Goal: Task Accomplishment & Management: Manage account settings

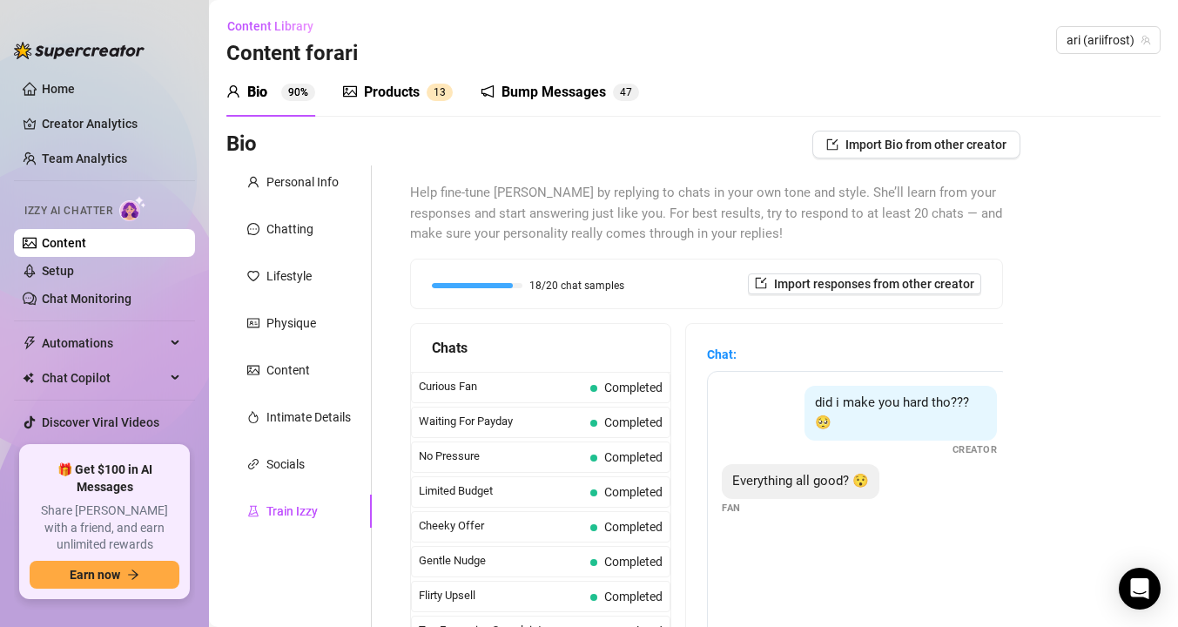
scroll to position [469, 0]
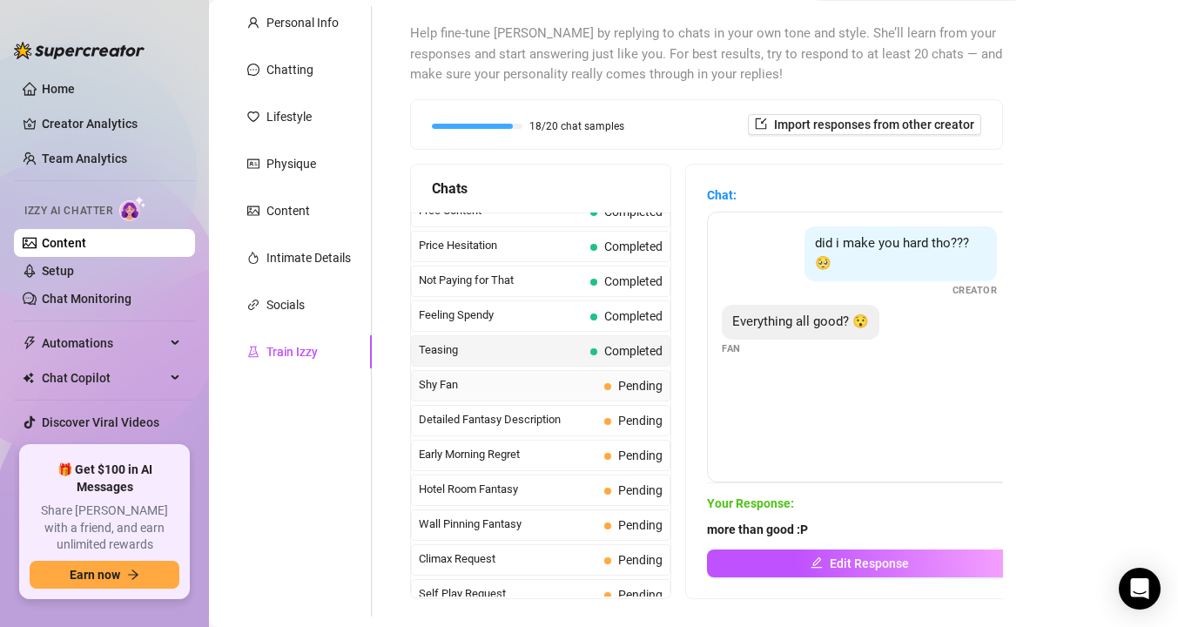
click at [524, 382] on span "Shy Fan" at bounding box center [508, 384] width 179 height 17
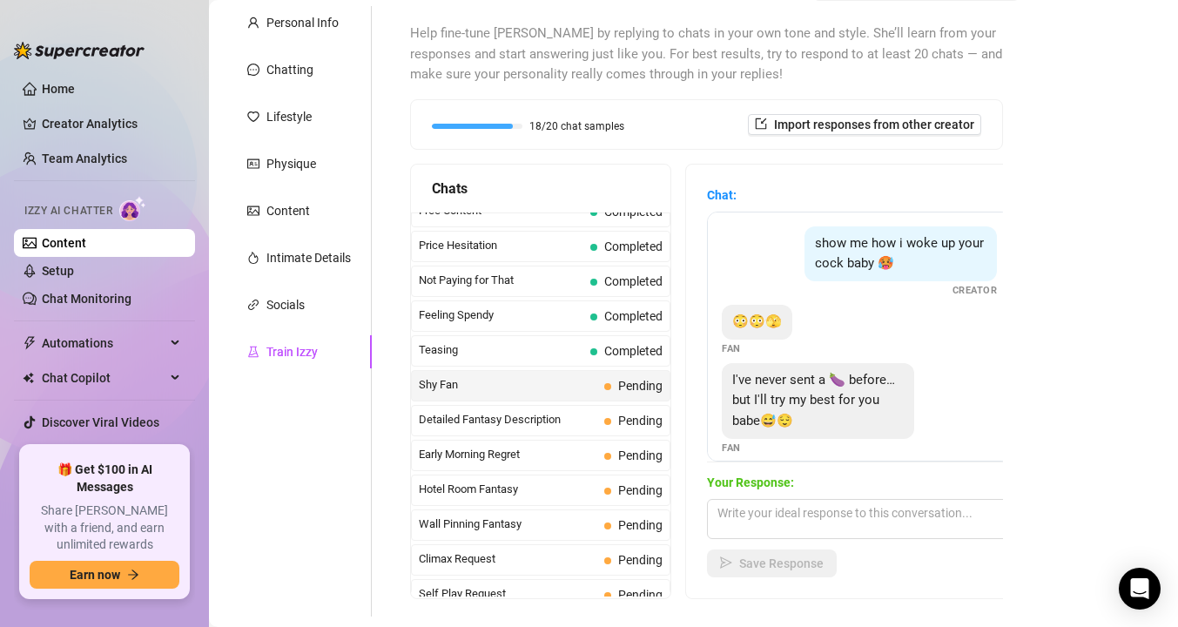
click at [72, 246] on link "Content" at bounding box center [64, 243] width 44 height 14
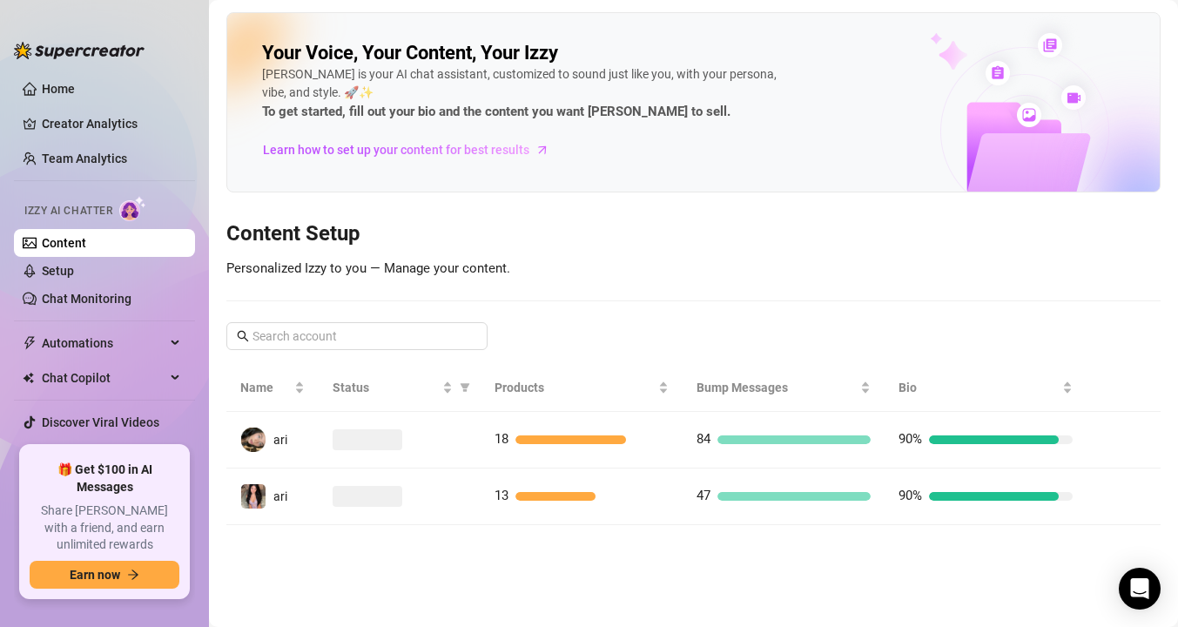
click at [462, 450] on td at bounding box center [400, 440] width 162 height 57
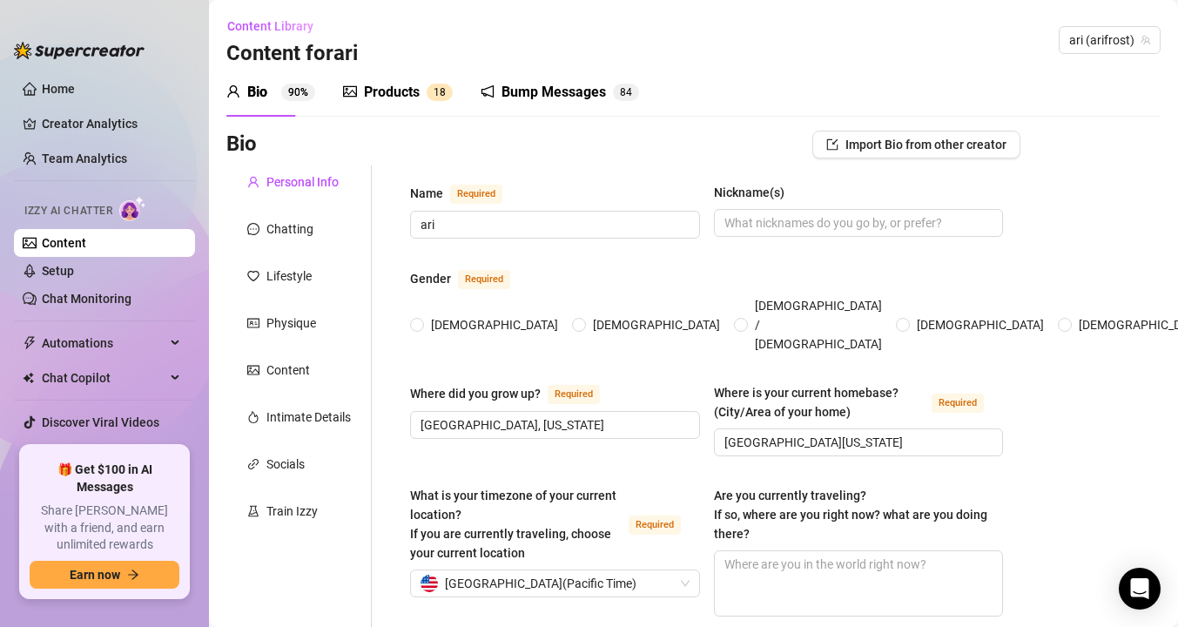
radio input "true"
type input "[DATE]"
click at [289, 500] on div "Train Izzy" at bounding box center [298, 511] width 145 height 33
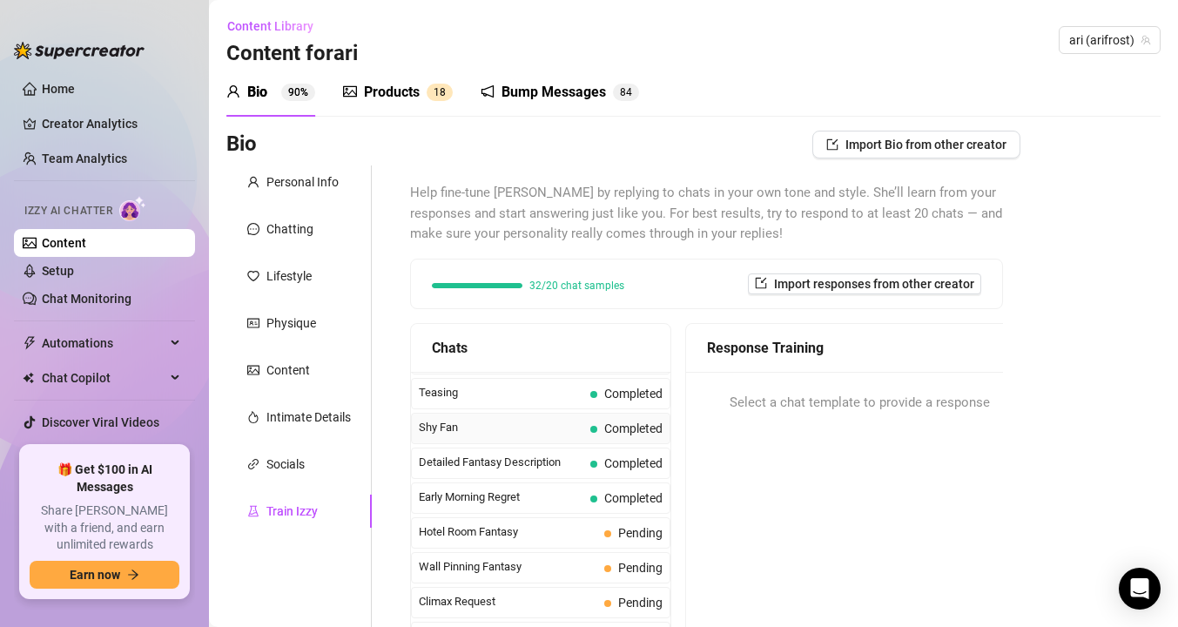
scroll to position [589, 0]
click at [529, 431] on span "Shy Fan" at bounding box center [501, 424] width 165 height 17
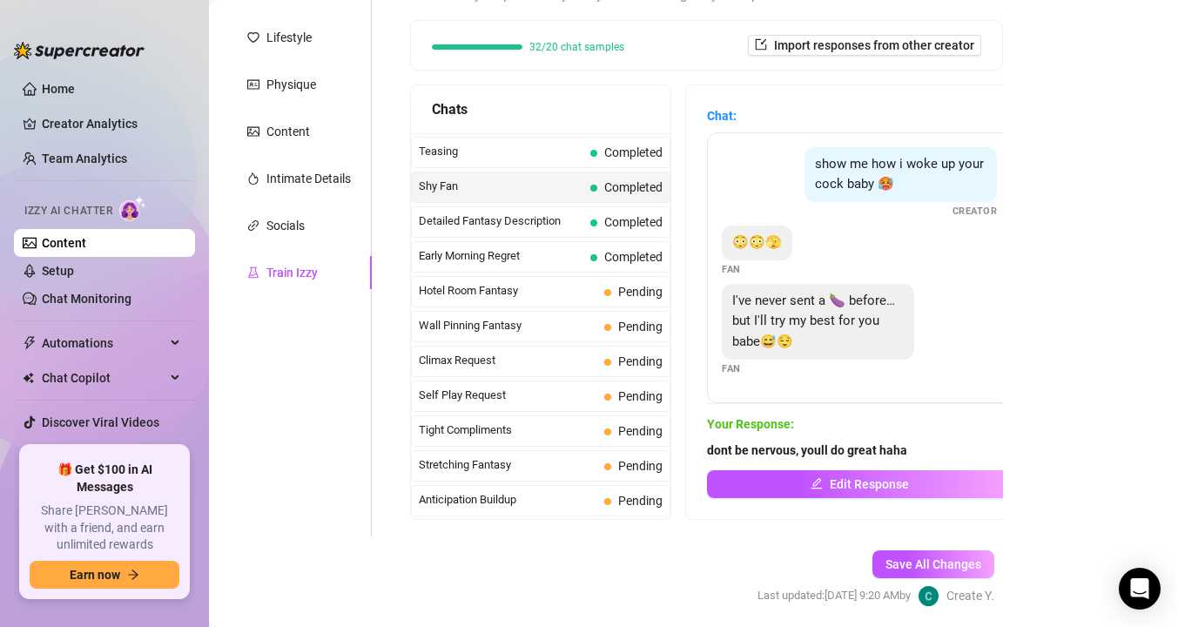
scroll to position [277, 0]
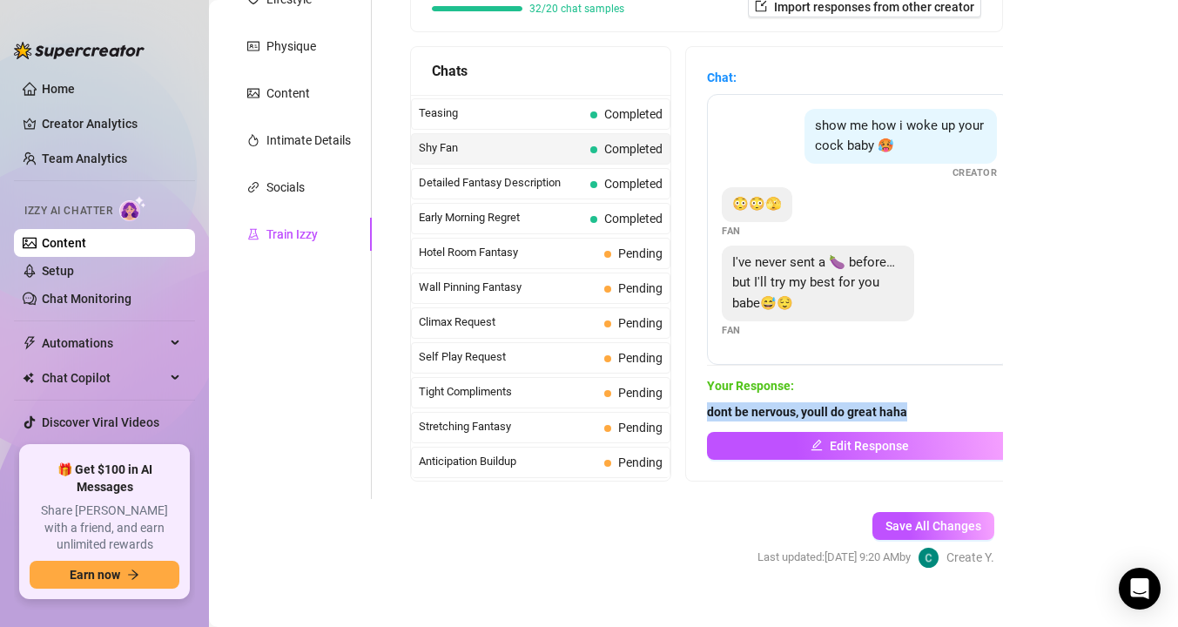
drag, startPoint x: 707, startPoint y: 409, endPoint x: 911, endPoint y: 412, distance: 203.8
click at [911, 412] on span "dont be nervous, youll do great haha" at bounding box center [859, 411] width 305 height 19
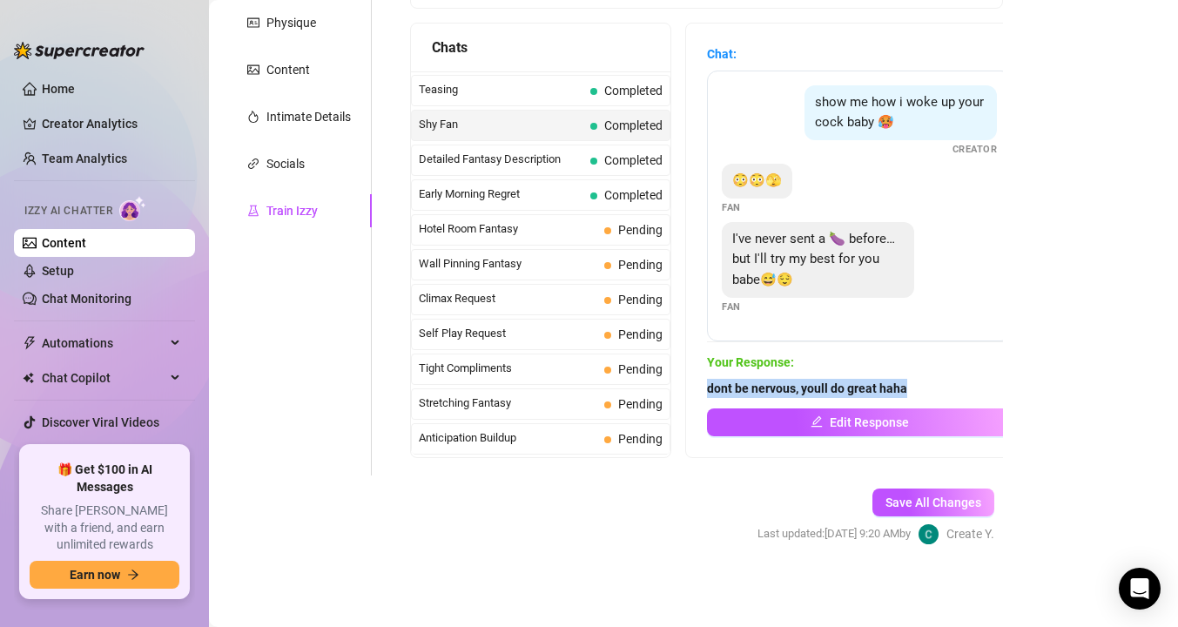
copy strong "dont be nervous, youll do great haha"
click at [494, 159] on span "Detailed Fantasy Description" at bounding box center [501, 159] width 165 height 17
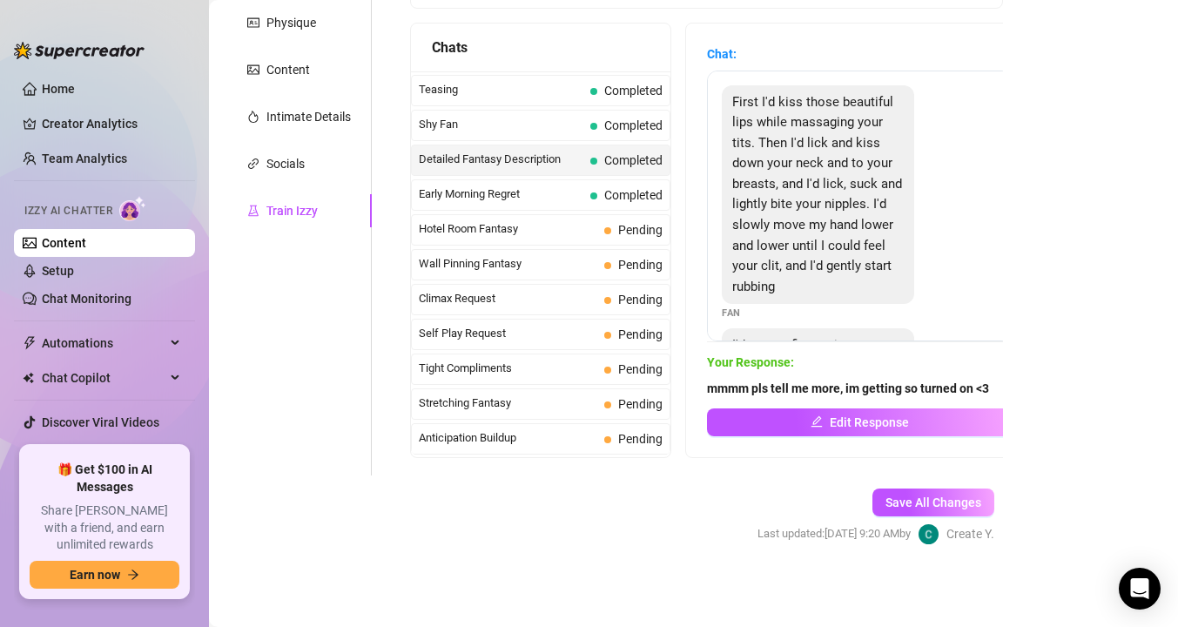
scroll to position [162, 0]
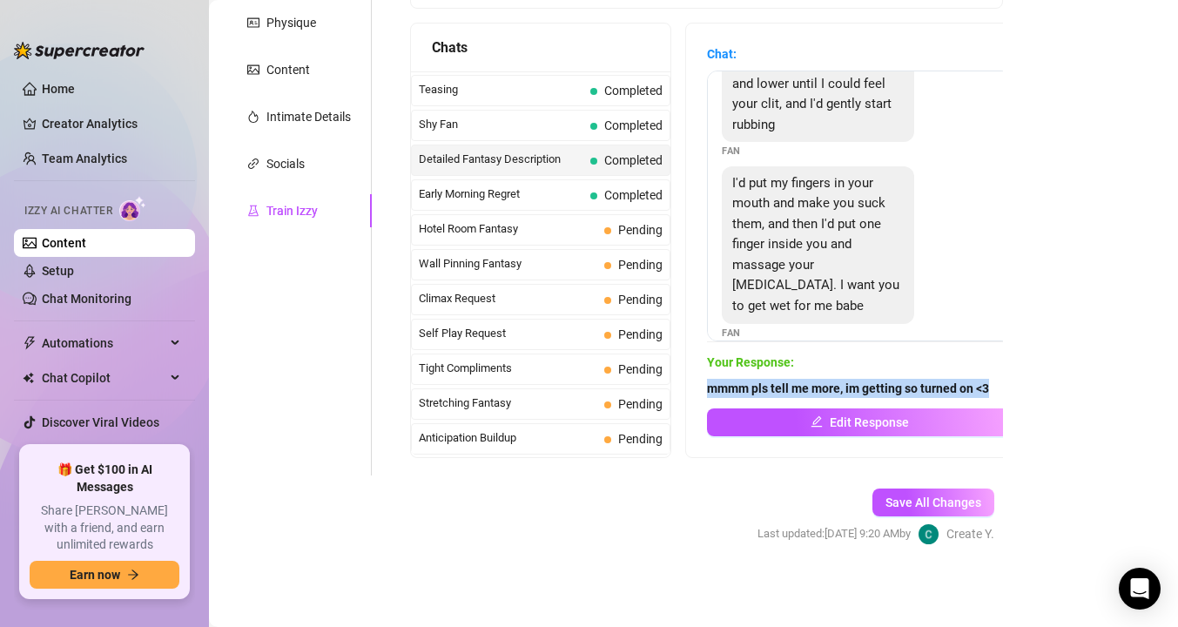
drag, startPoint x: 1002, startPoint y: 386, endPoint x: 687, endPoint y: 395, distance: 315.4
click at [688, 395] on div "Chat: First I'd kiss those beautiful lips while massaging your tits. Then I'd l…" at bounding box center [859, 241] width 347 height 434
copy strong "mmmm pls tell me more, im getting so turned on <3"
click at [443, 204] on div "Early Morning Regret Completed" at bounding box center [541, 194] width 260 height 31
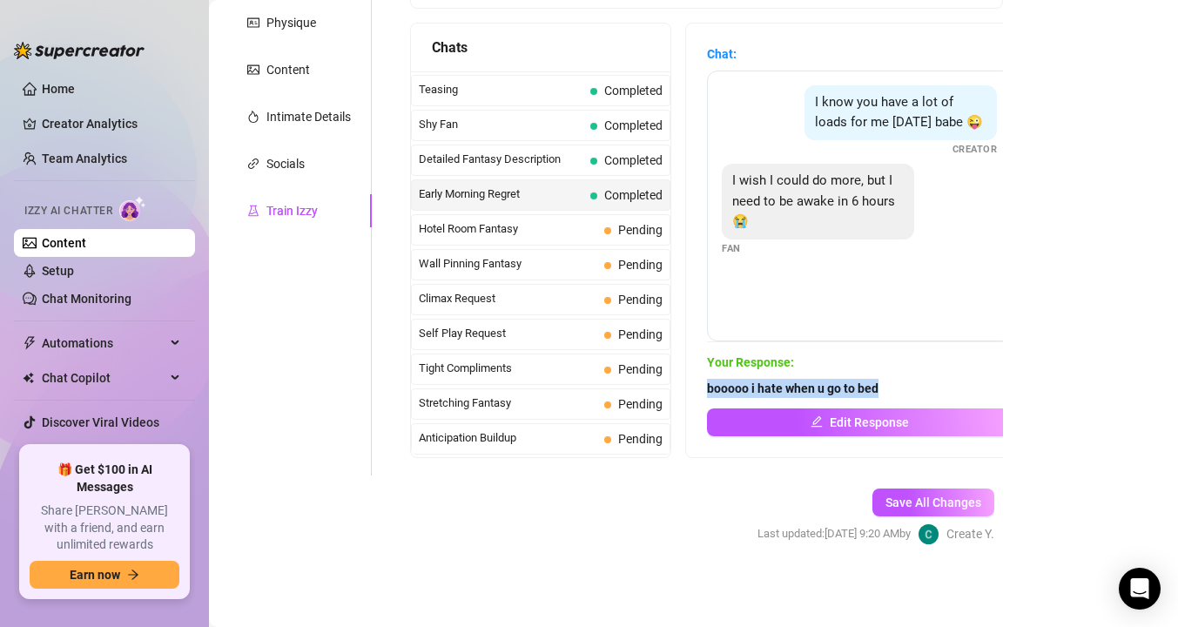
drag, startPoint x: 898, startPoint y: 383, endPoint x: 702, endPoint y: 389, distance: 196.1
click at [702, 389] on div "Chat: I know you have a lot of loads for me [DATE] babe 😜 Creator I wish I coul…" at bounding box center [859, 241] width 347 height 434
copy strong "booooo i hate when u go to bed"
click at [86, 247] on link "Content" at bounding box center [64, 243] width 44 height 14
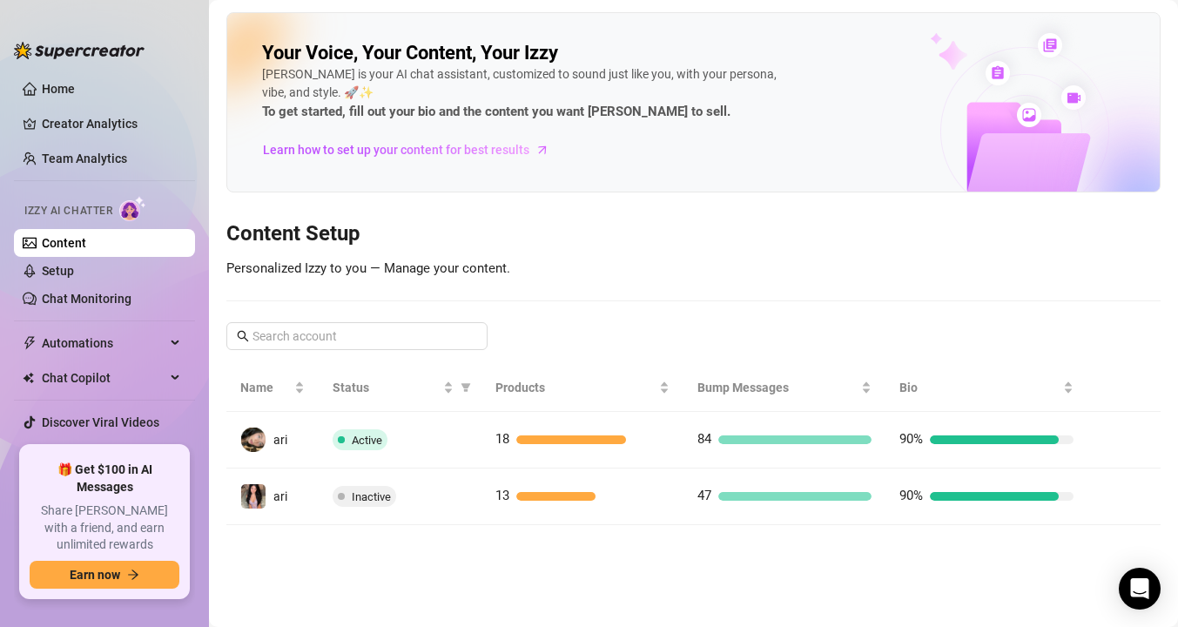
click at [340, 492] on span at bounding box center [341, 496] width 7 height 21
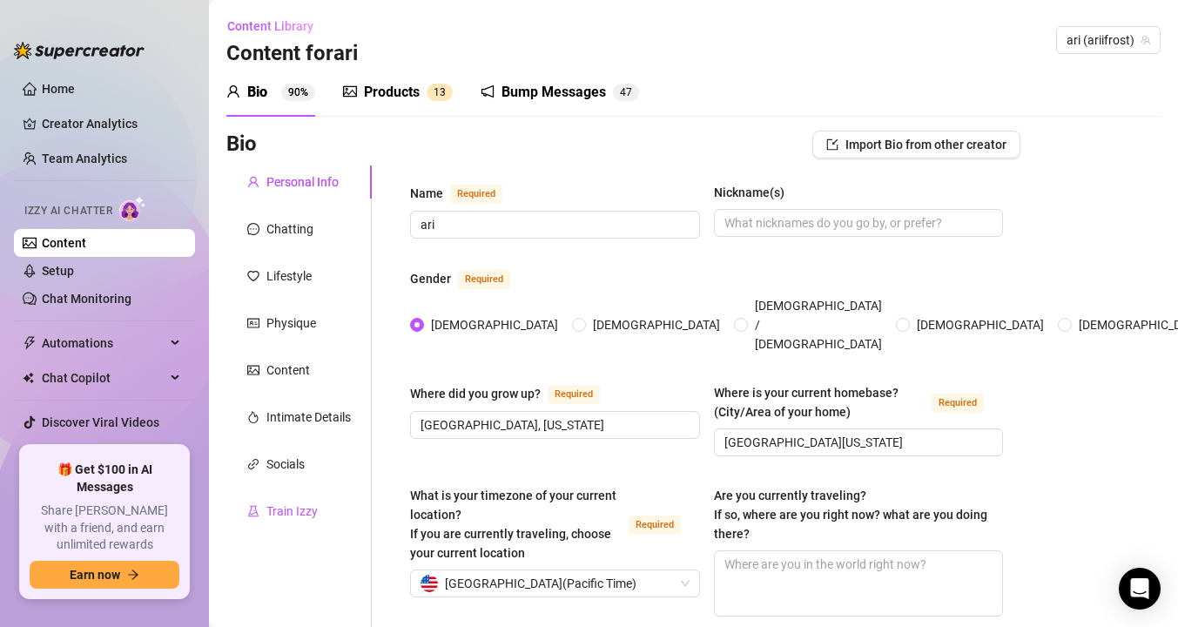
click at [281, 509] on div "Train Izzy" at bounding box center [292, 511] width 51 height 19
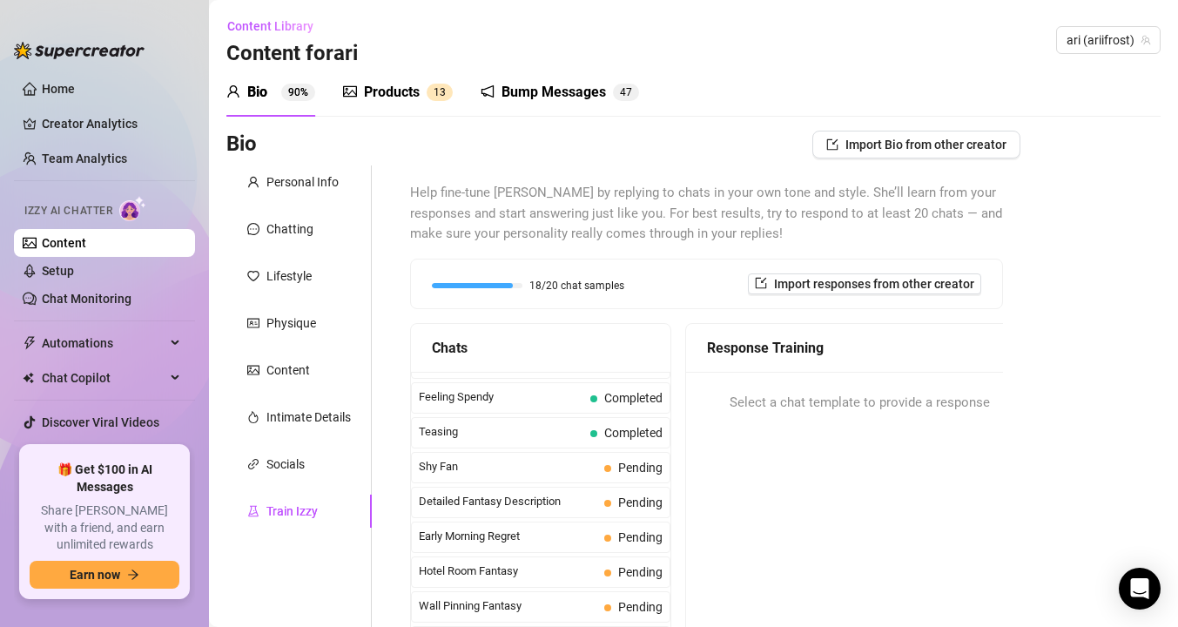
scroll to position [548, 0]
click at [496, 469] on span "Shy Fan" at bounding box center [508, 465] width 179 height 17
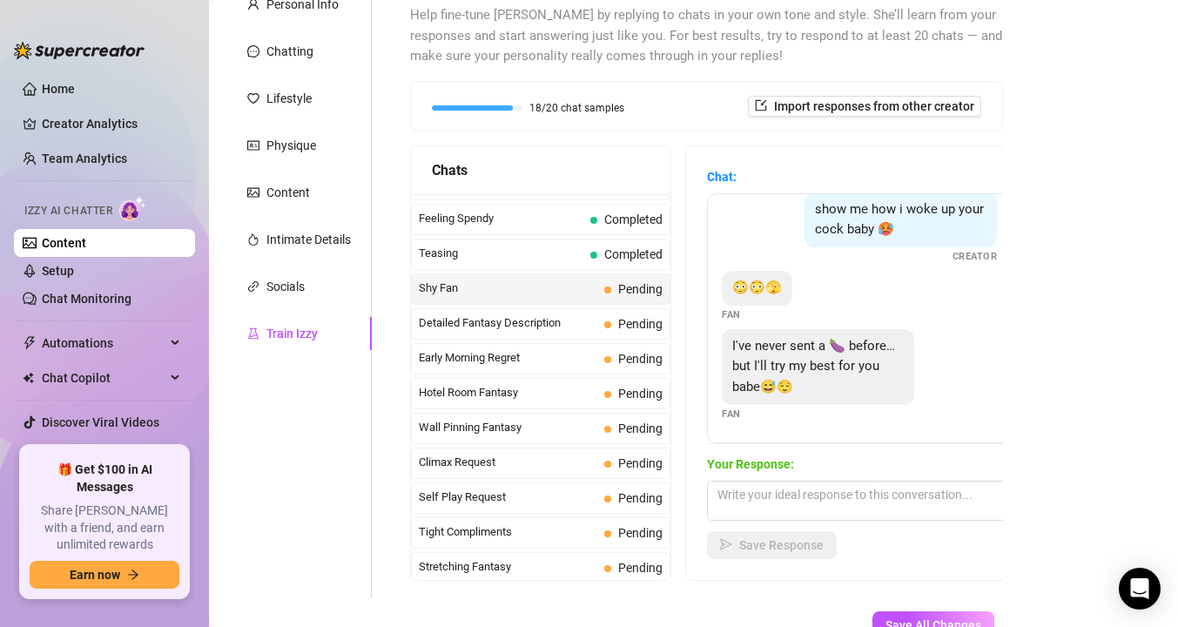
scroll to position [193, 0]
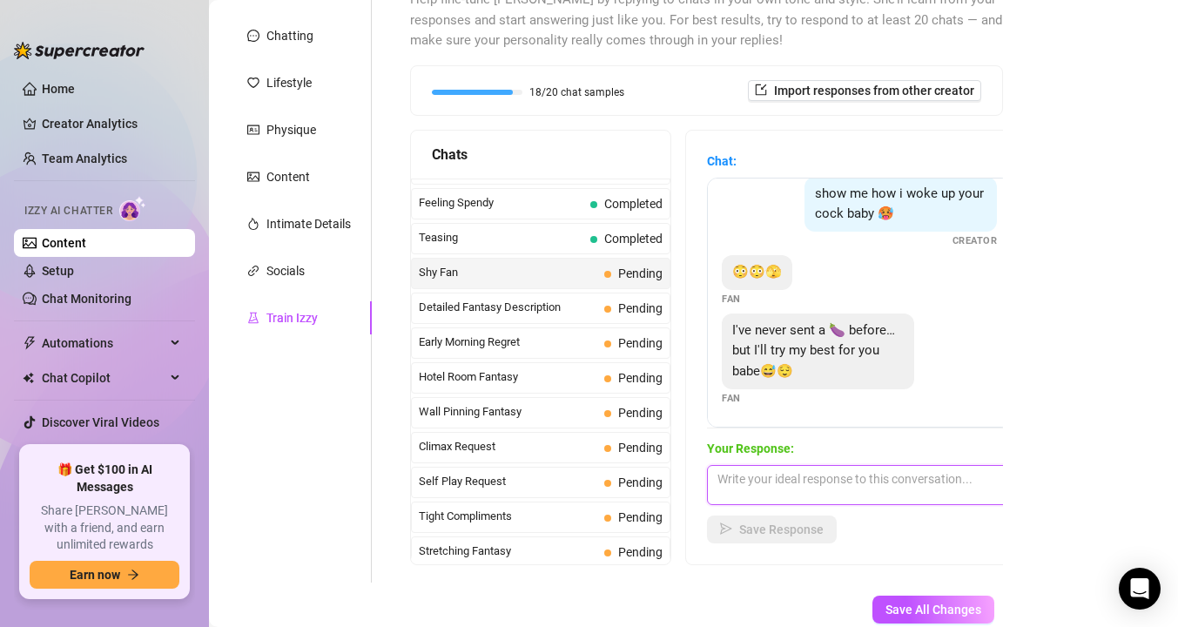
click at [827, 481] on textarea at bounding box center [859, 485] width 305 height 40
paste textarea "dont be nervous, youll do great haha"
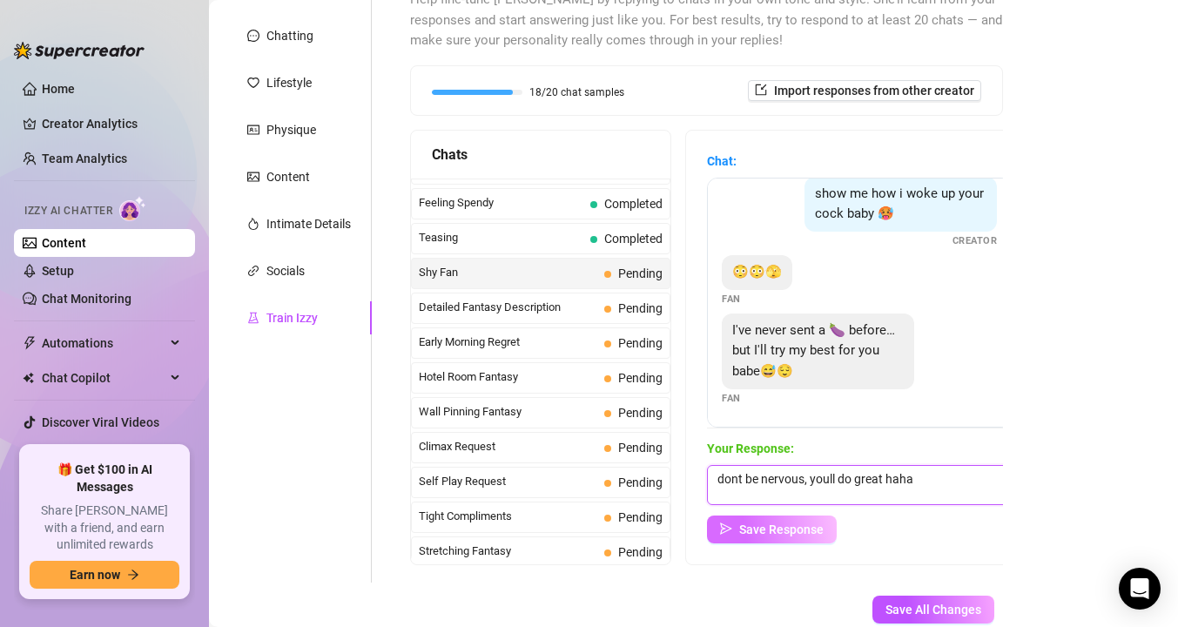
type textarea "dont be nervous, youll do great haha"
click at [779, 534] on span "Save Response" at bounding box center [781, 530] width 84 height 14
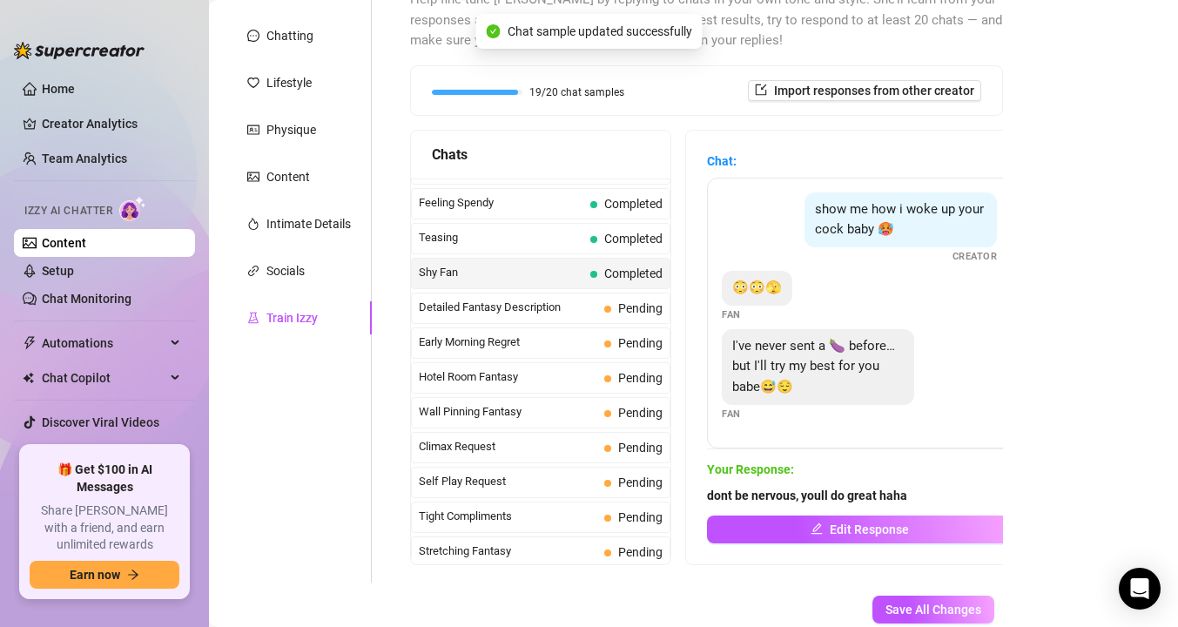
scroll to position [0, 0]
click at [492, 307] on span "Detailed Fantasy Description" at bounding box center [508, 307] width 179 height 17
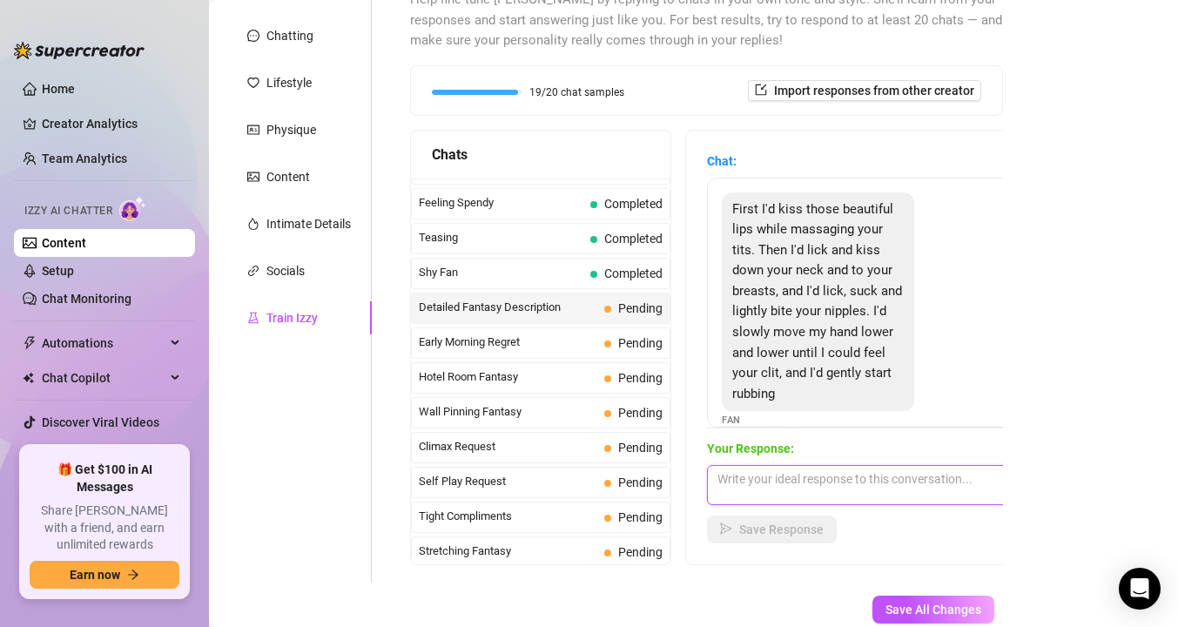
click at [772, 484] on textarea at bounding box center [859, 485] width 305 height 40
paste textarea "mmmm pls tell me more, im getting so turned on <3"
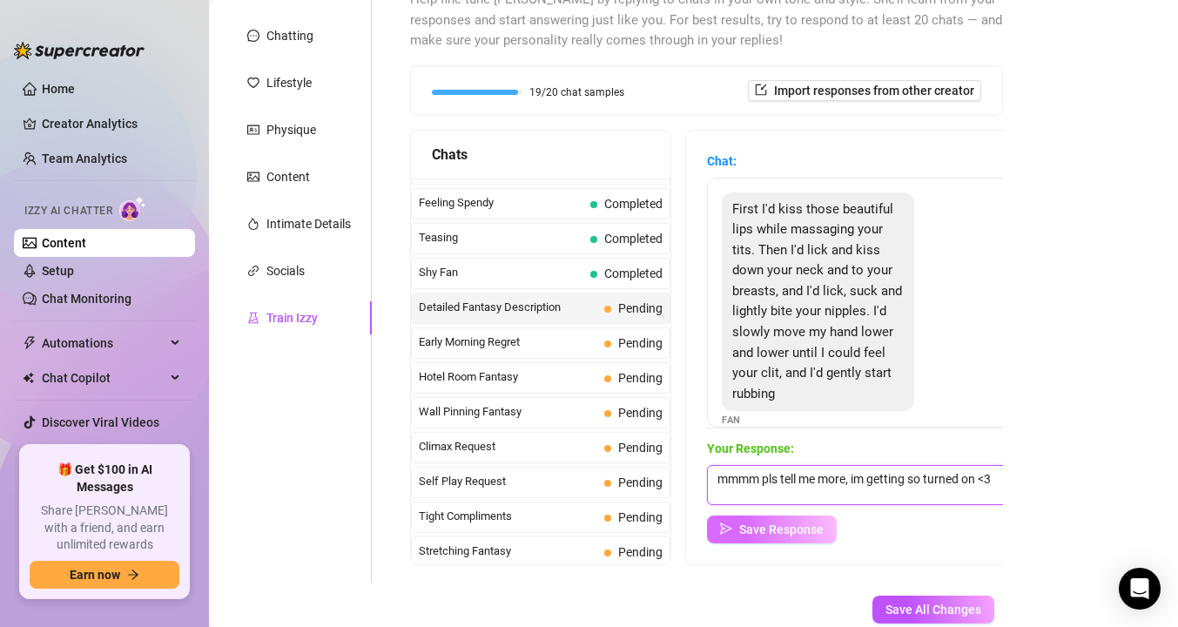
type textarea "mmmm pls tell me more, im getting so turned on <3"
click at [756, 543] on button "Save Response" at bounding box center [772, 530] width 130 height 28
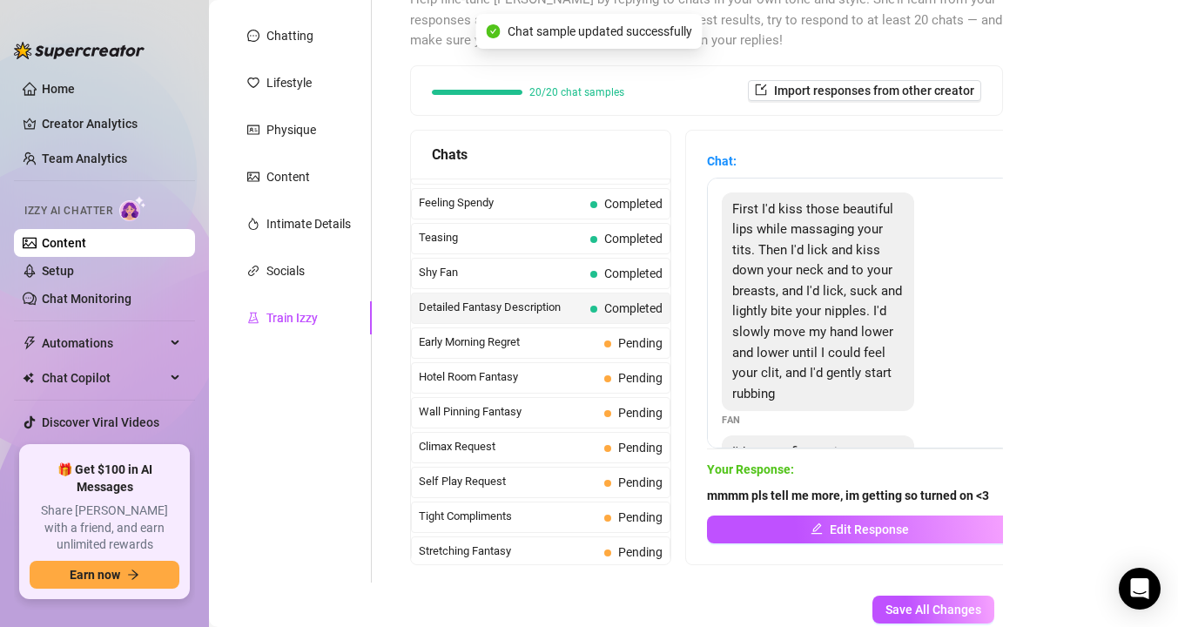
click at [512, 346] on span "Early Morning Regret" at bounding box center [508, 342] width 179 height 17
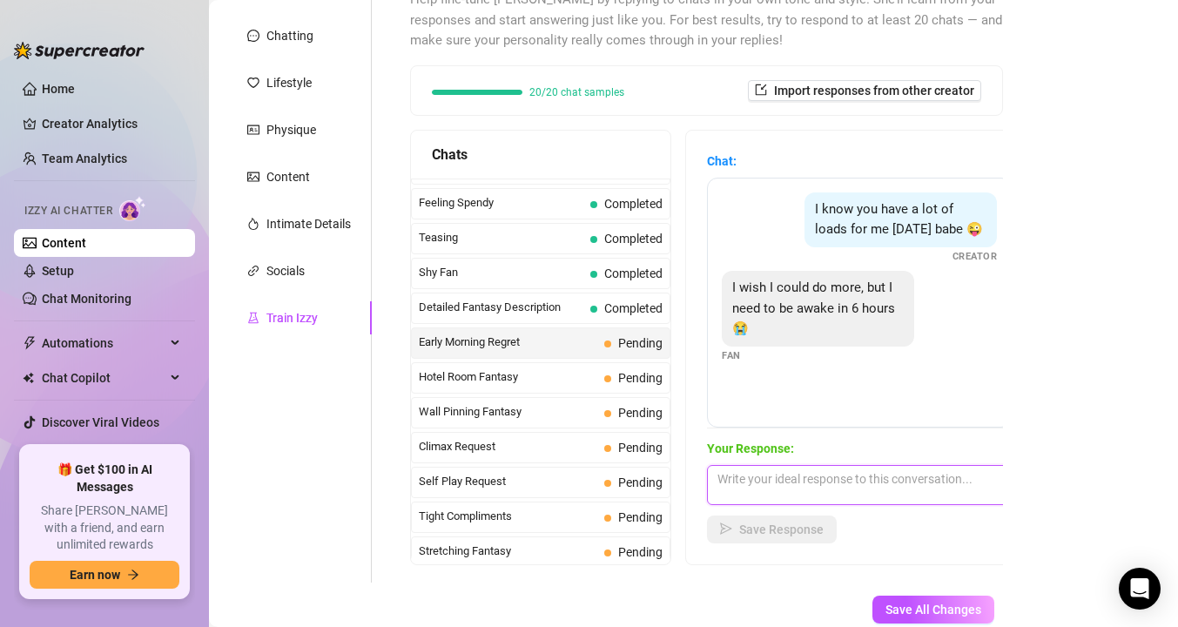
click at [781, 485] on textarea at bounding box center [859, 485] width 305 height 40
paste textarea "booooo i hate when u go to bed"
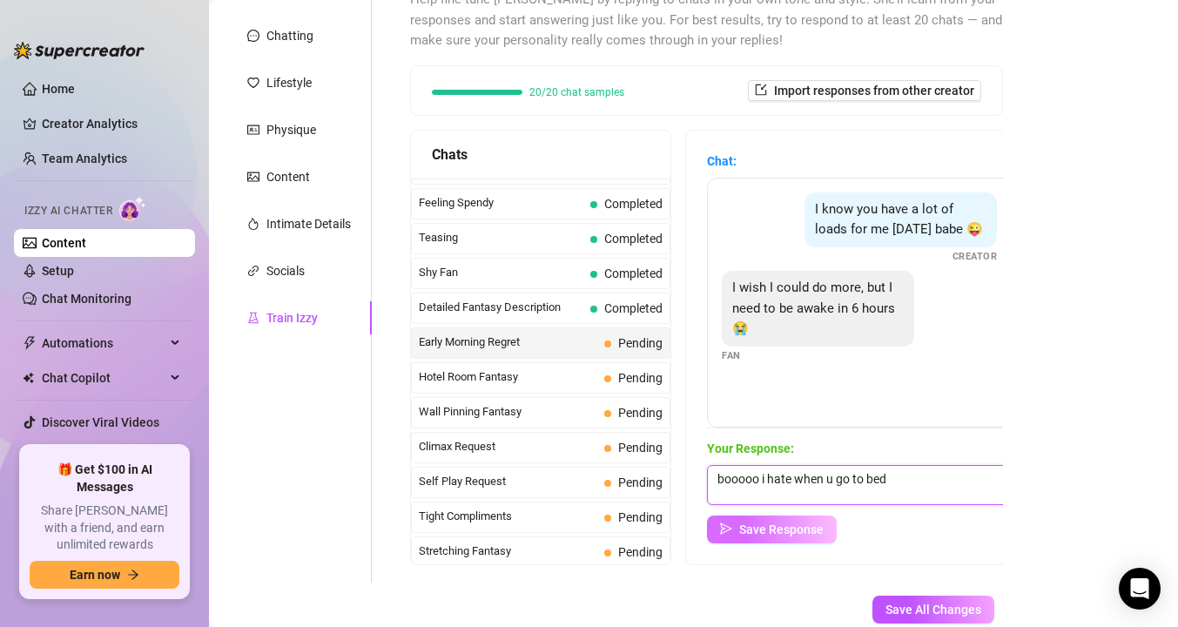
type textarea "booooo i hate when u go to bed"
click at [762, 528] on span "Save Response" at bounding box center [781, 530] width 84 height 14
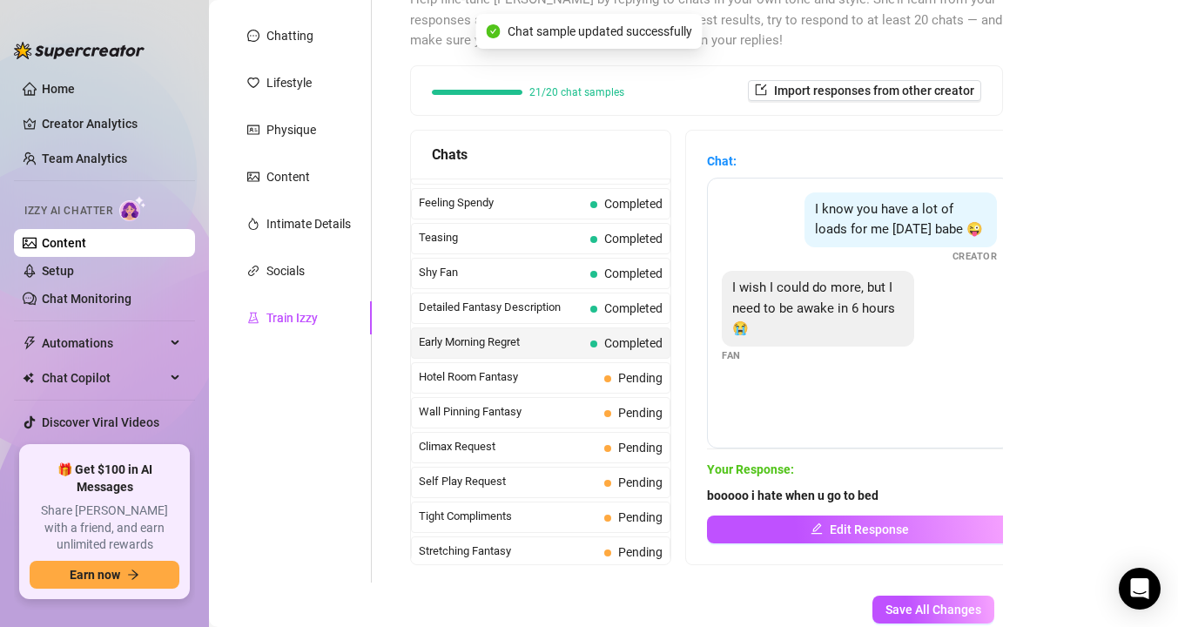
click at [86, 245] on link "Content" at bounding box center [64, 243] width 44 height 14
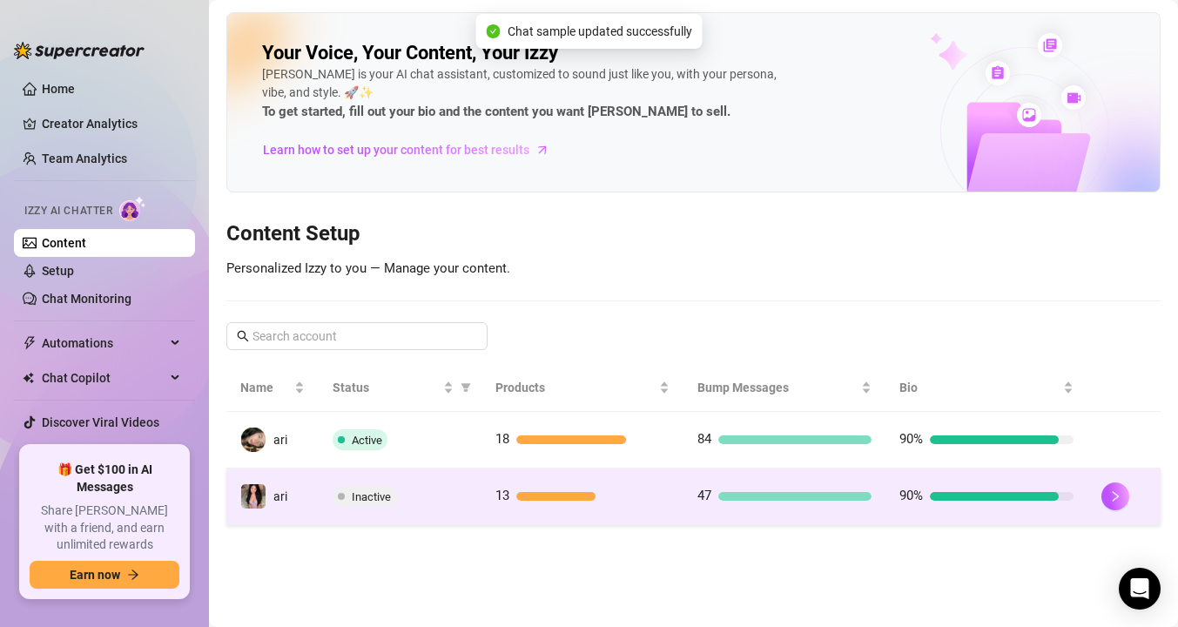
click at [319, 496] on td "Inactive" at bounding box center [400, 497] width 162 height 57
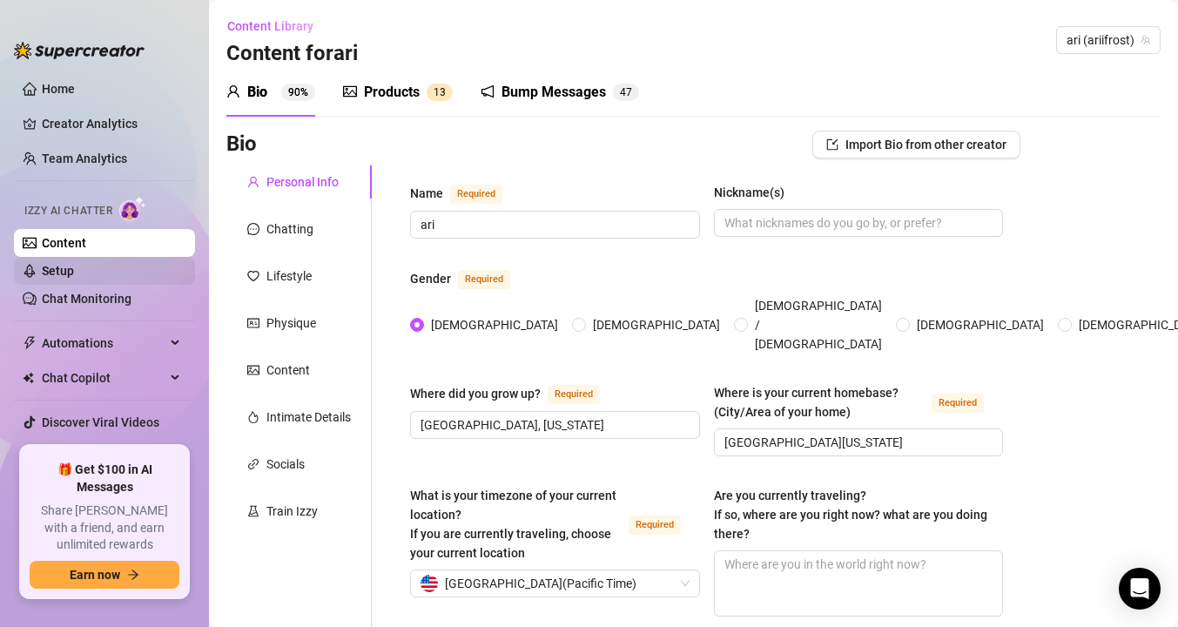
click at [48, 271] on link "Setup" at bounding box center [58, 271] width 32 height 14
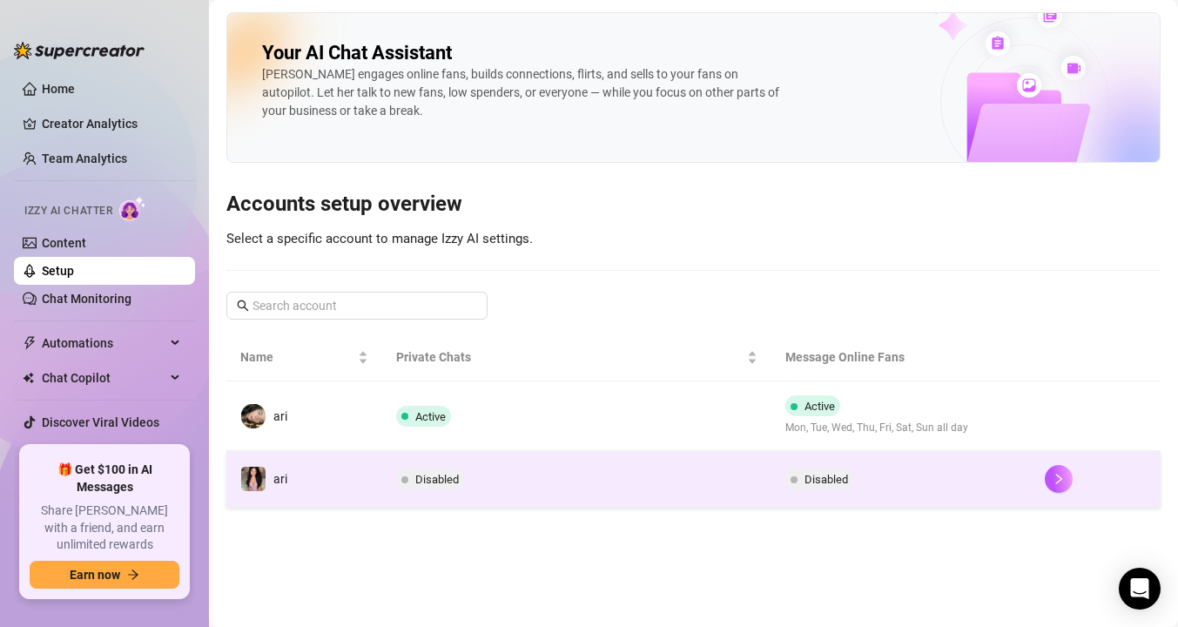
click at [359, 482] on td "ari" at bounding box center [304, 479] width 156 height 57
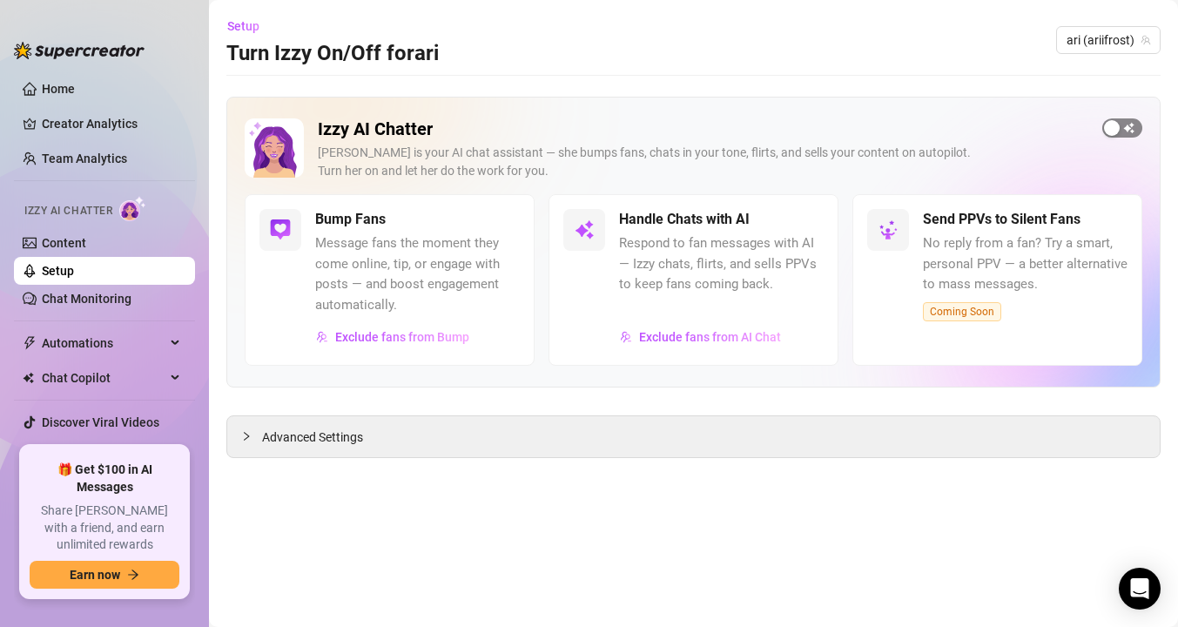
click at [1112, 128] on div "button" at bounding box center [1112, 128] width 16 height 16
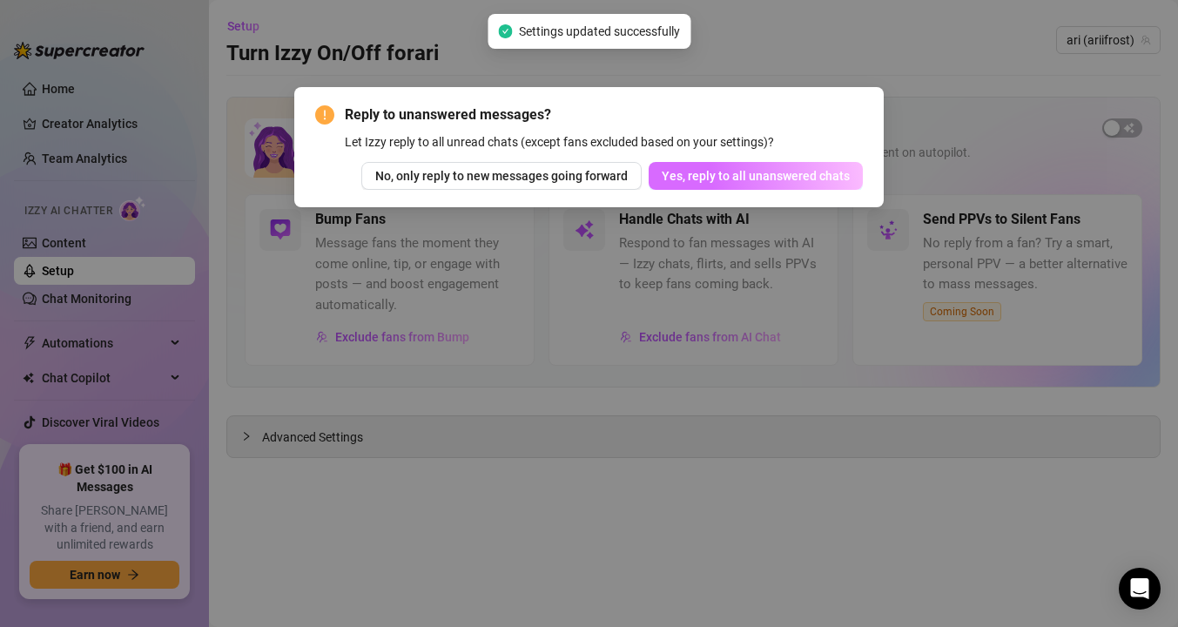
click at [774, 182] on span "Yes, reply to all unanswered chats" at bounding box center [756, 176] width 188 height 14
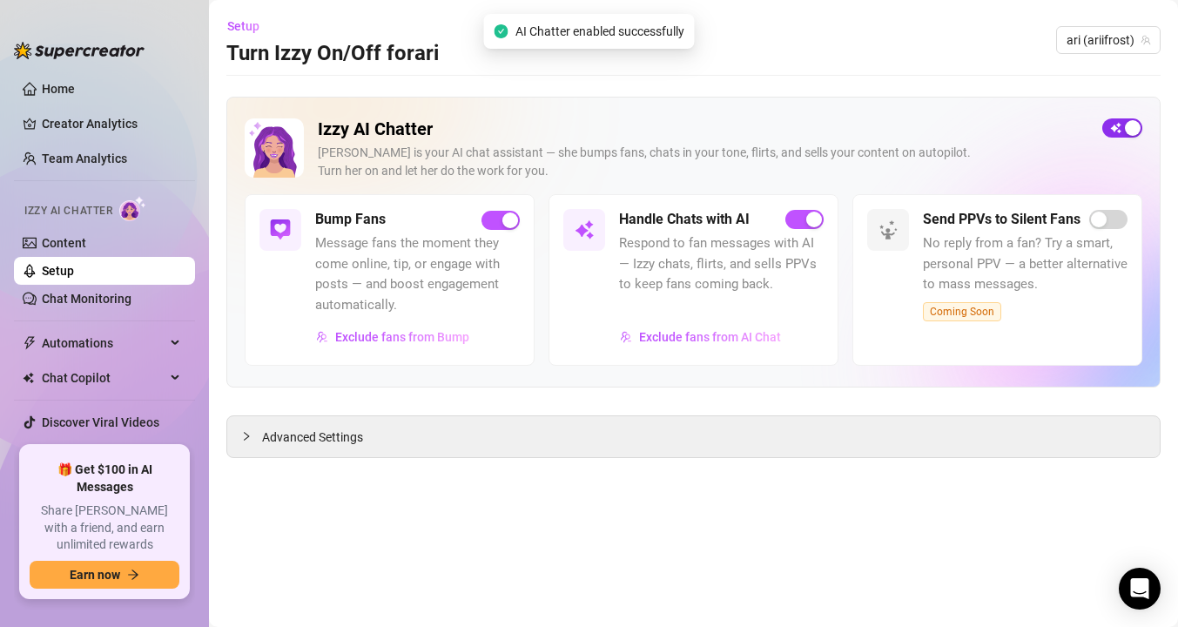
click at [1117, 127] on span "button" at bounding box center [1123, 127] width 40 height 19
click at [1131, 132] on span "button" at bounding box center [1123, 127] width 40 height 19
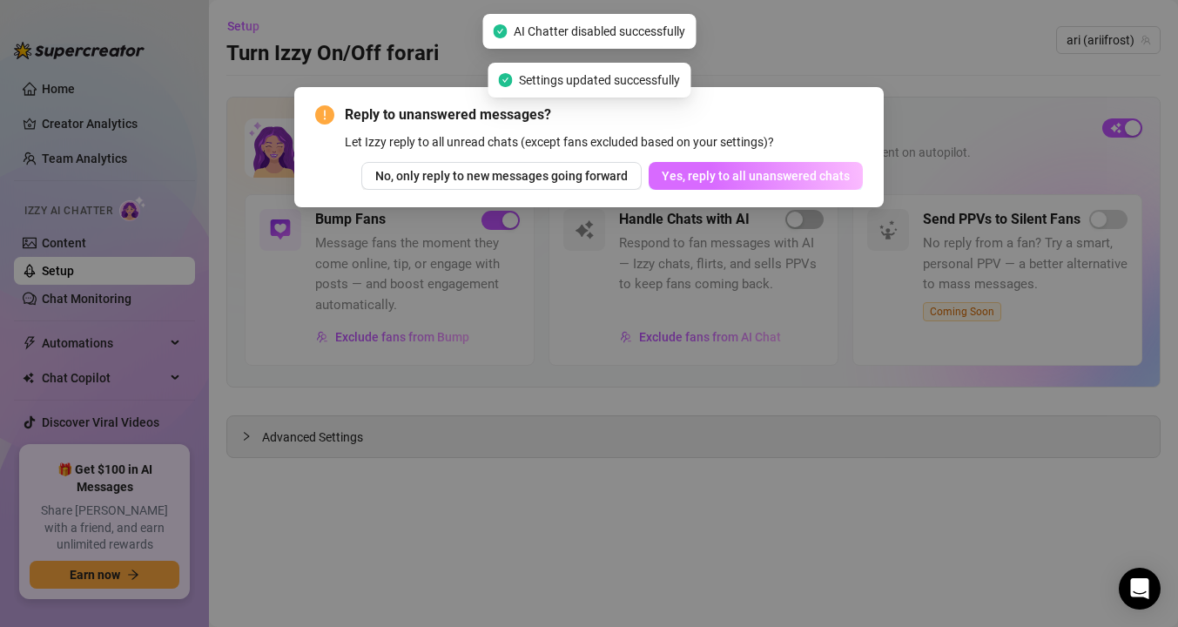
click at [803, 181] on span "Yes, reply to all unanswered chats" at bounding box center [756, 176] width 188 height 14
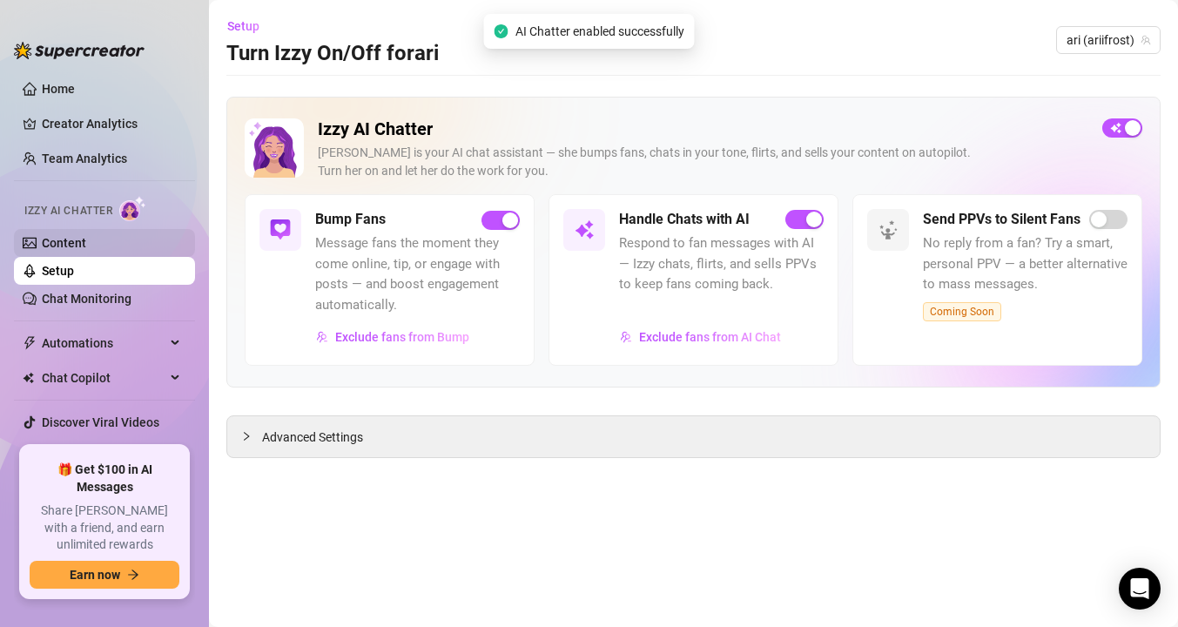
click at [57, 247] on link "Content" at bounding box center [64, 243] width 44 height 14
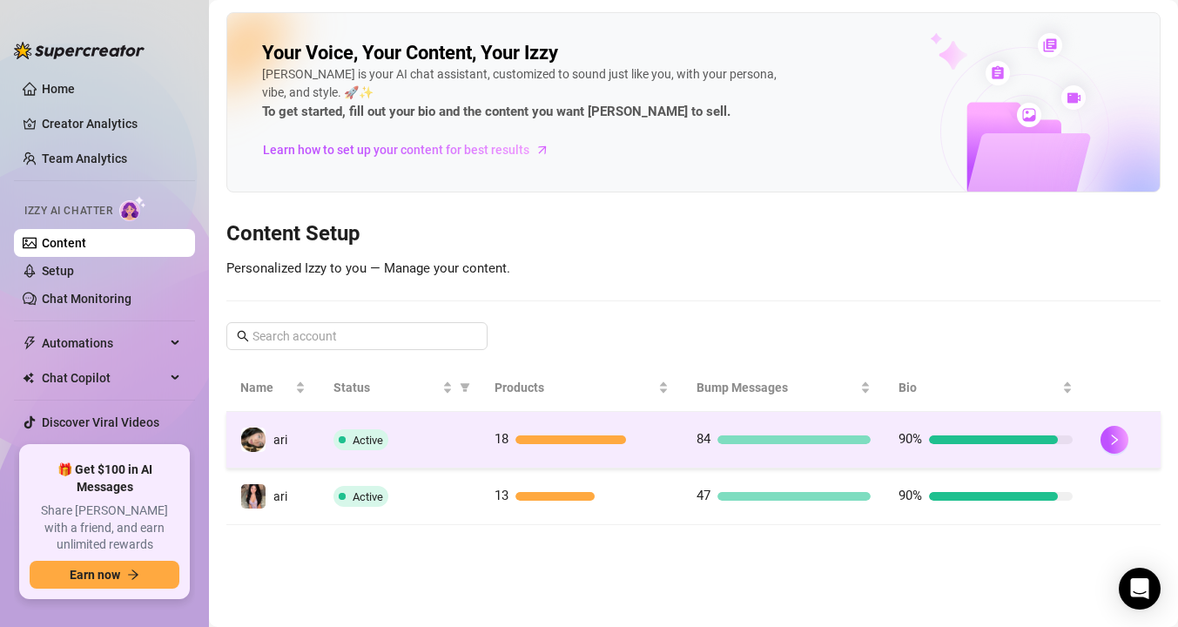
click at [383, 440] on span "Active" at bounding box center [368, 440] width 30 height 13
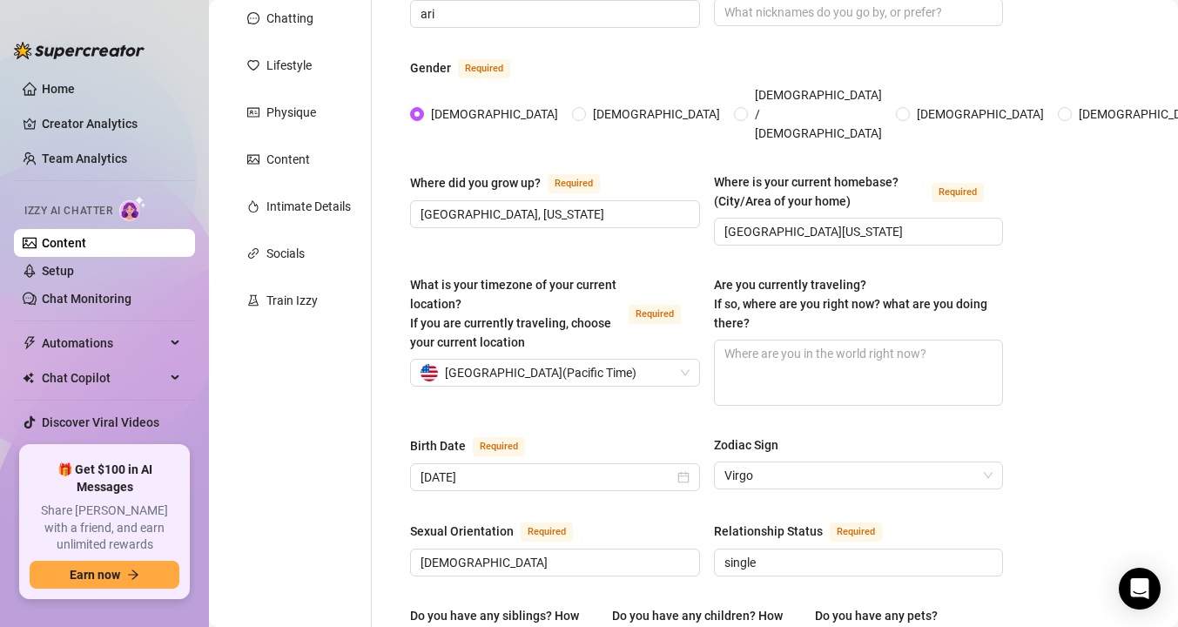
scroll to position [247, 0]
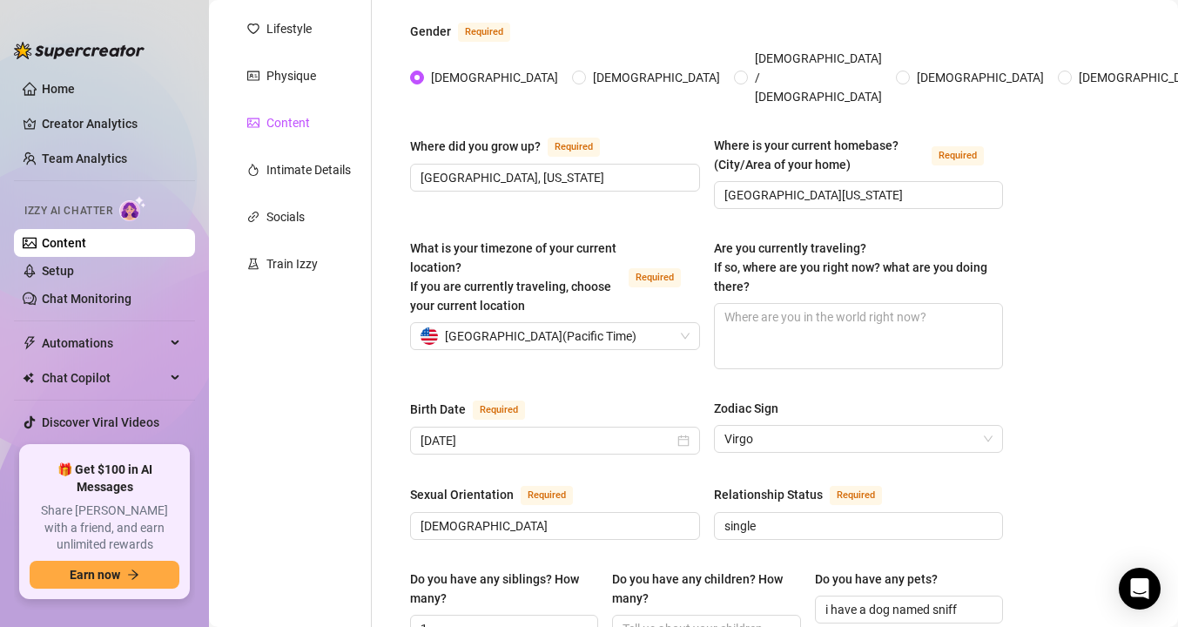
click at [259, 118] on icon "picture" at bounding box center [253, 123] width 12 height 10
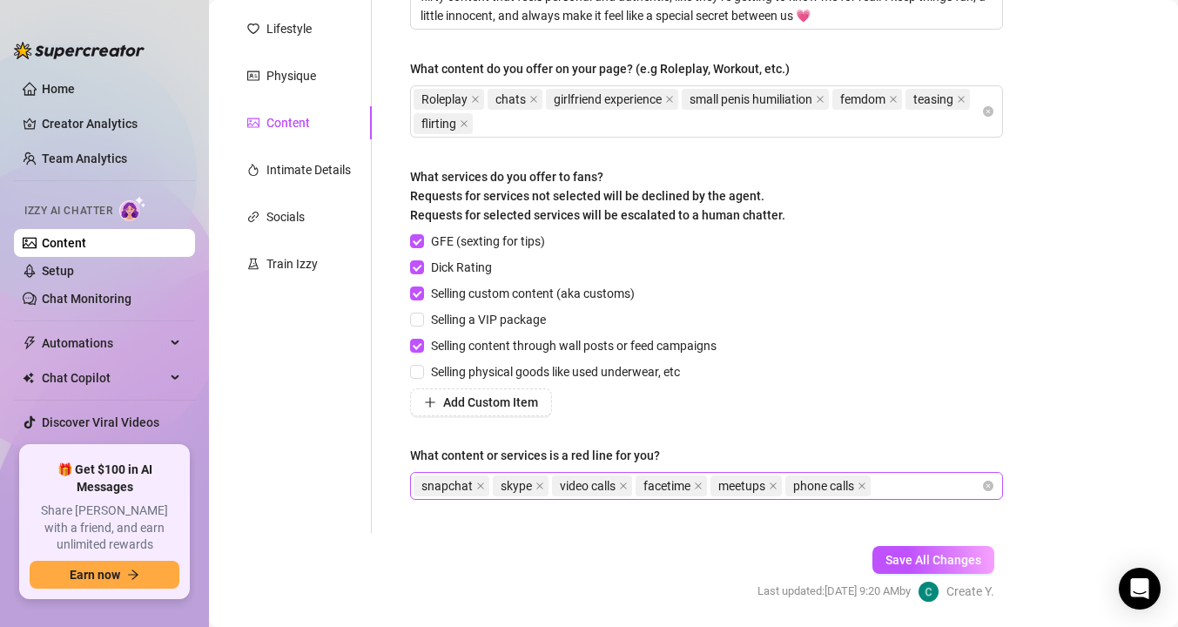
click at [900, 485] on div "snapchat skype video calls facetime meetups phone calls" at bounding box center [698, 486] width 568 height 24
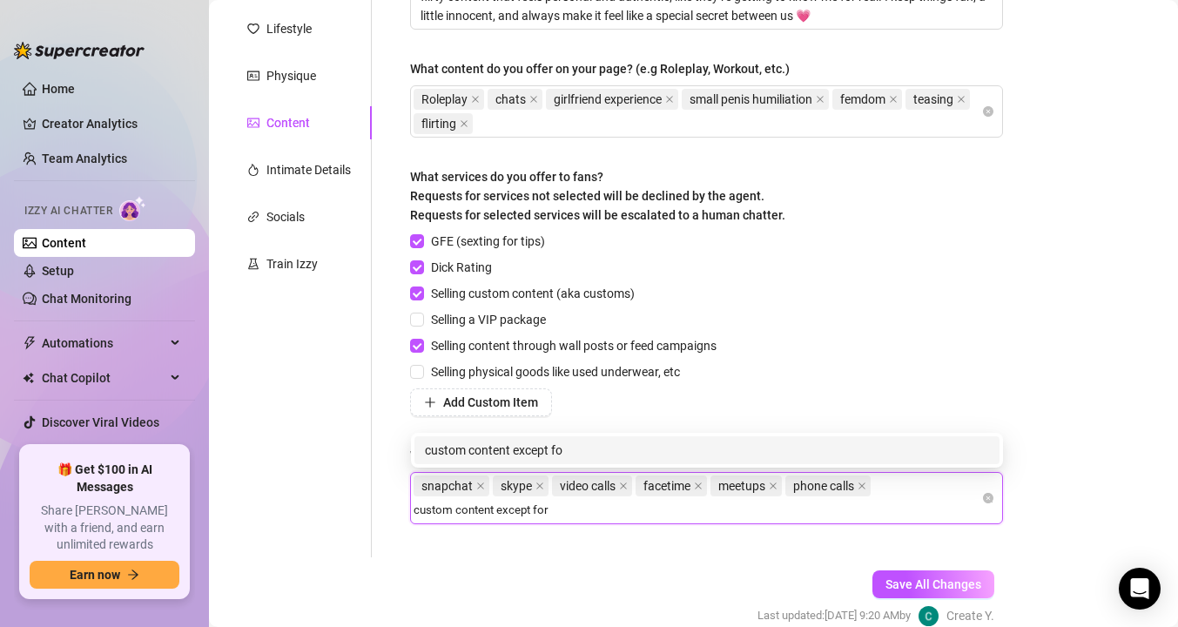
type input "custom content except for"
drag, startPoint x: 557, startPoint y: 510, endPoint x: 392, endPoint y: 512, distance: 164.6
click at [391, 512] on div "Describe your niche and what content your fans are looking for in 2-3 sentences…" at bounding box center [696, 237] width 649 height 639
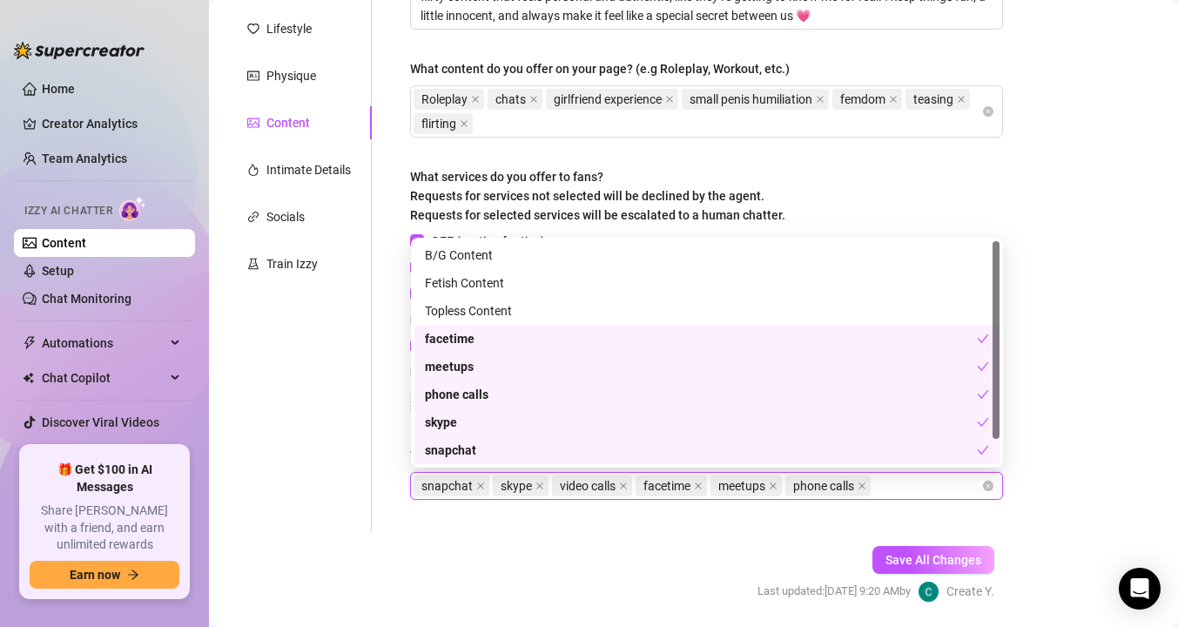
click at [371, 465] on div "Personal Info Chatting Lifestyle Physique Content Intimate Details Socials Trai…" at bounding box center [298, 225] width 145 height 615
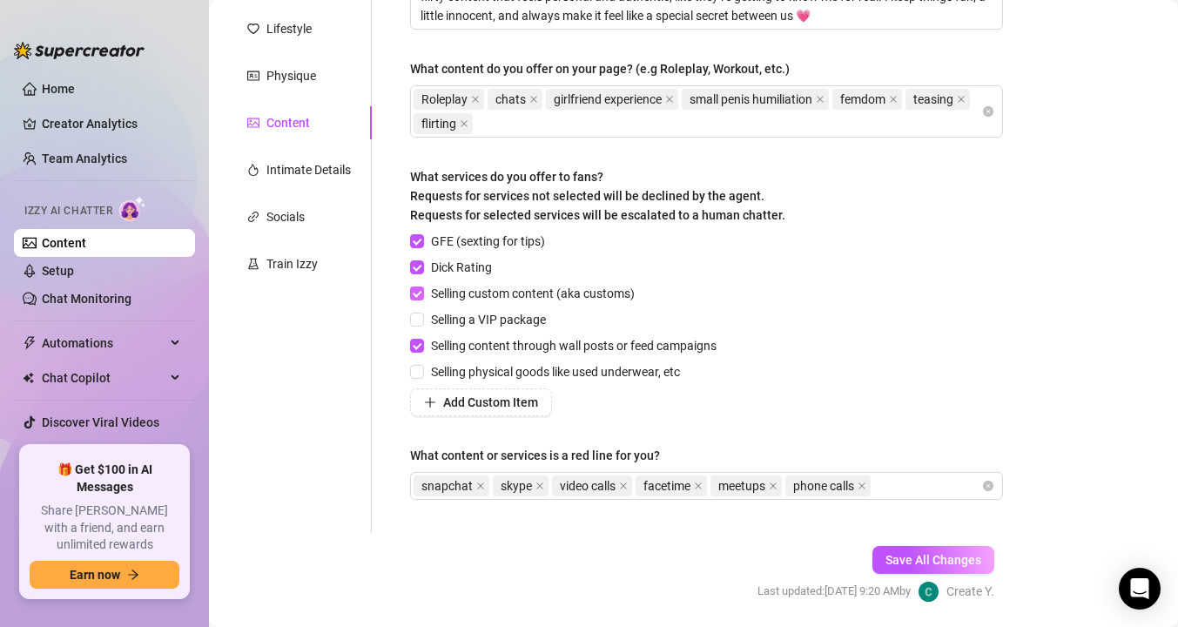
click at [420, 297] on input "Selling custom content (aka customs)" at bounding box center [416, 293] width 12 height 12
checkbox input "false"
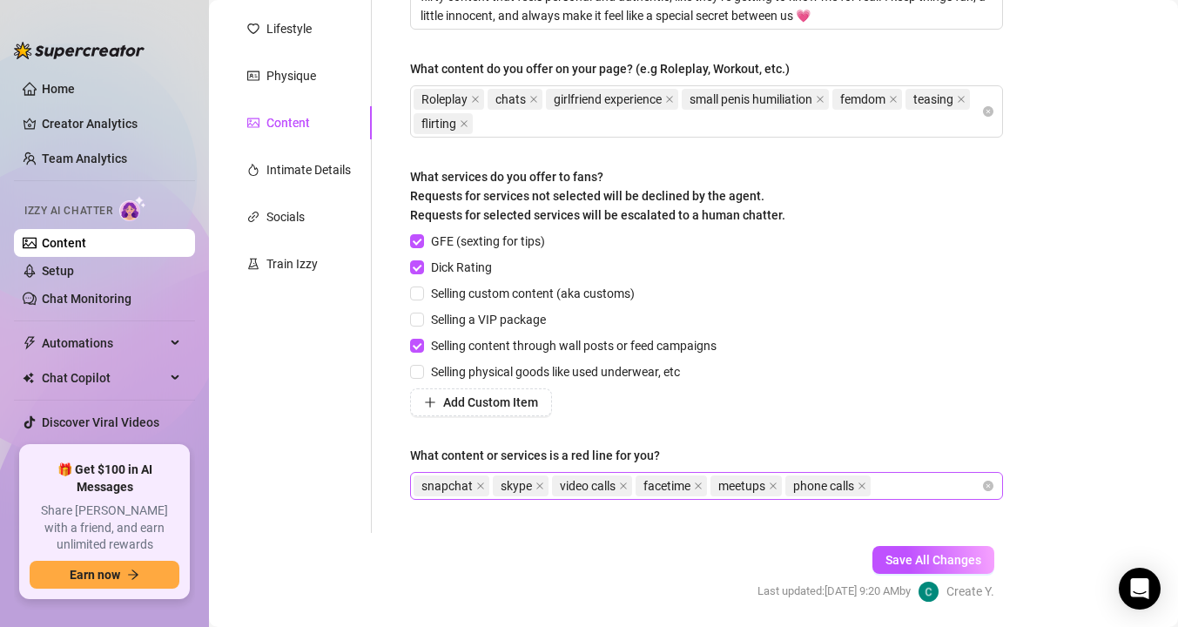
click at [898, 483] on div "snapchat skype video calls facetime meetups phone calls" at bounding box center [698, 486] width 568 height 24
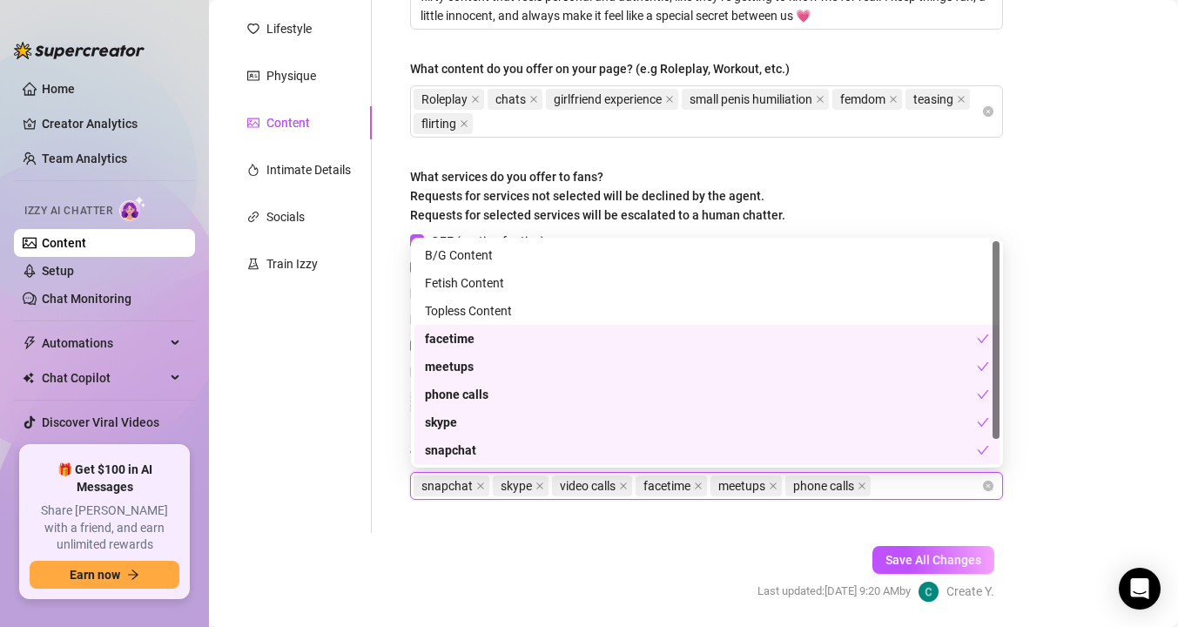
click at [306, 435] on div "Personal Info Chatting Lifestyle Physique Content Intimate Details Socials Trai…" at bounding box center [298, 225] width 145 height 615
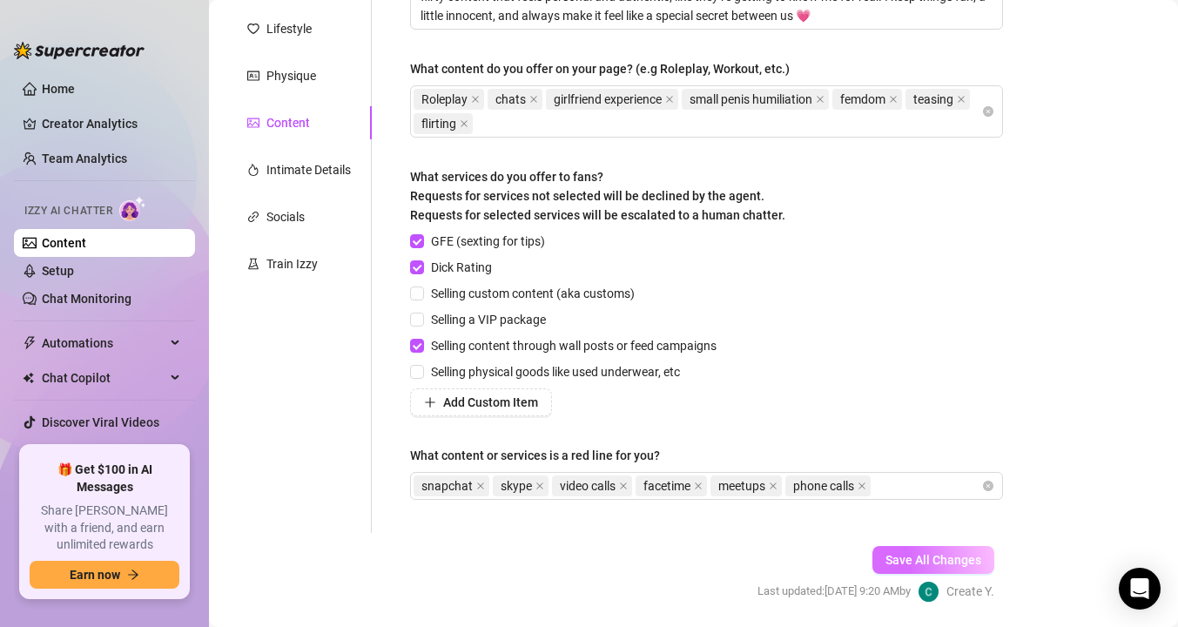
click at [928, 560] on span "Save All Changes" at bounding box center [934, 560] width 96 height 14
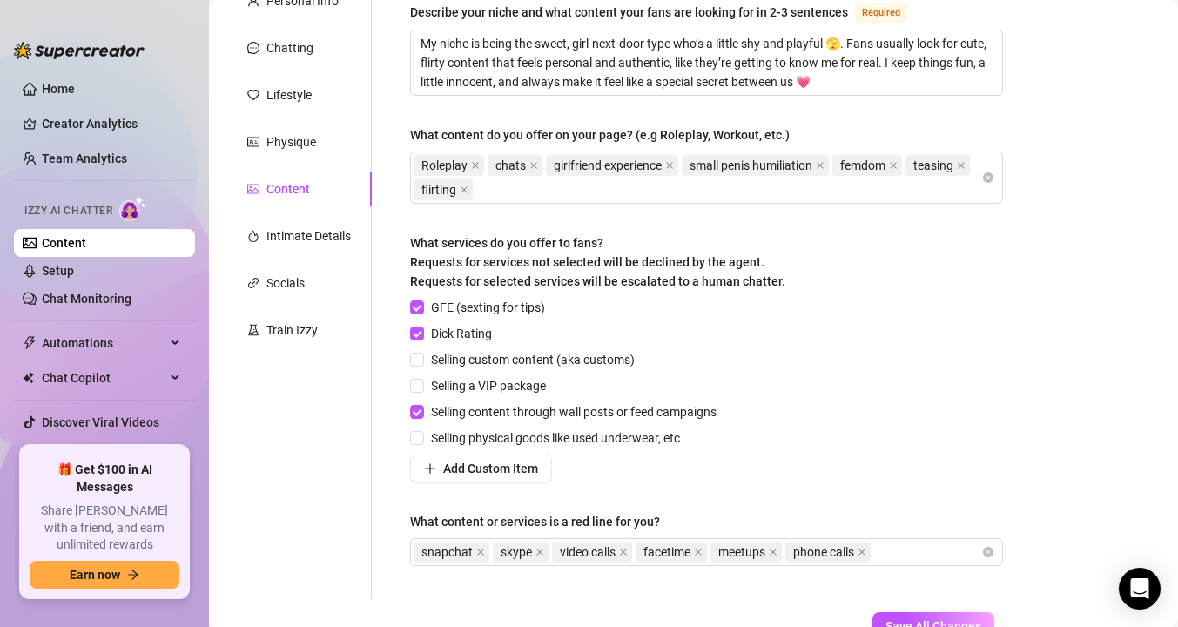
scroll to position [195, 0]
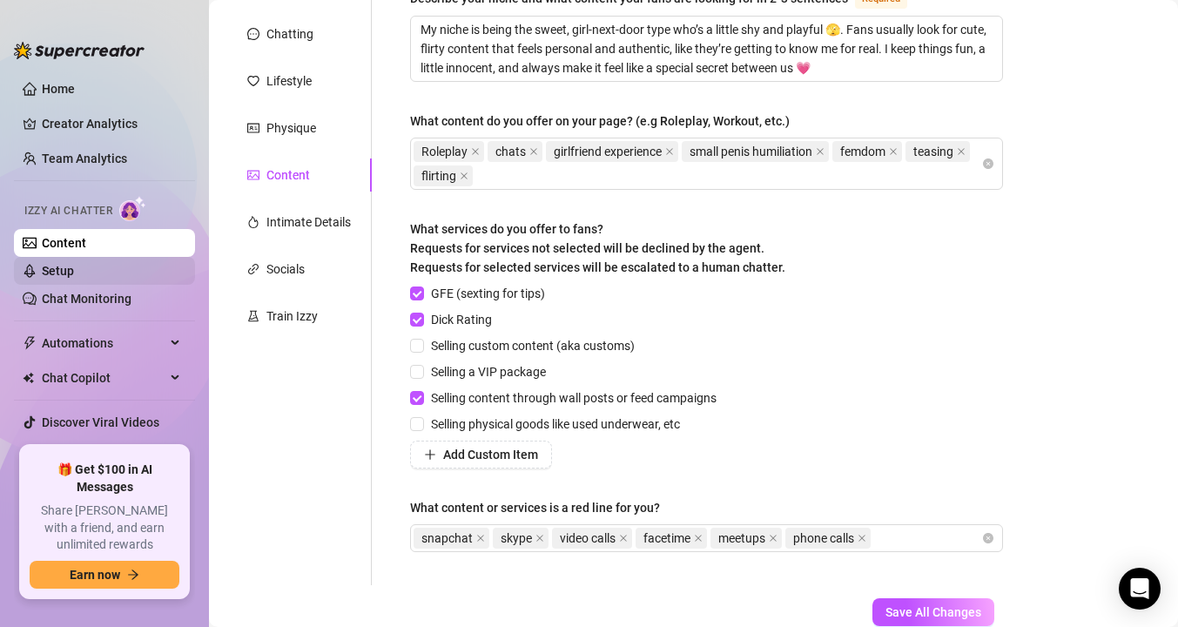
click at [43, 278] on link "Setup" at bounding box center [58, 271] width 32 height 14
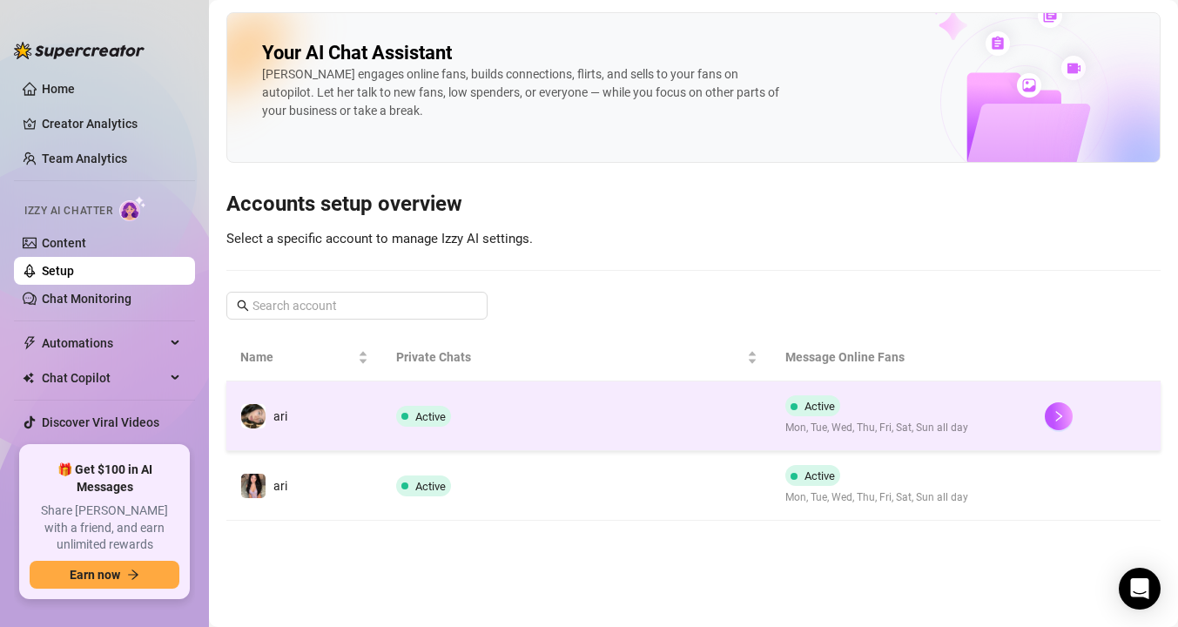
click at [374, 434] on td "ari" at bounding box center [304, 416] width 156 height 70
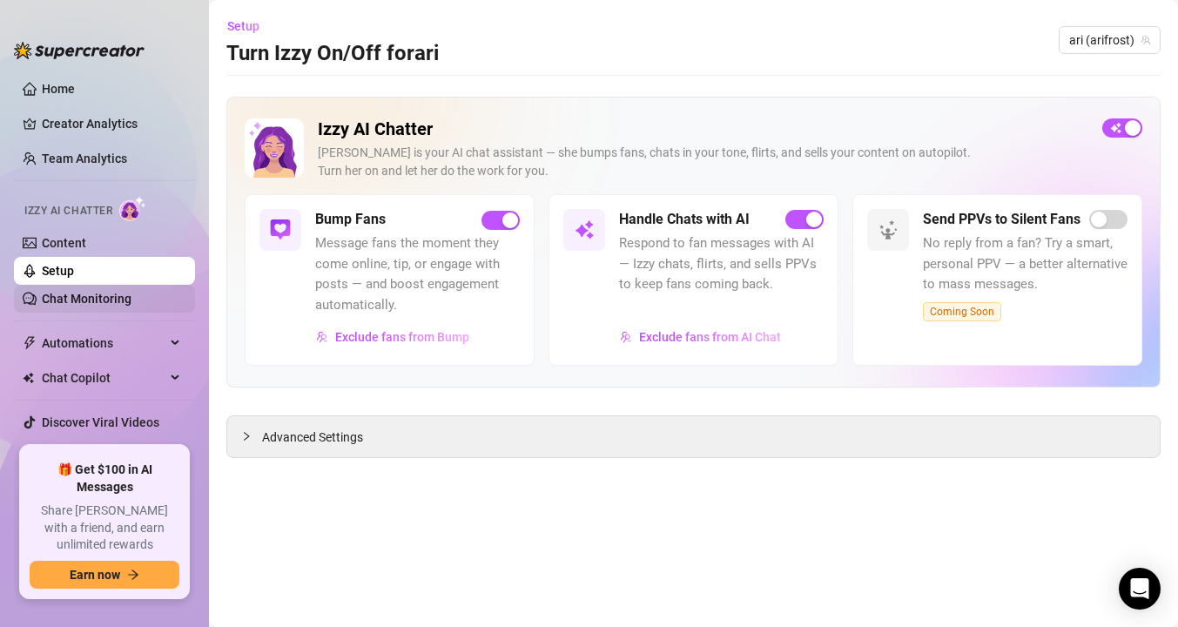
click at [125, 297] on link "Chat Monitoring" at bounding box center [87, 299] width 90 height 14
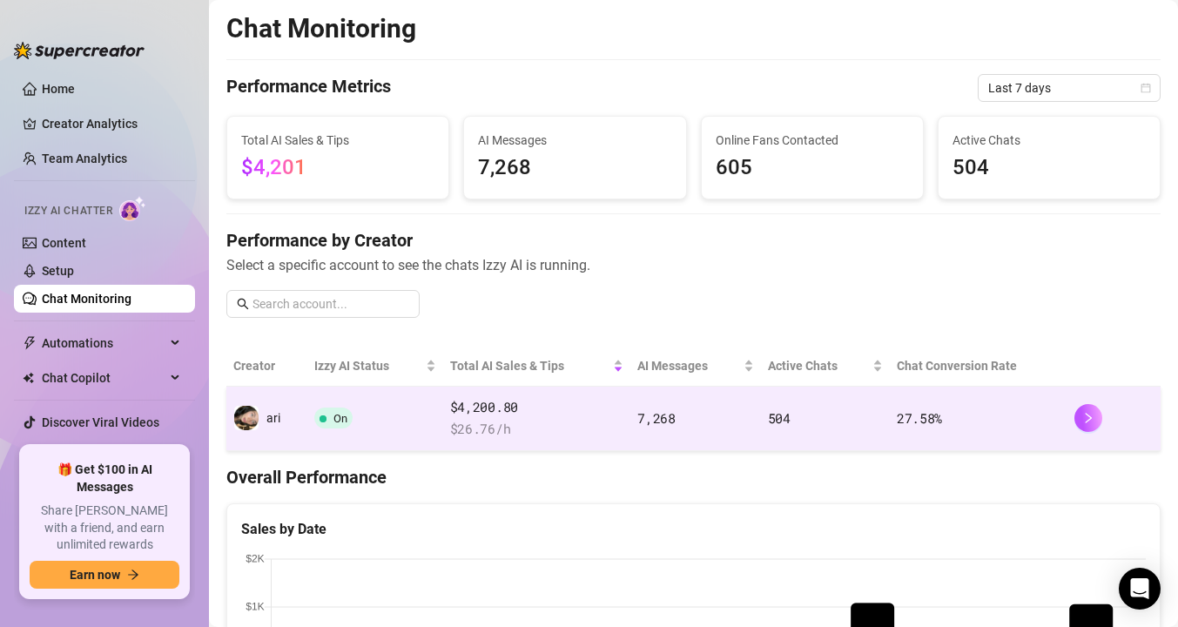
click at [340, 428] on span "On" at bounding box center [333, 418] width 38 height 21
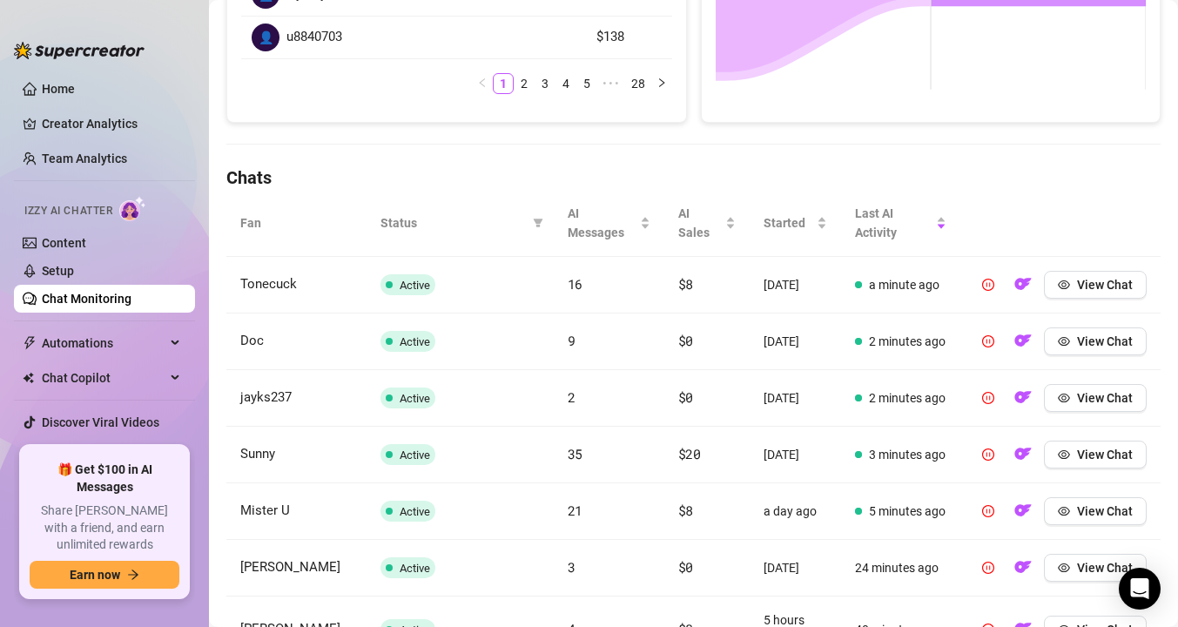
scroll to position [508, 0]
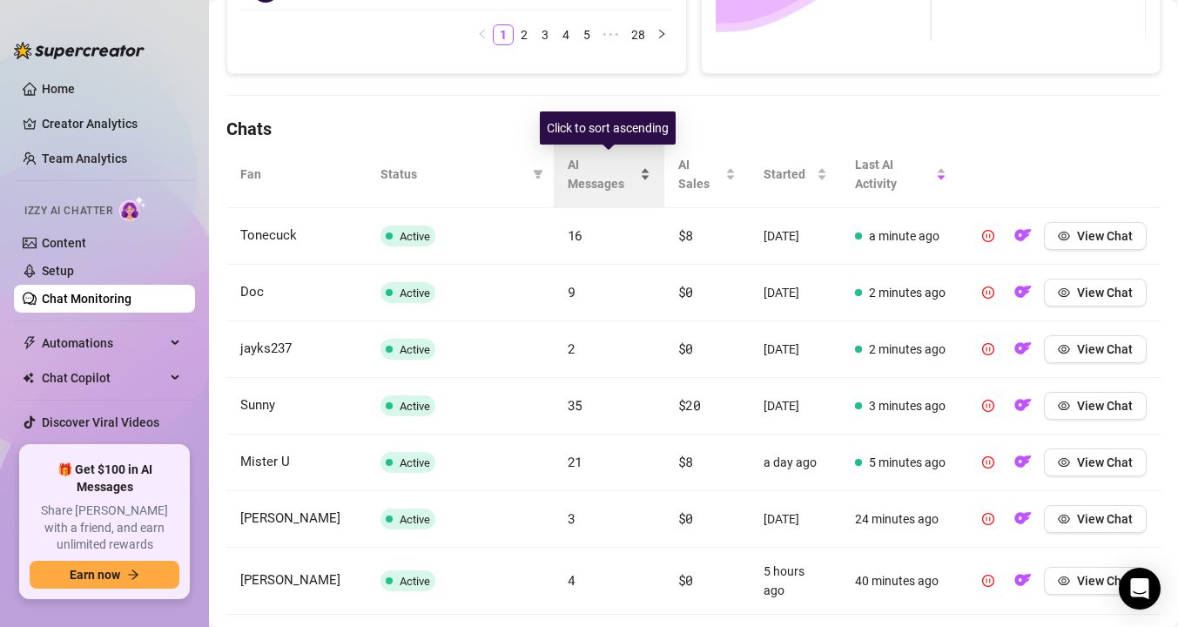
click at [577, 182] on span "AI Messages" at bounding box center [602, 174] width 69 height 38
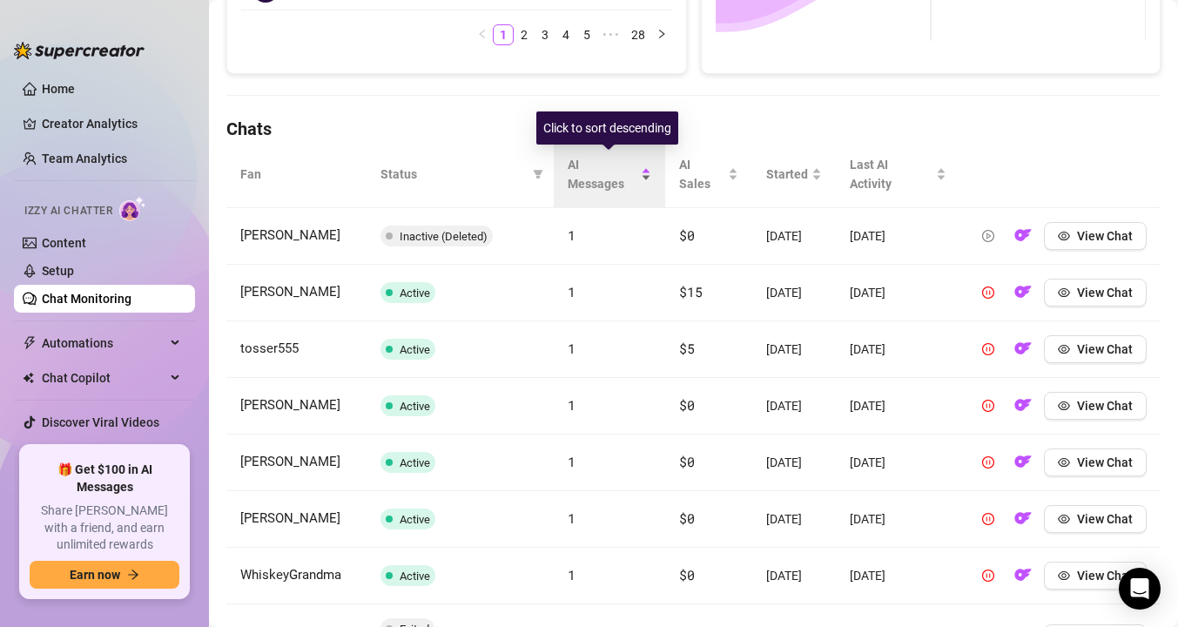
click at [577, 182] on span "AI Messages" at bounding box center [603, 174] width 71 height 38
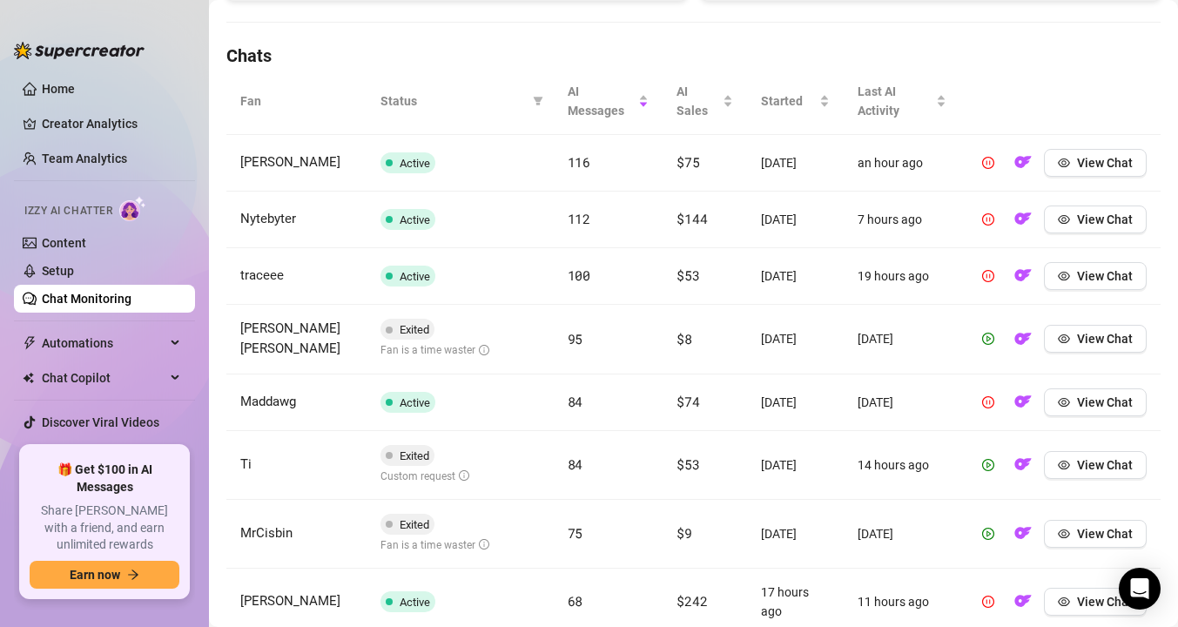
scroll to position [479, 0]
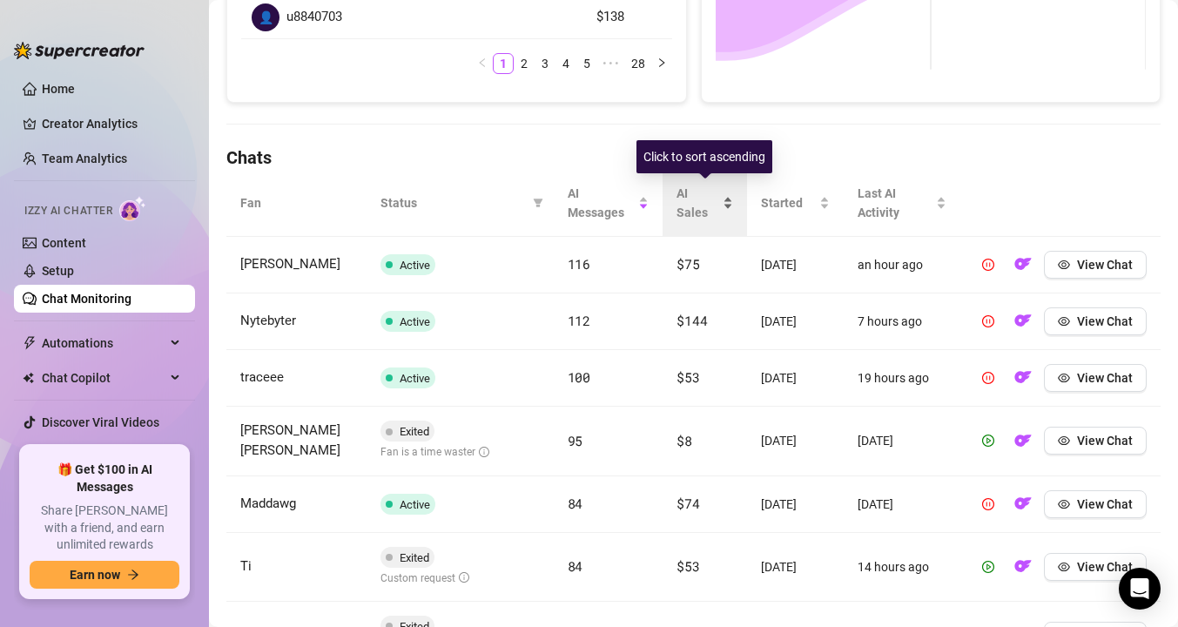
click at [692, 196] on span "AI Sales" at bounding box center [698, 203] width 43 height 38
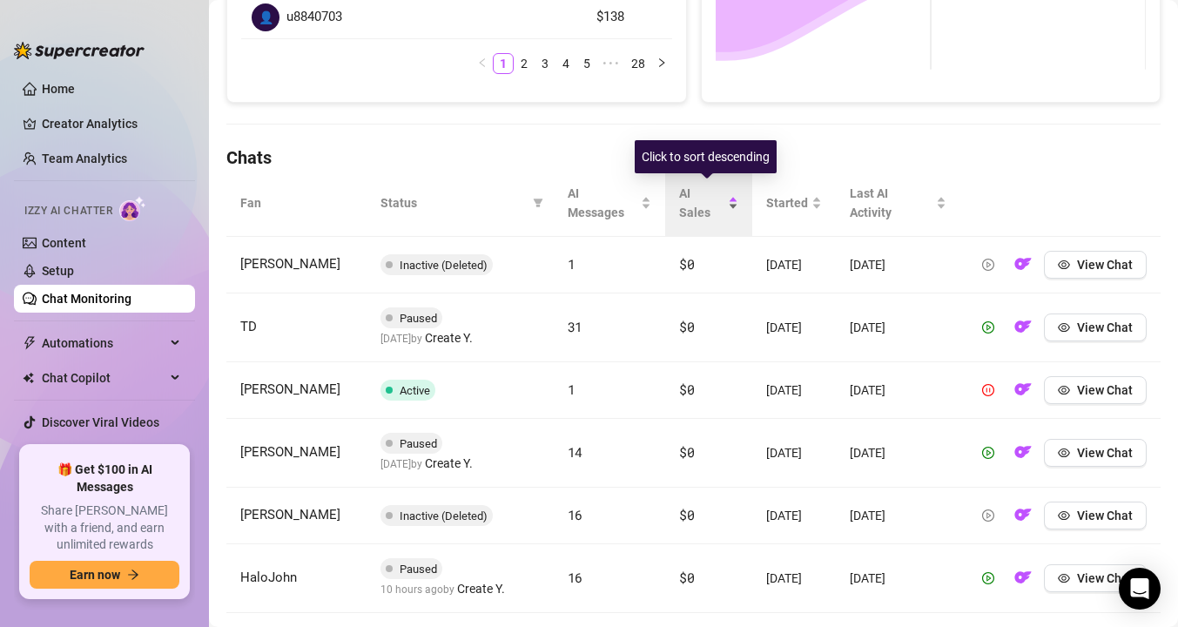
click at [692, 196] on span "AI Sales" at bounding box center [701, 203] width 45 height 38
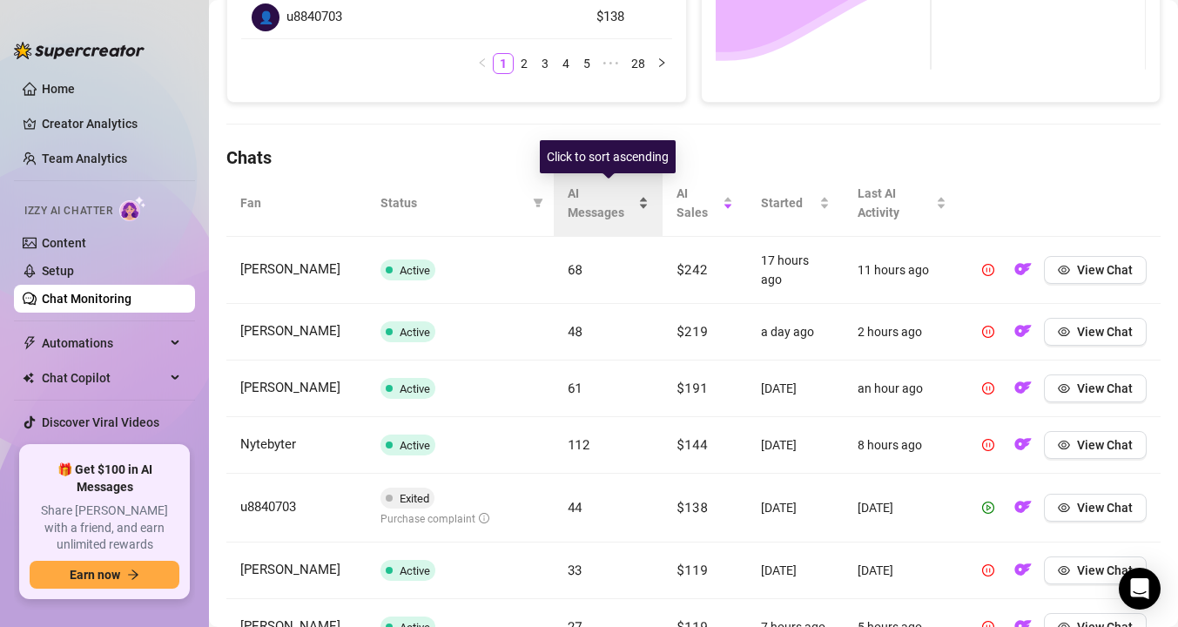
click at [585, 216] on span "AI Messages" at bounding box center [602, 203] width 68 height 38
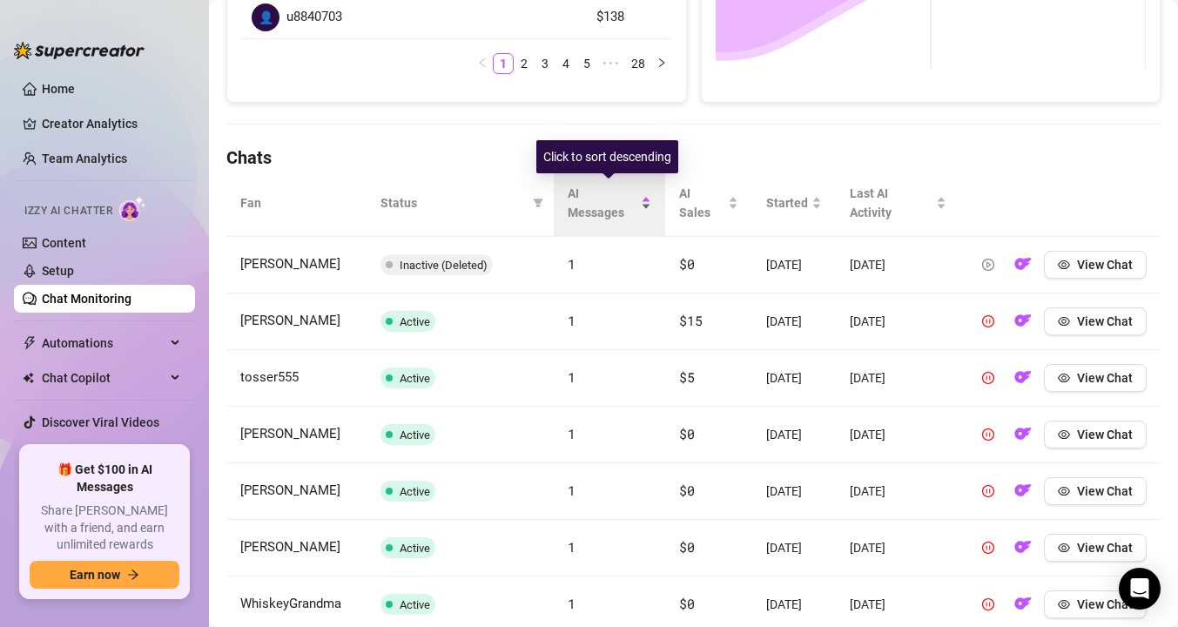
click at [585, 216] on span "AI Messages" at bounding box center [603, 203] width 71 height 38
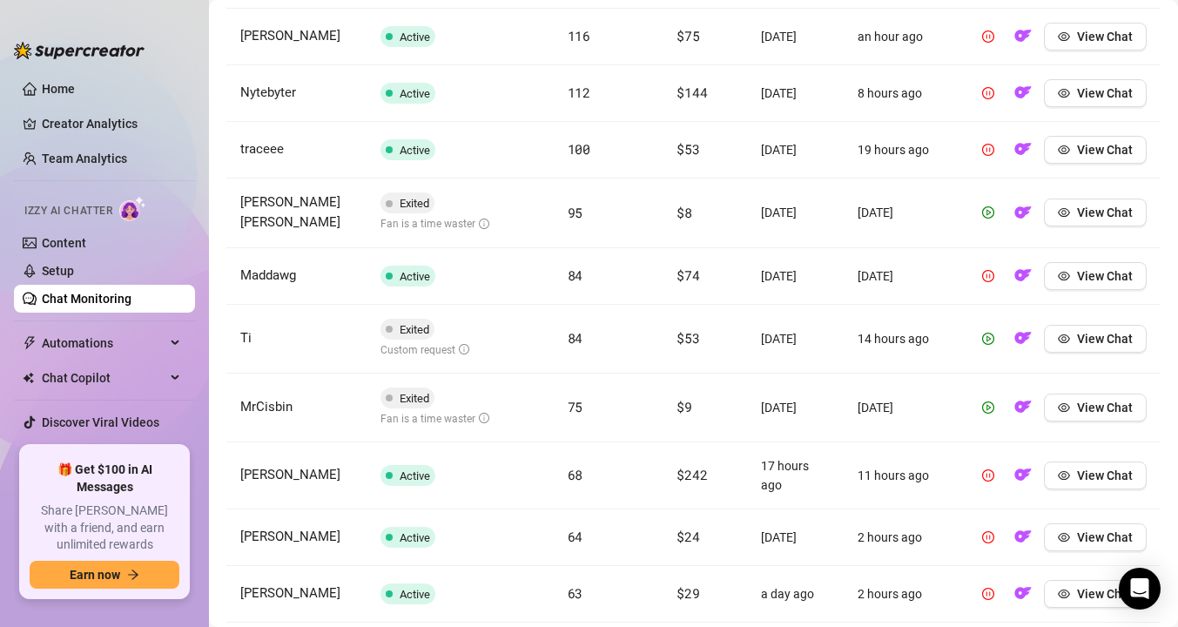
scroll to position [810, 0]
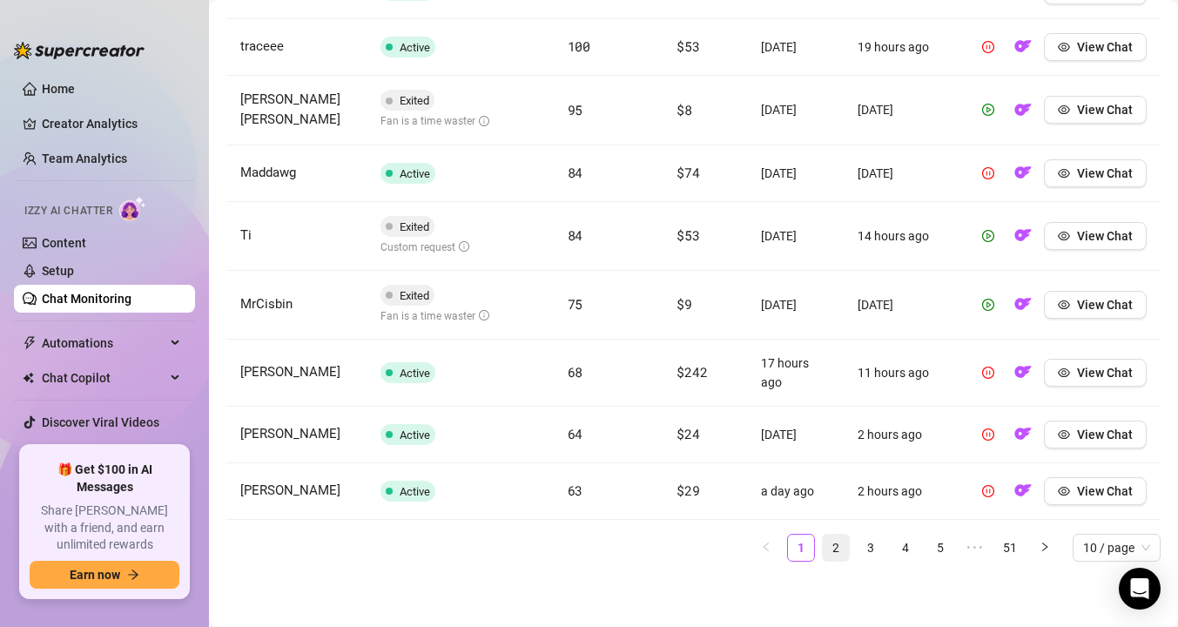
click at [839, 543] on link "2" at bounding box center [836, 548] width 26 height 26
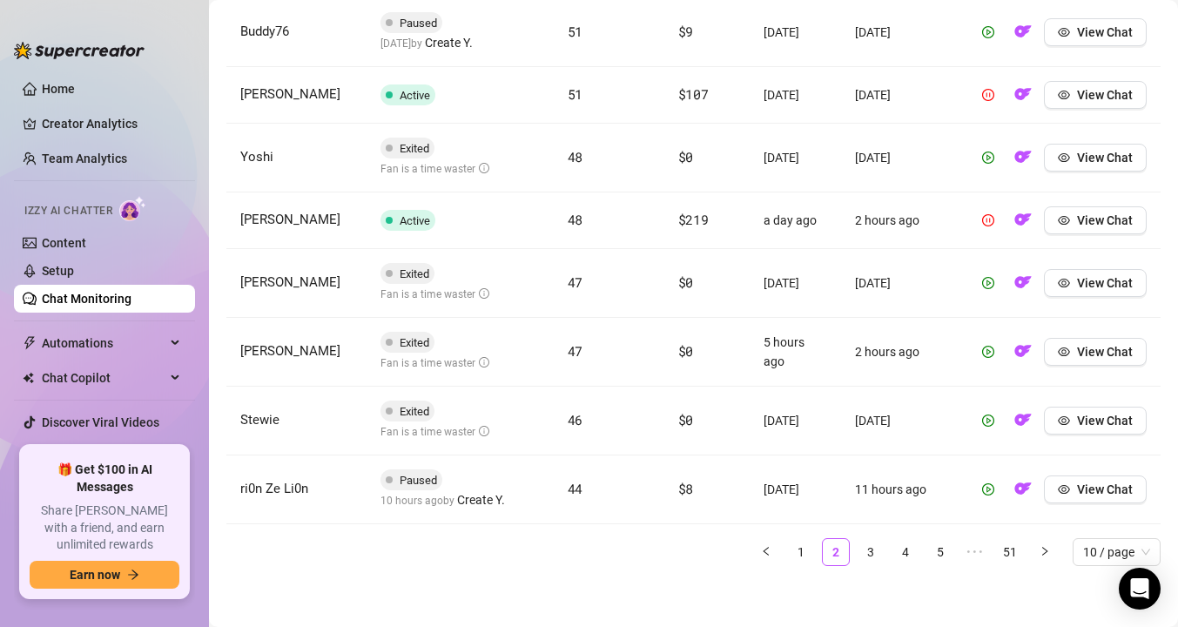
scroll to position [836, 0]
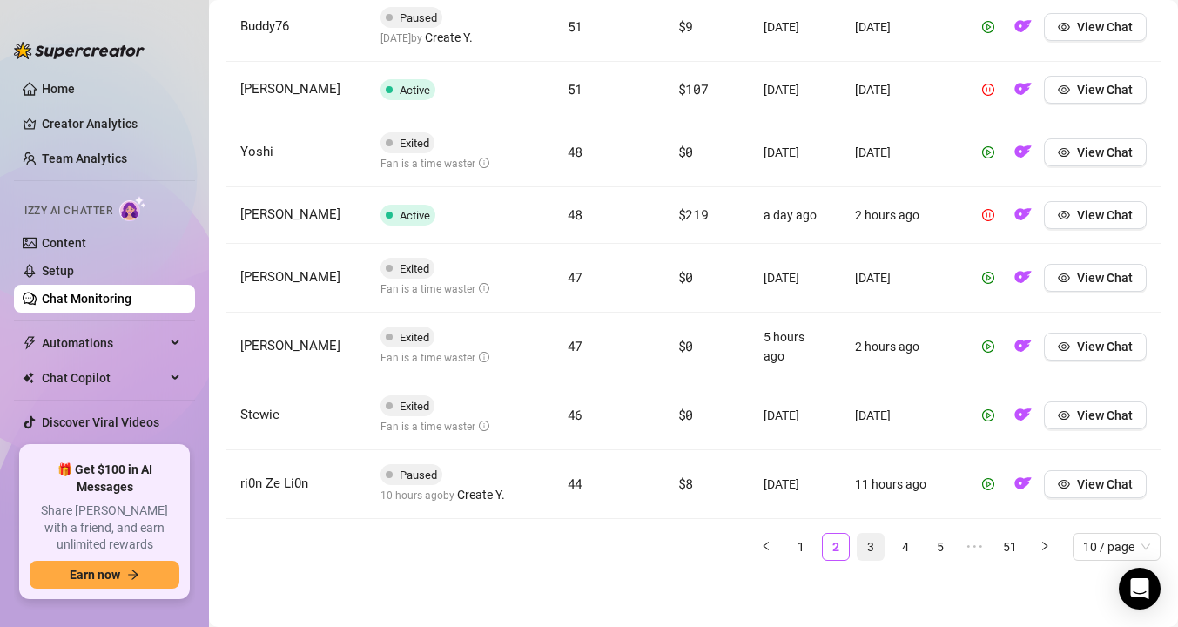
click at [866, 549] on link "3" at bounding box center [871, 547] width 26 height 26
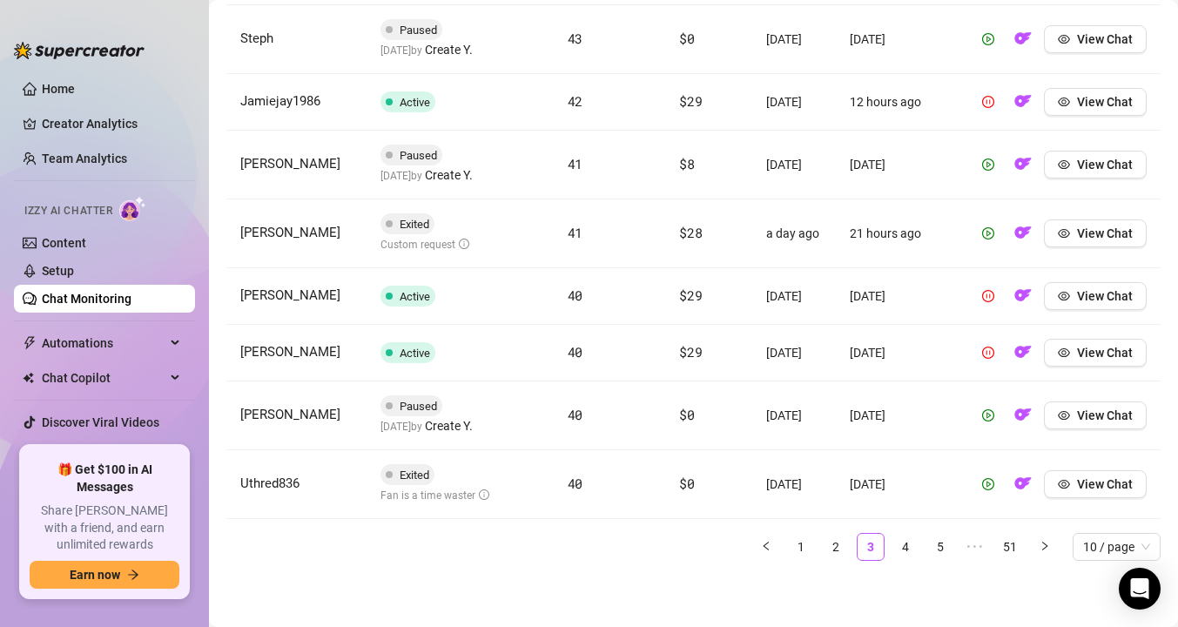
scroll to position [849, 0]
click at [906, 560] on link "4" at bounding box center [906, 547] width 26 height 26
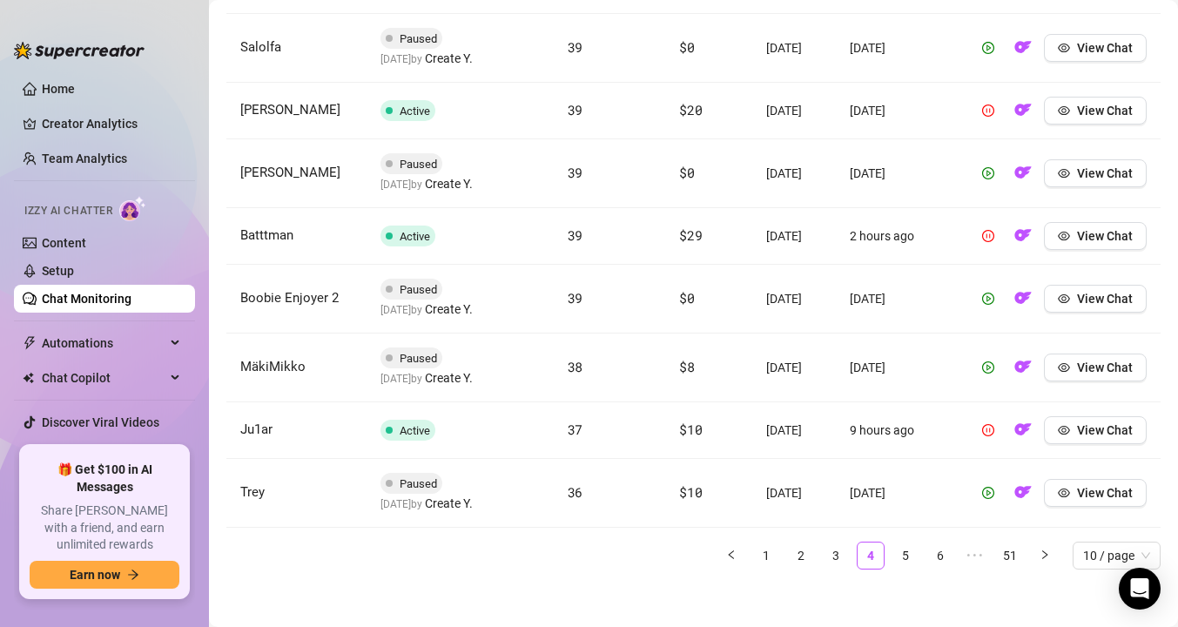
scroll to position [859, 0]
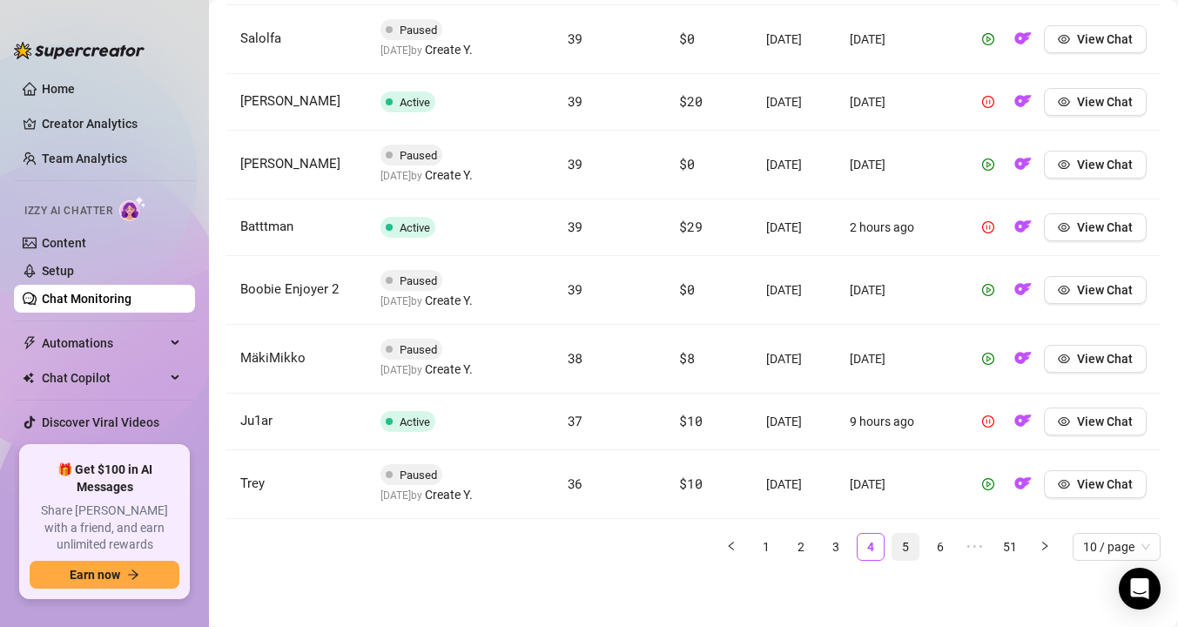
click at [908, 543] on link "5" at bounding box center [906, 547] width 26 height 26
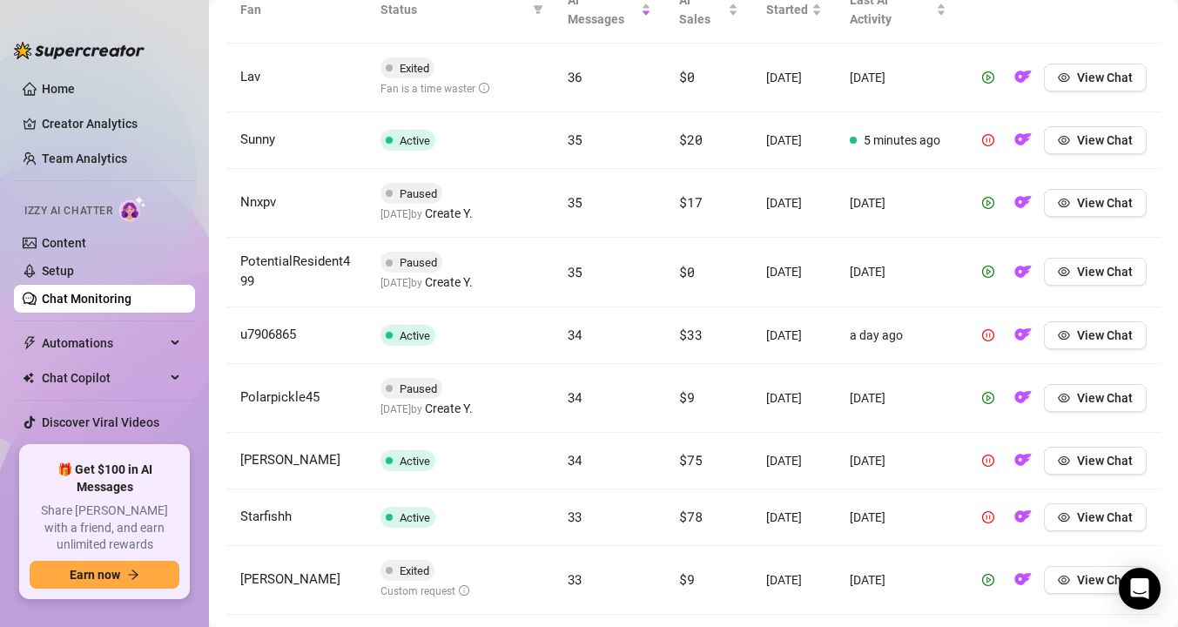
scroll to position [688, 0]
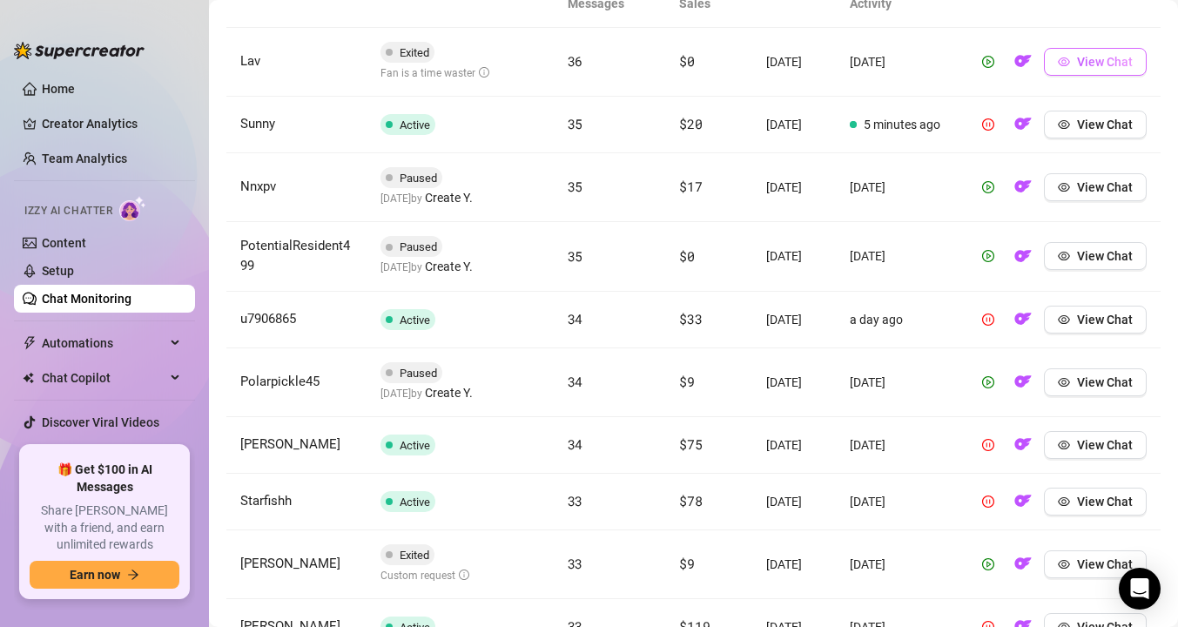
click at [1072, 59] on button "View Chat" at bounding box center [1095, 62] width 103 height 28
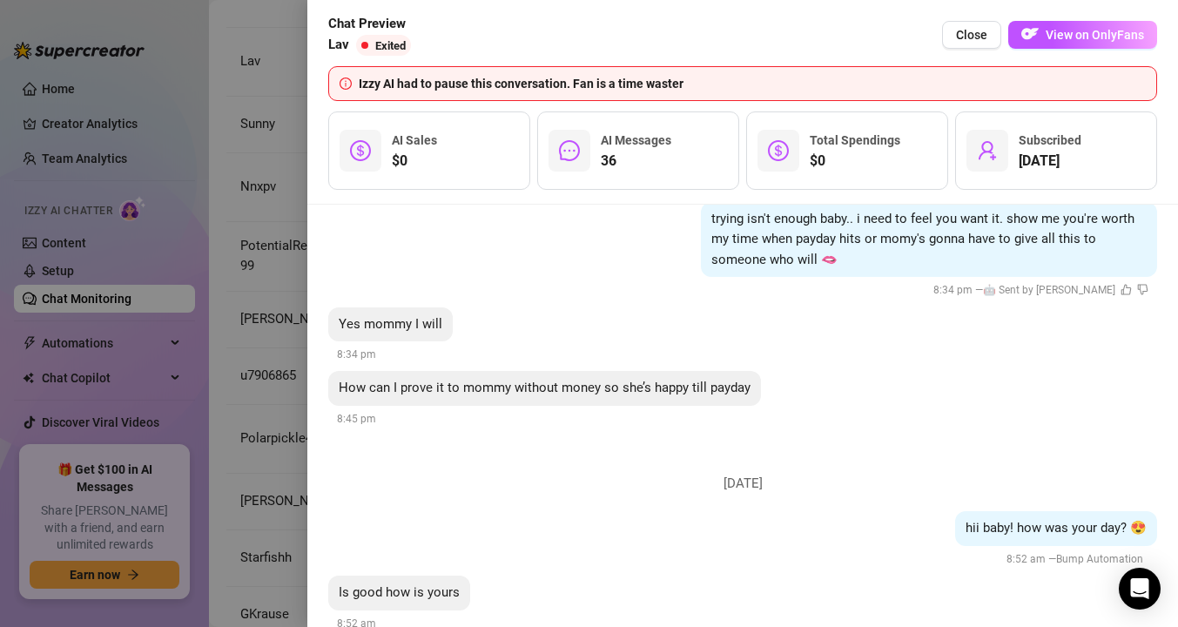
scroll to position [4486, 0]
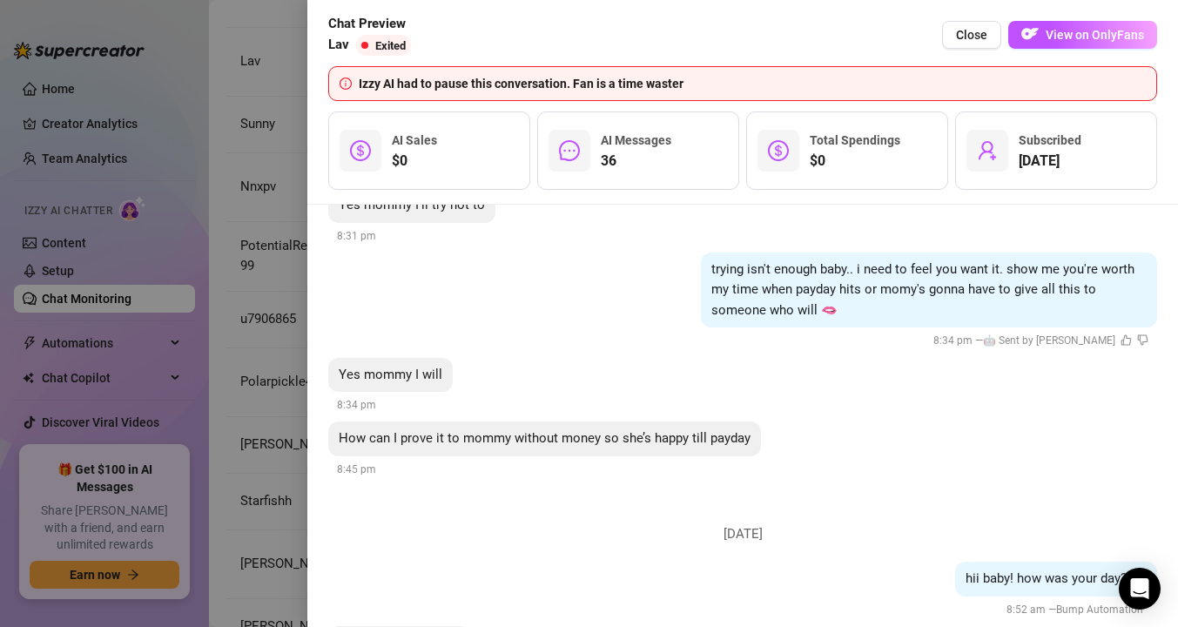
click at [220, 354] on div at bounding box center [589, 313] width 1178 height 627
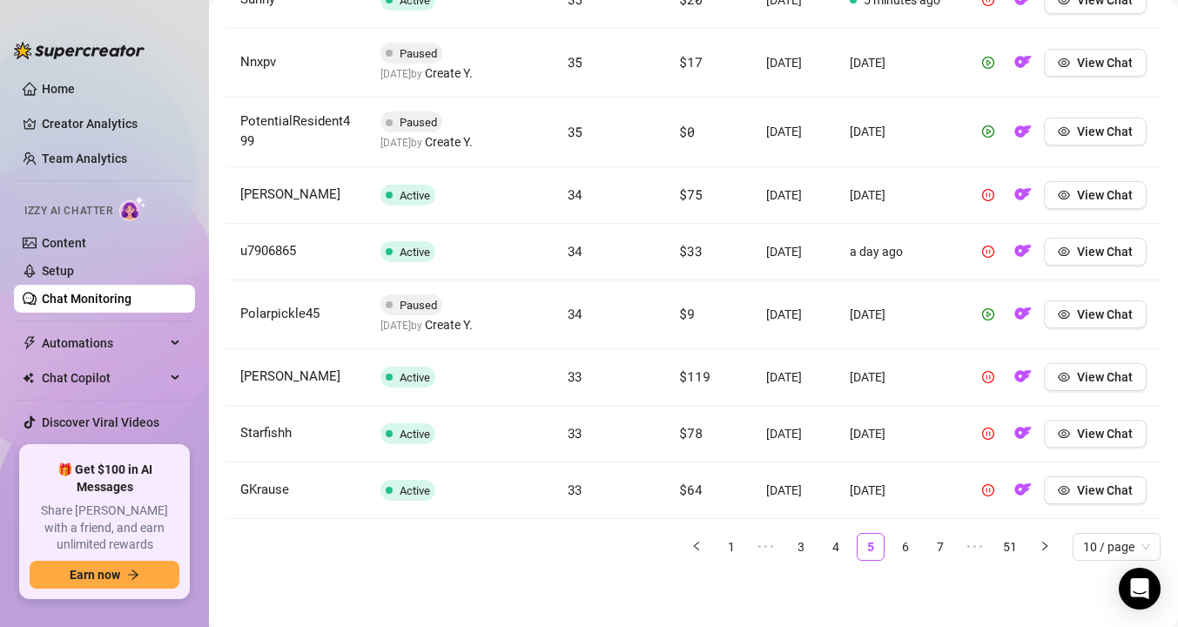
scroll to position [823, 0]
click at [908, 546] on link "6" at bounding box center [906, 547] width 26 height 26
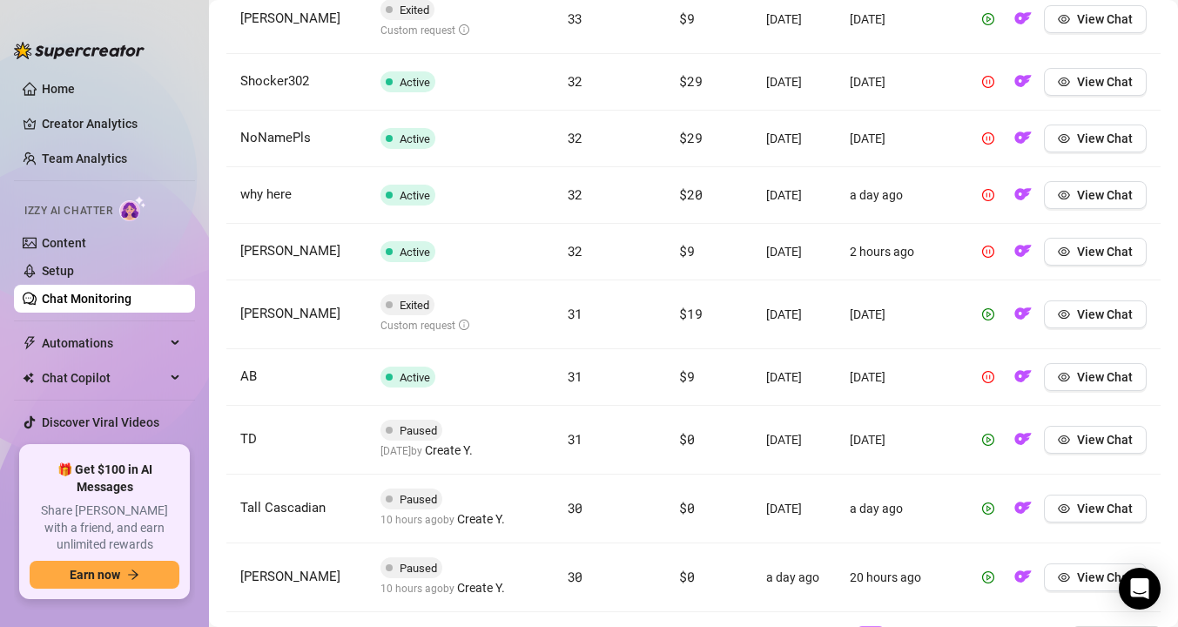
scroll to position [724, 0]
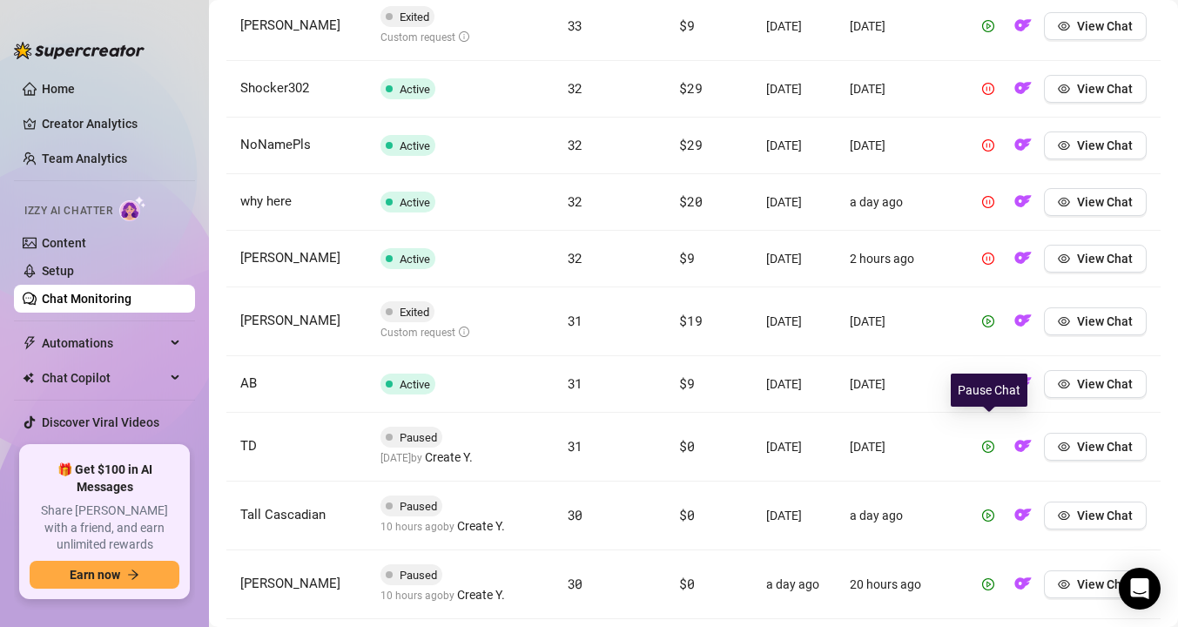
click at [991, 390] on icon "pause-circle" at bounding box center [988, 384] width 12 height 12
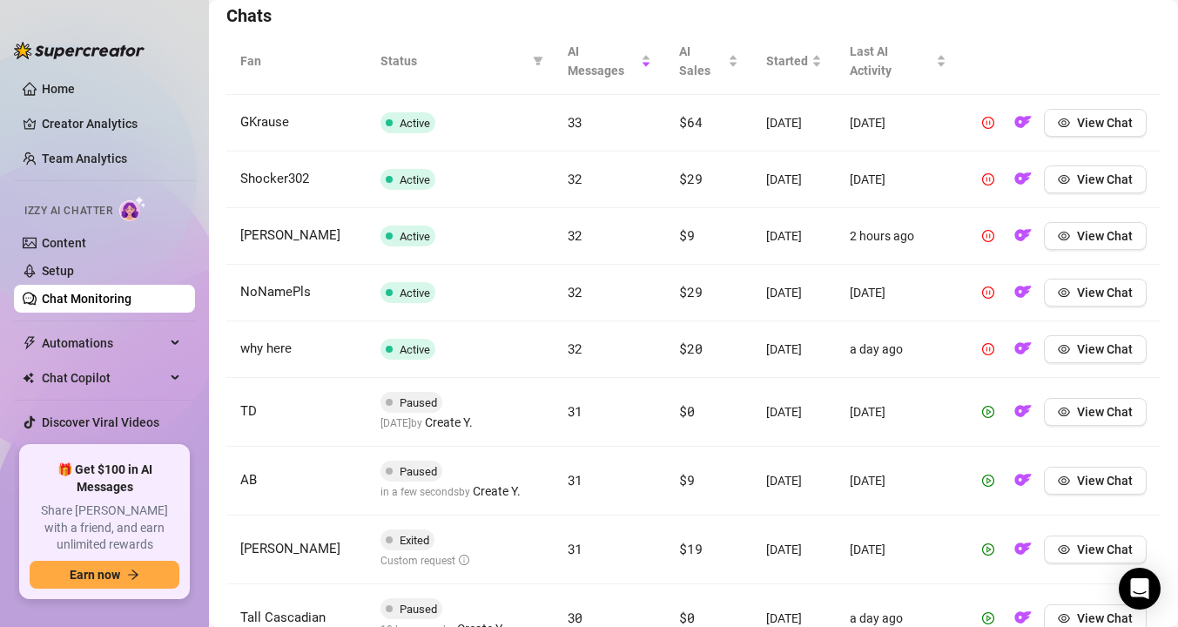
scroll to position [611, 0]
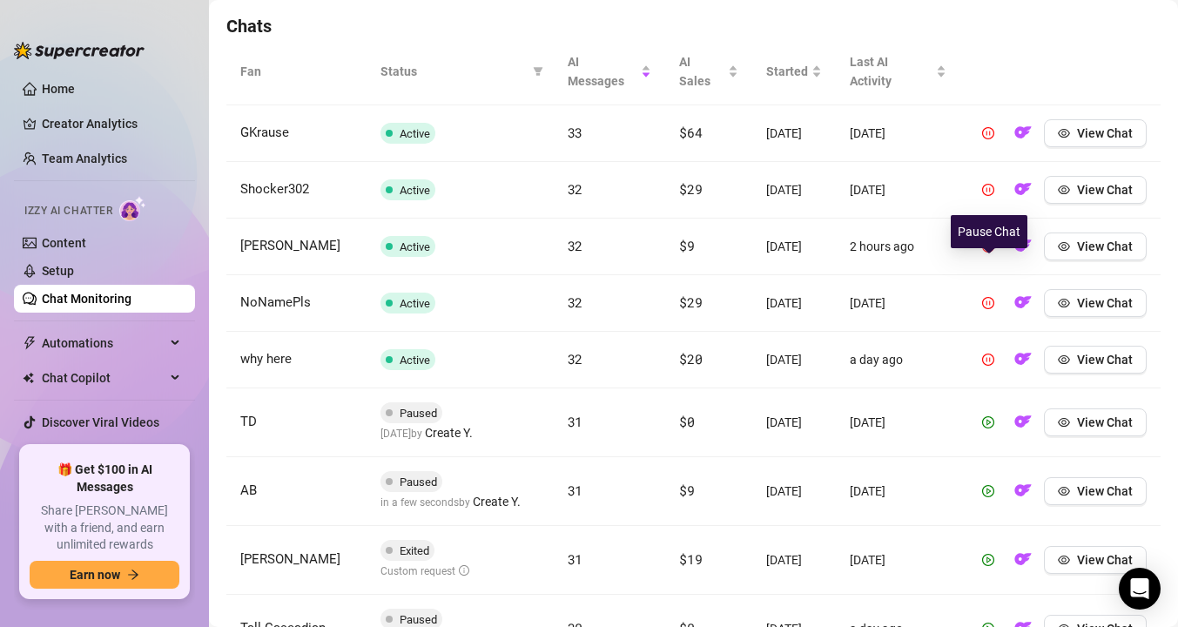
click at [988, 253] on icon "pause-circle" at bounding box center [988, 246] width 12 height 12
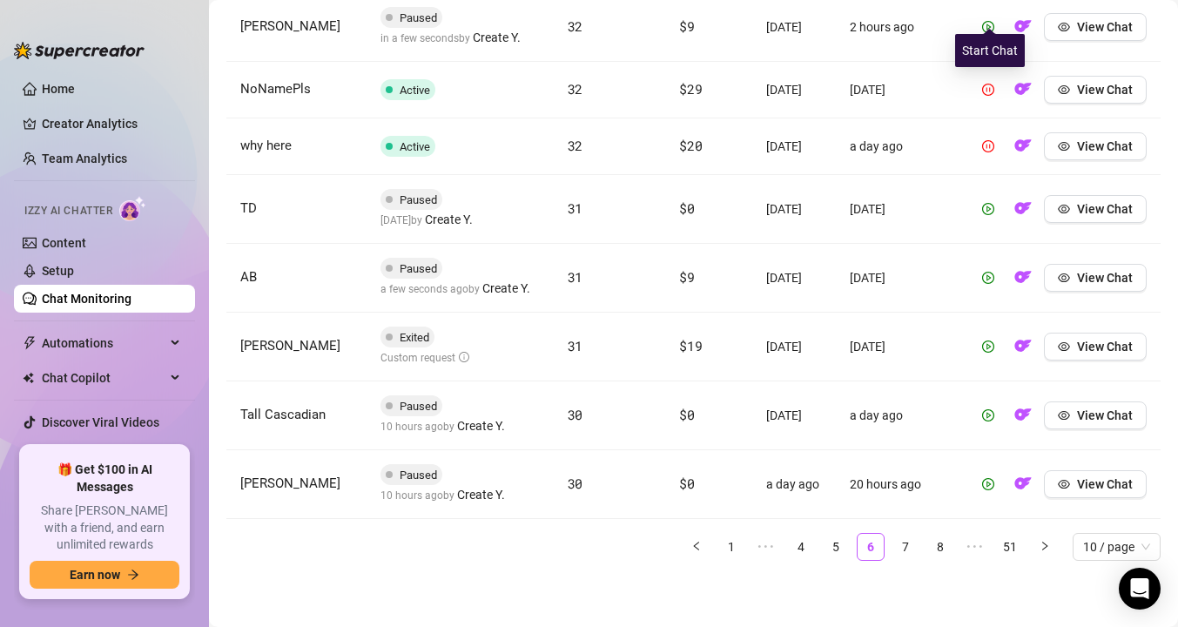
scroll to position [878, 0]
click at [910, 540] on link "7" at bounding box center [906, 547] width 26 height 26
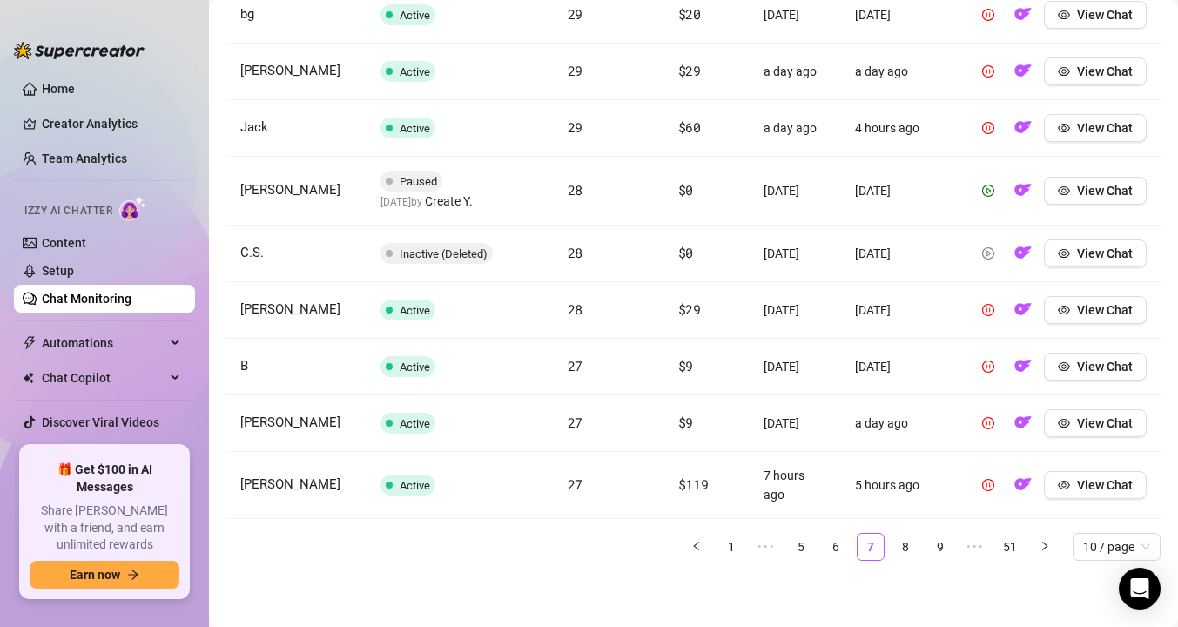
scroll to position [788, 0]
click at [914, 543] on link "8" at bounding box center [906, 547] width 26 height 26
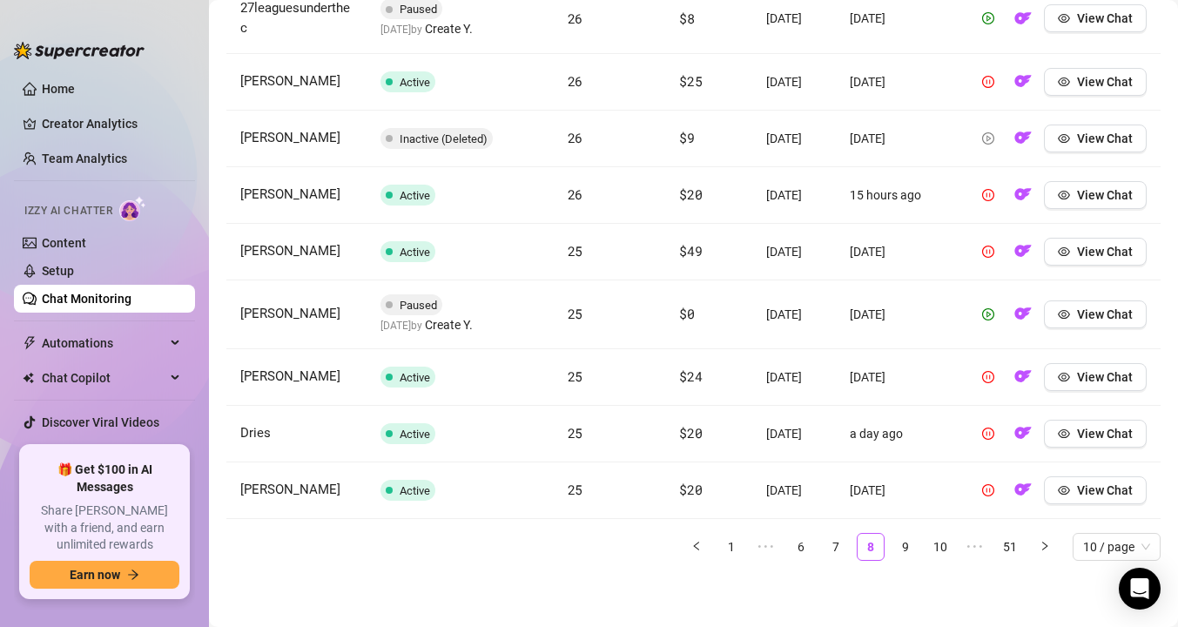
scroll to position [811, 0]
click at [905, 546] on link "9" at bounding box center [906, 547] width 26 height 26
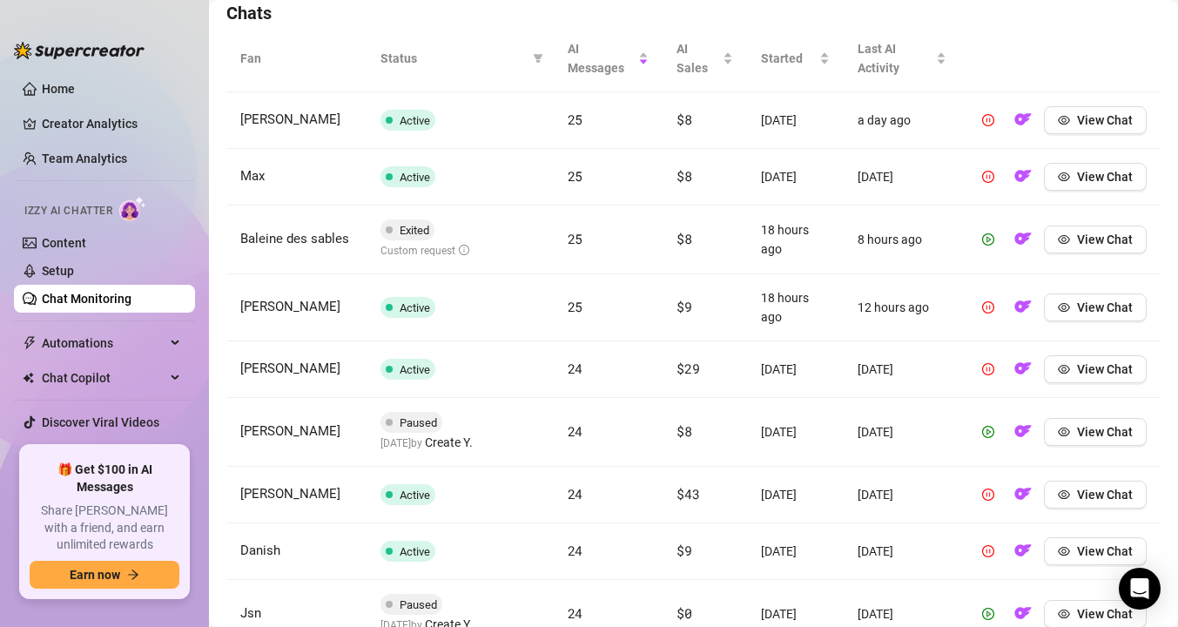
scroll to position [615, 0]
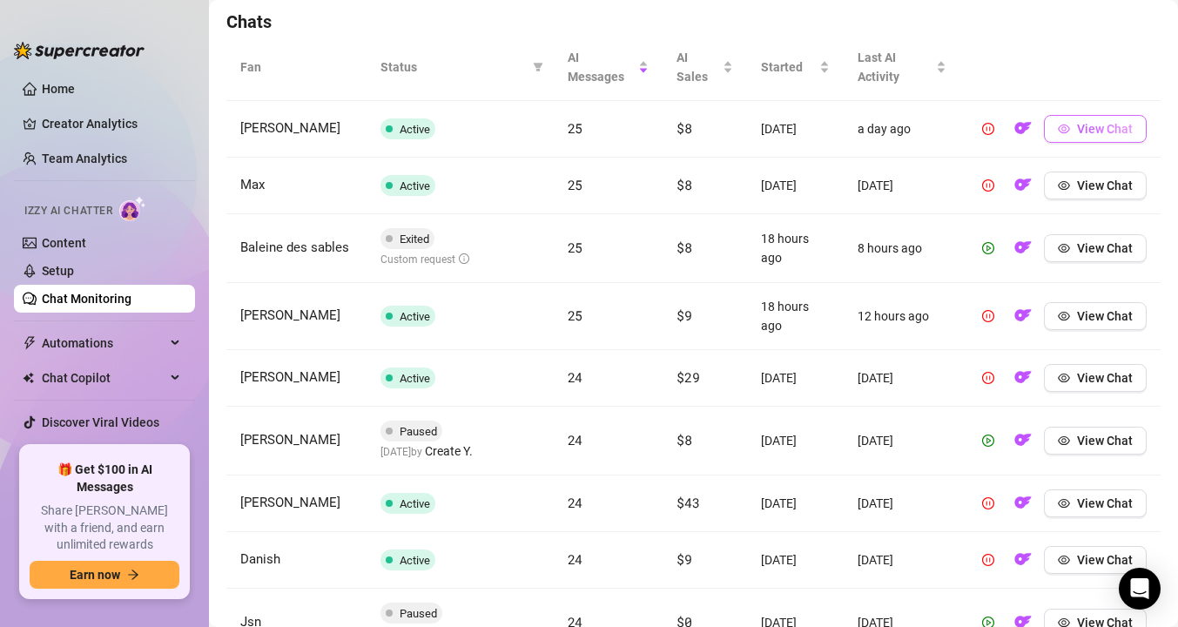
click at [1070, 123] on icon "eye" at bounding box center [1064, 129] width 12 height 12
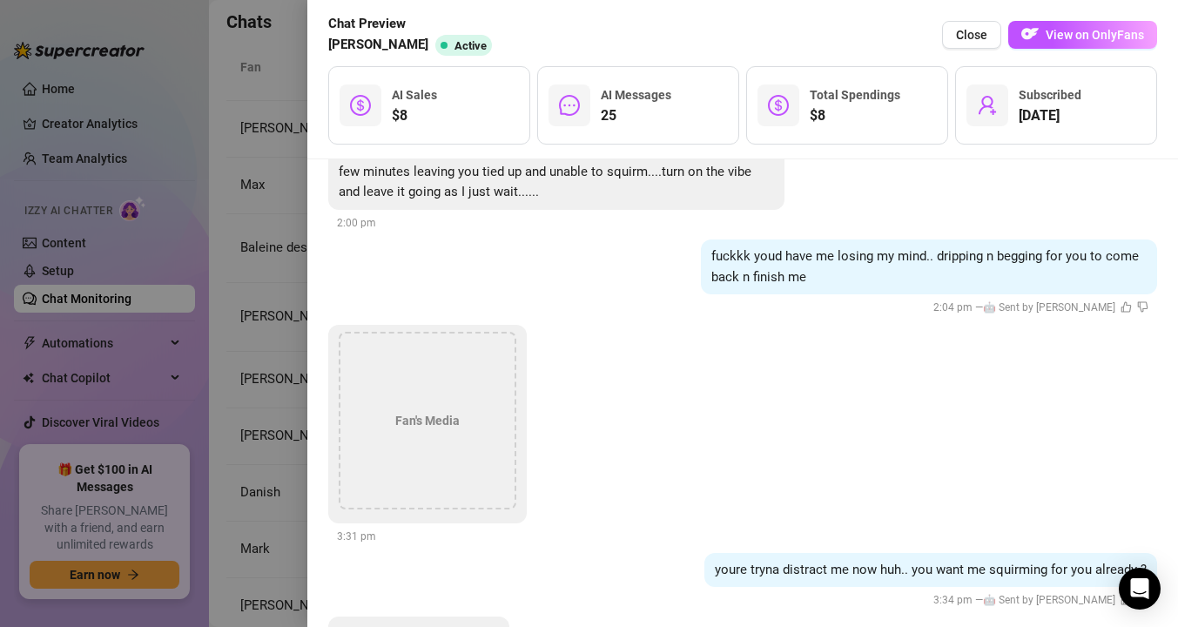
scroll to position [4080, 0]
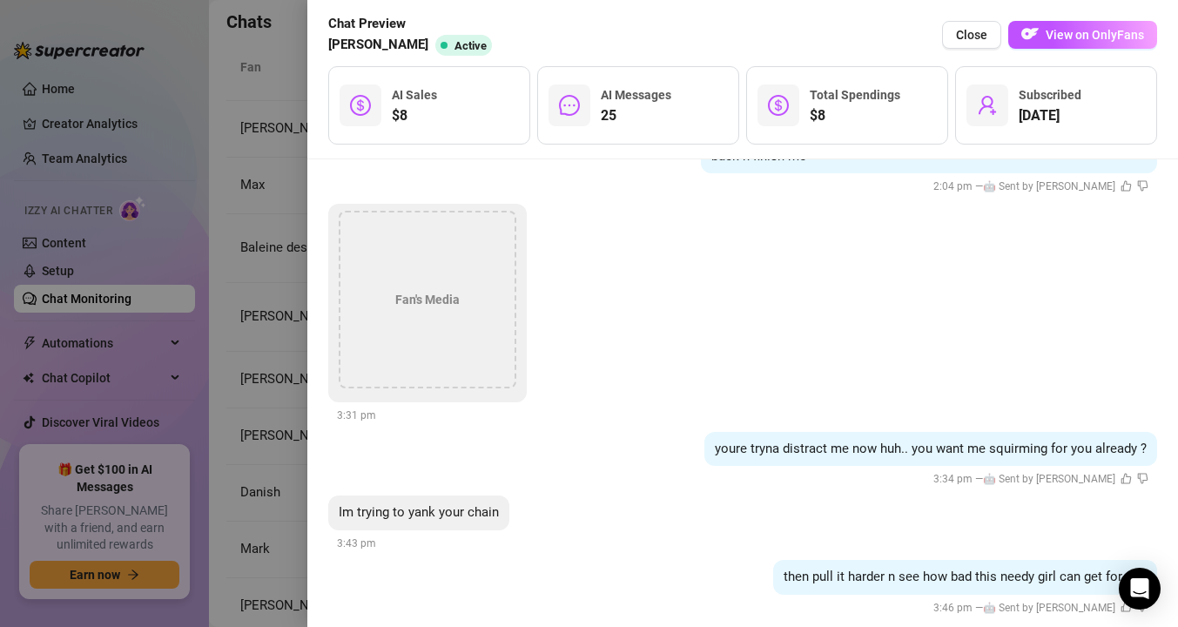
click at [410, 262] on div "Fan's Media" at bounding box center [428, 300] width 178 height 178
click at [430, 297] on div "Fan's Media" at bounding box center [428, 300] width 178 height 178
click at [254, 418] on div at bounding box center [589, 313] width 1178 height 627
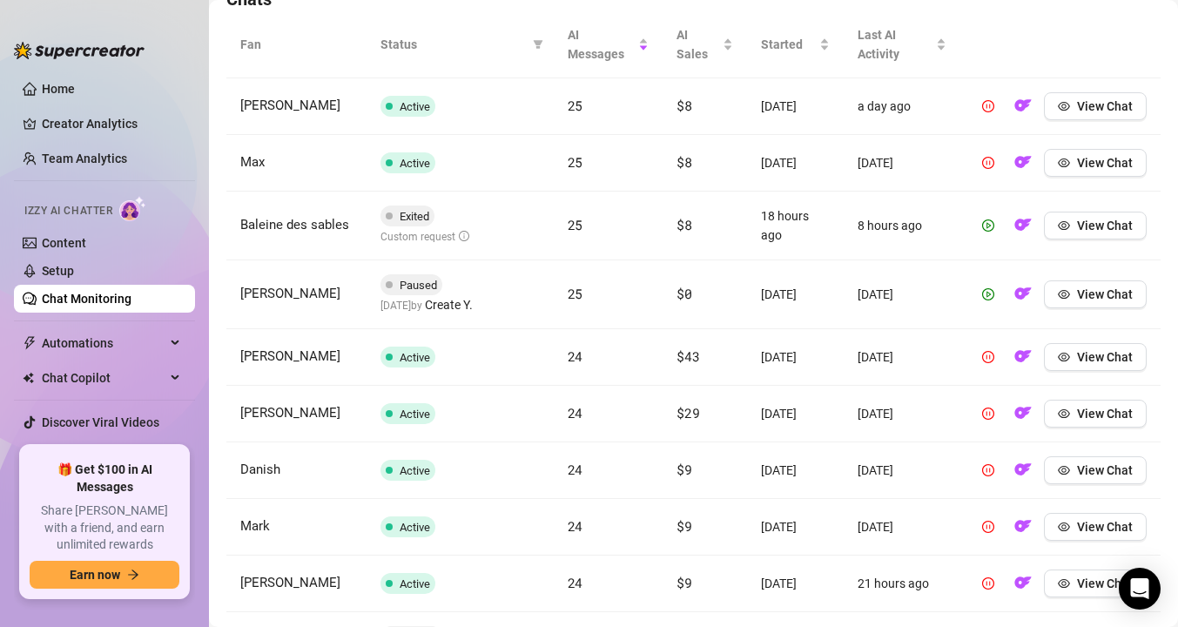
scroll to position [648, 0]
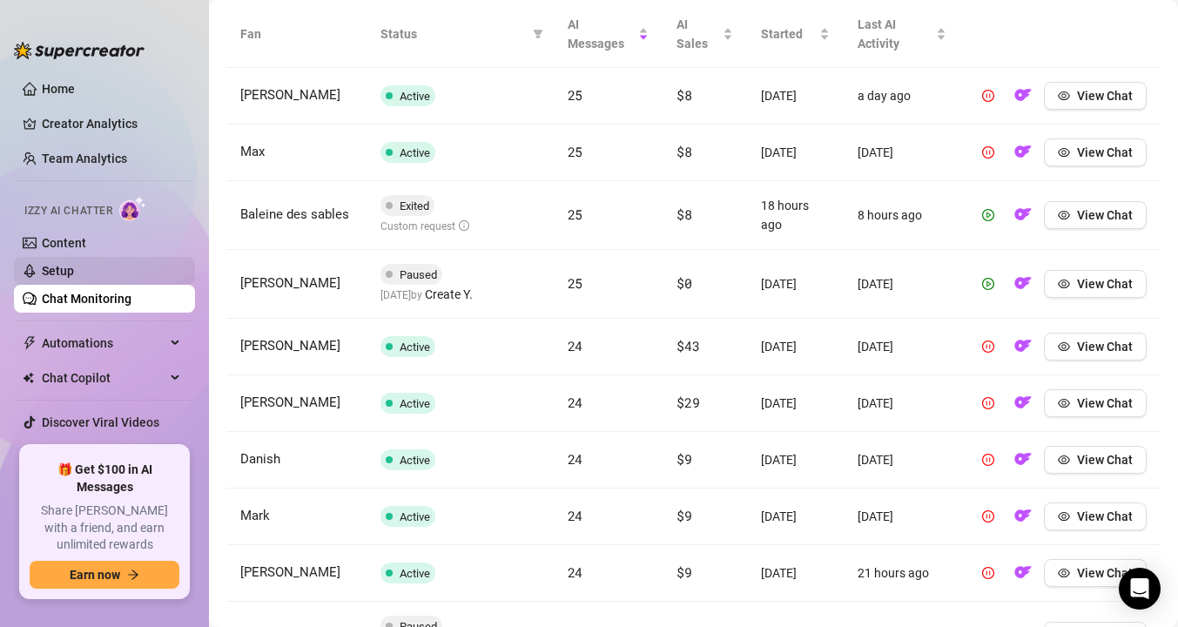
click at [74, 269] on link "Setup" at bounding box center [58, 271] width 32 height 14
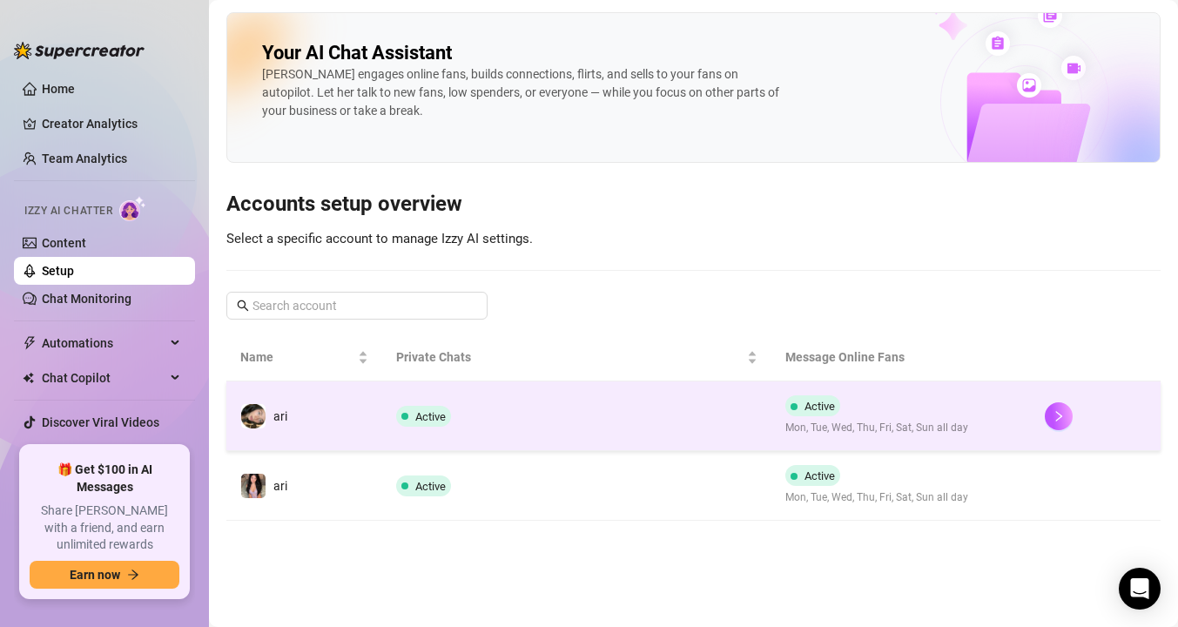
click at [284, 436] on td "ari" at bounding box center [304, 416] width 156 height 70
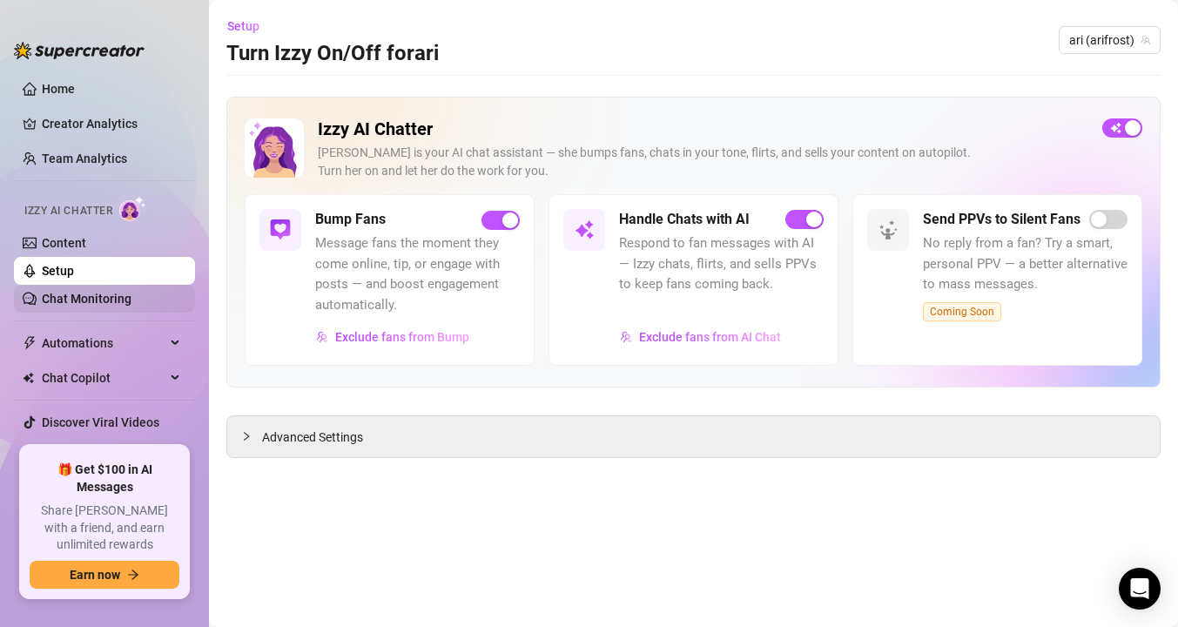
click at [102, 306] on link "Chat Monitoring" at bounding box center [87, 299] width 90 height 14
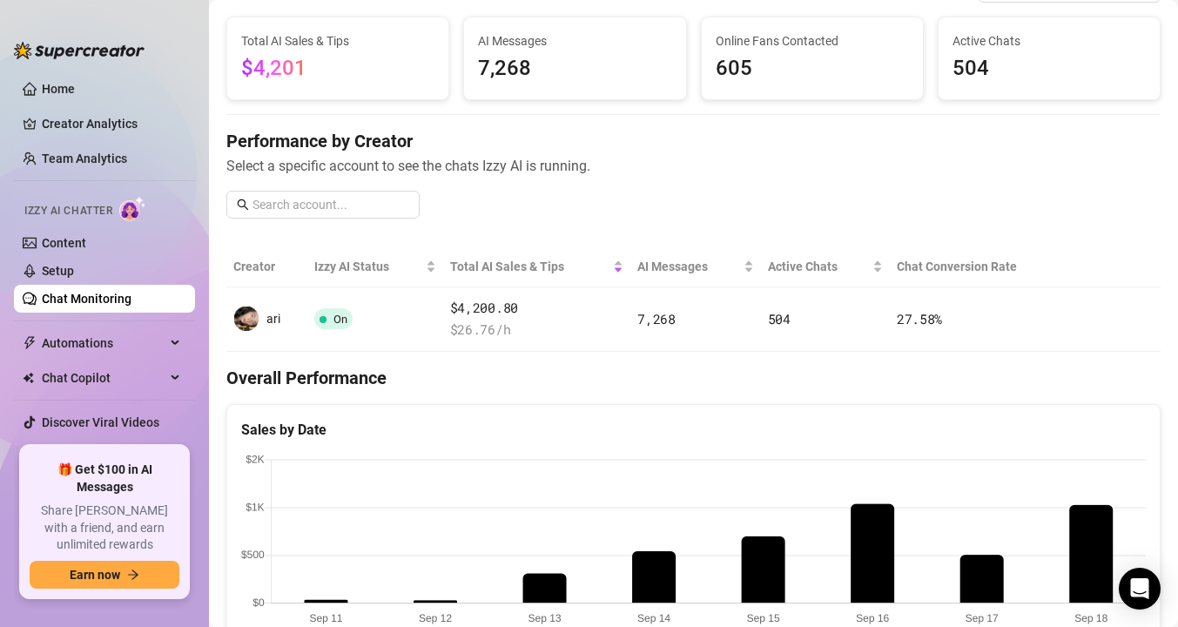
scroll to position [106, 0]
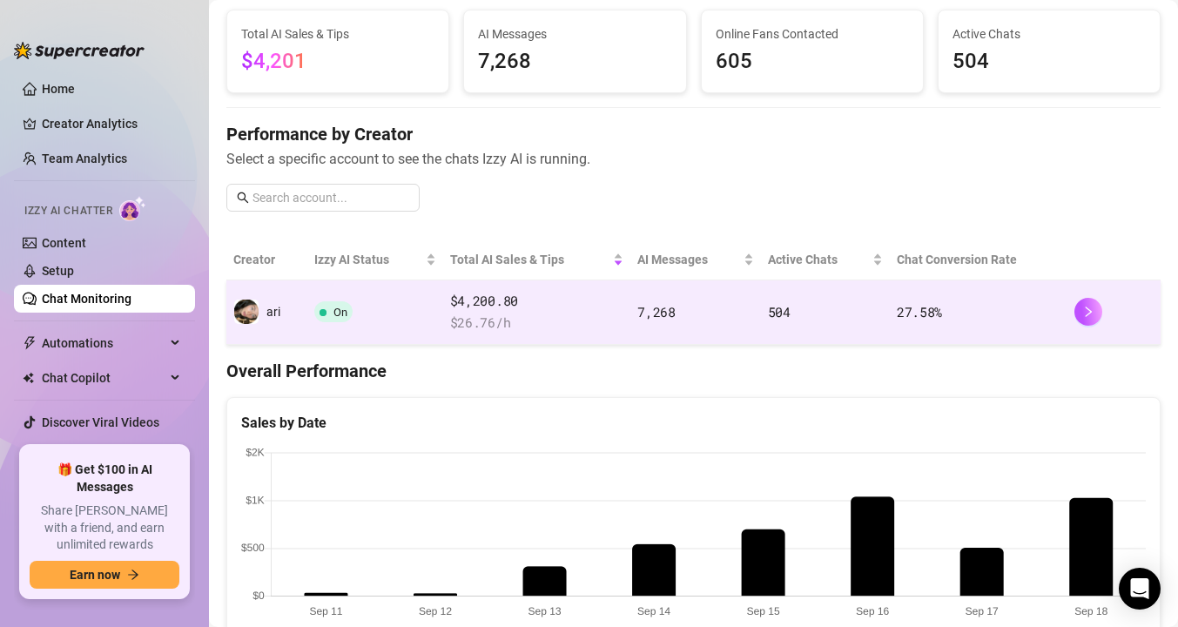
click at [504, 327] on span "$ 26.76 /h" at bounding box center [537, 323] width 174 height 21
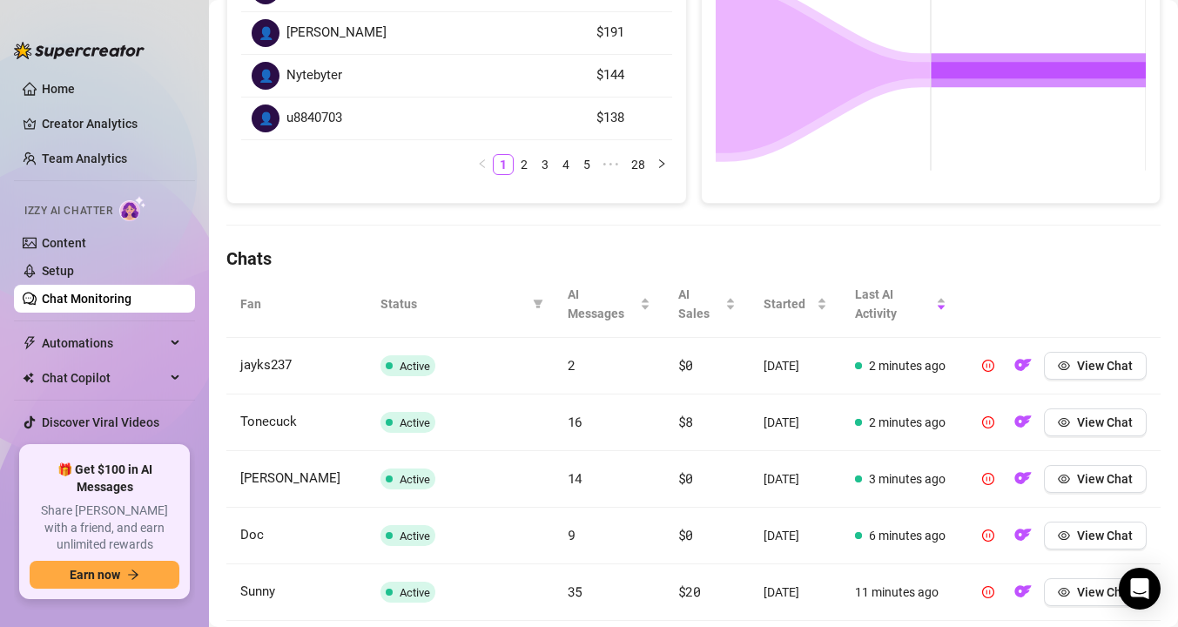
scroll to position [412, 0]
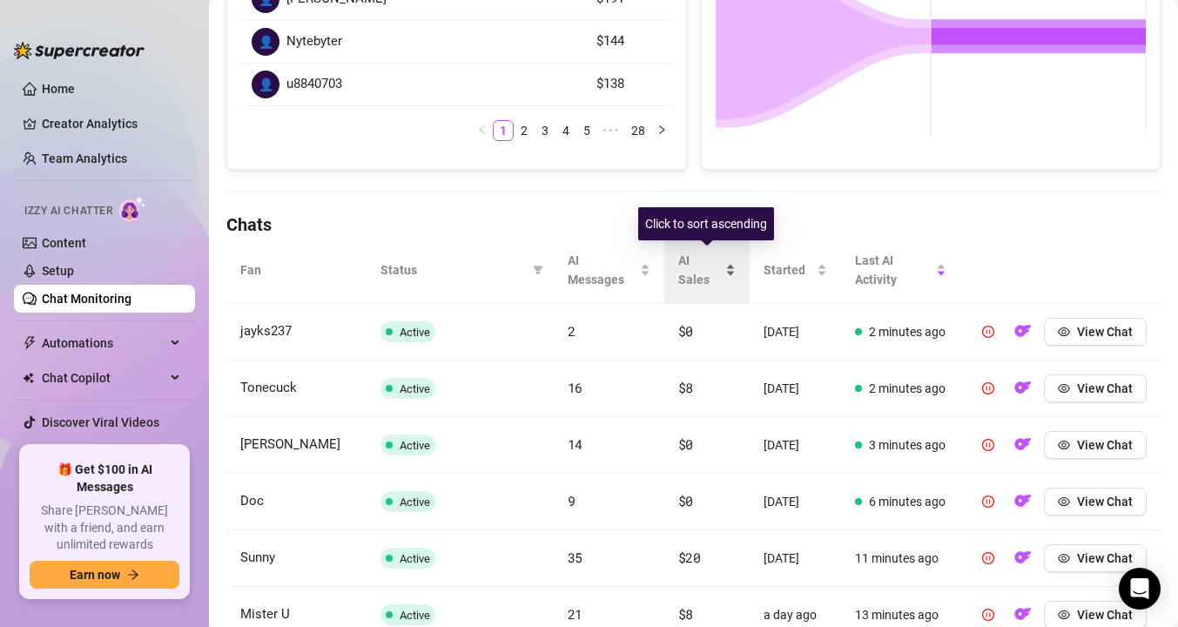
click at [683, 276] on span "AI Sales" at bounding box center [700, 270] width 44 height 38
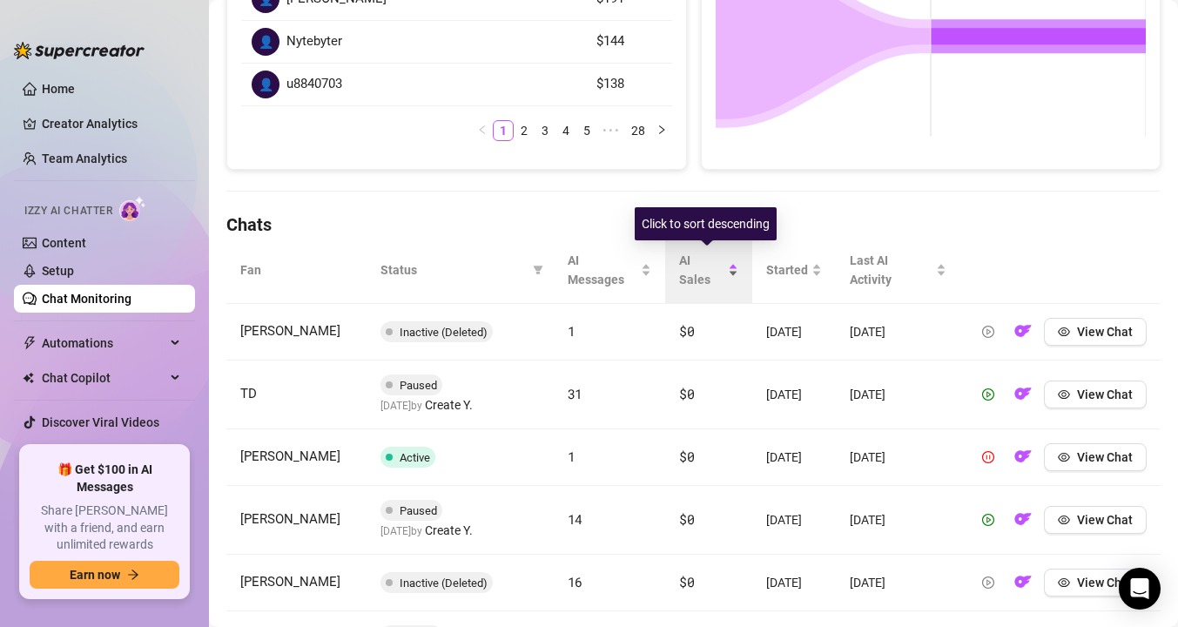
click at [683, 276] on span "AI Sales" at bounding box center [701, 270] width 45 height 38
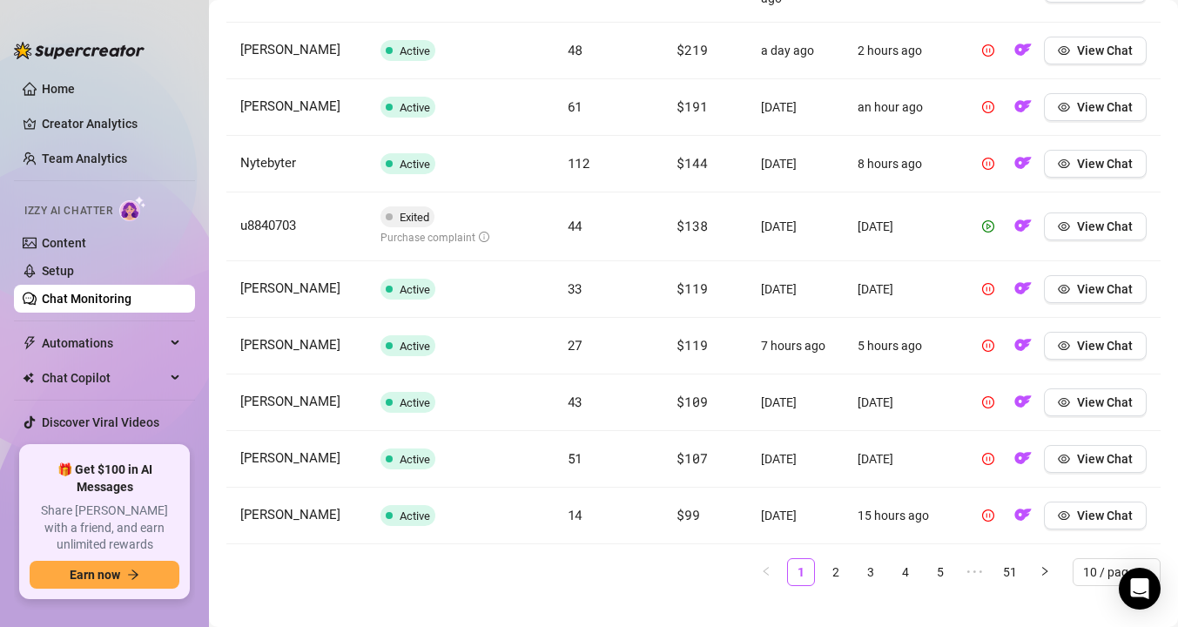
scroll to position [761, 0]
click at [834, 577] on link "2" at bounding box center [836, 571] width 26 height 26
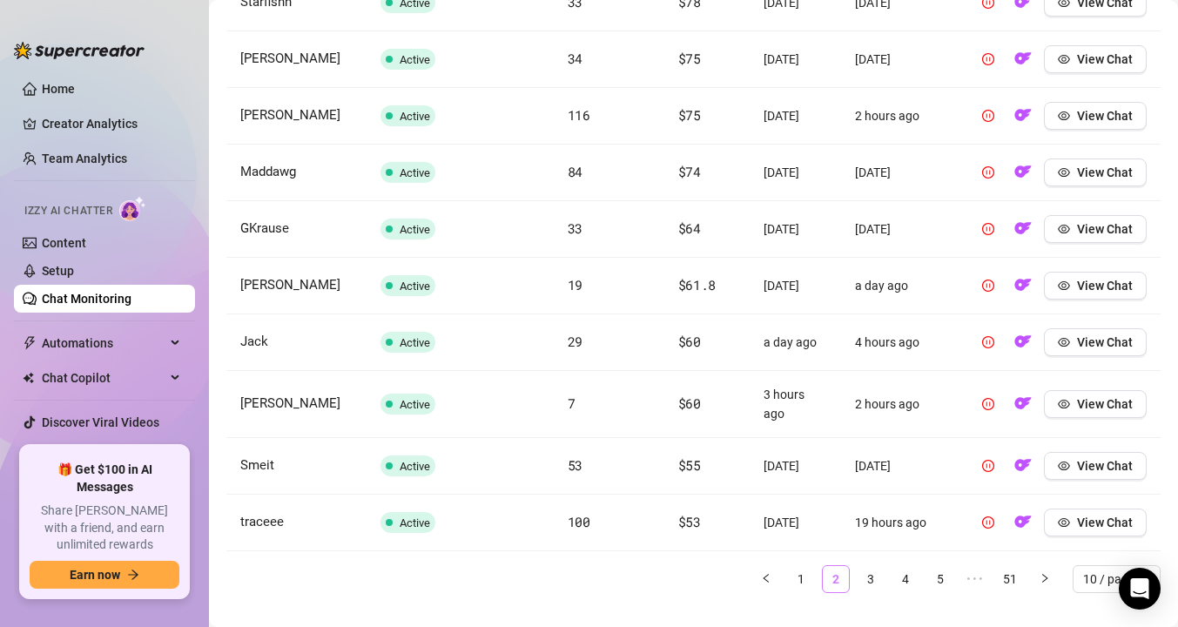
scroll to position [773, 0]
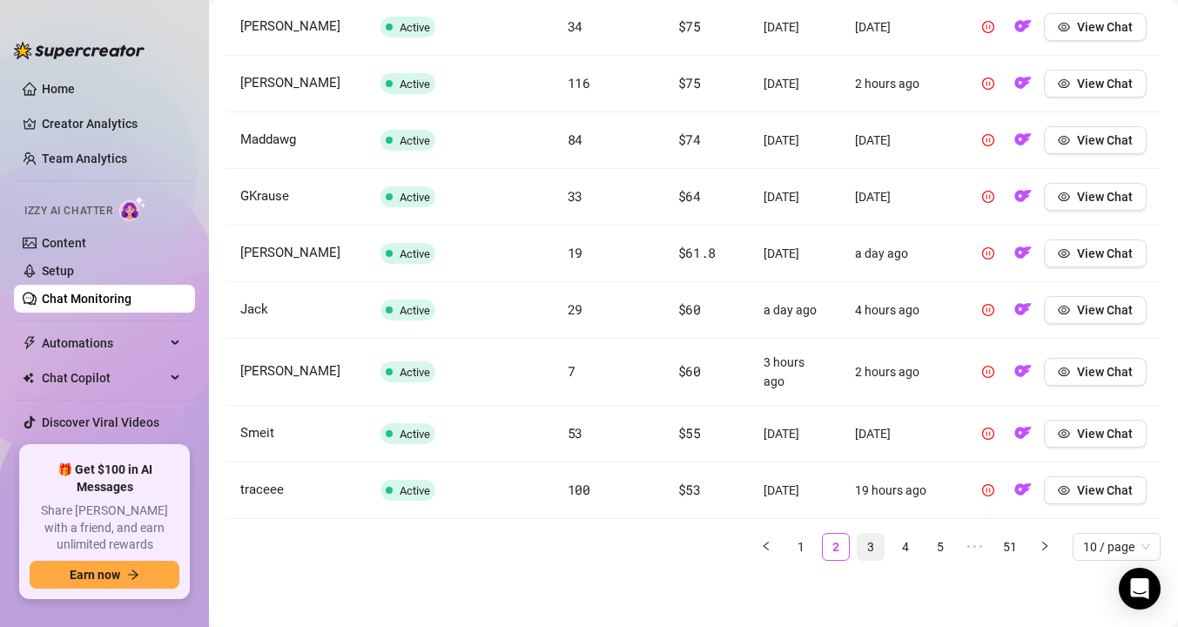
click at [868, 550] on link "3" at bounding box center [871, 547] width 26 height 26
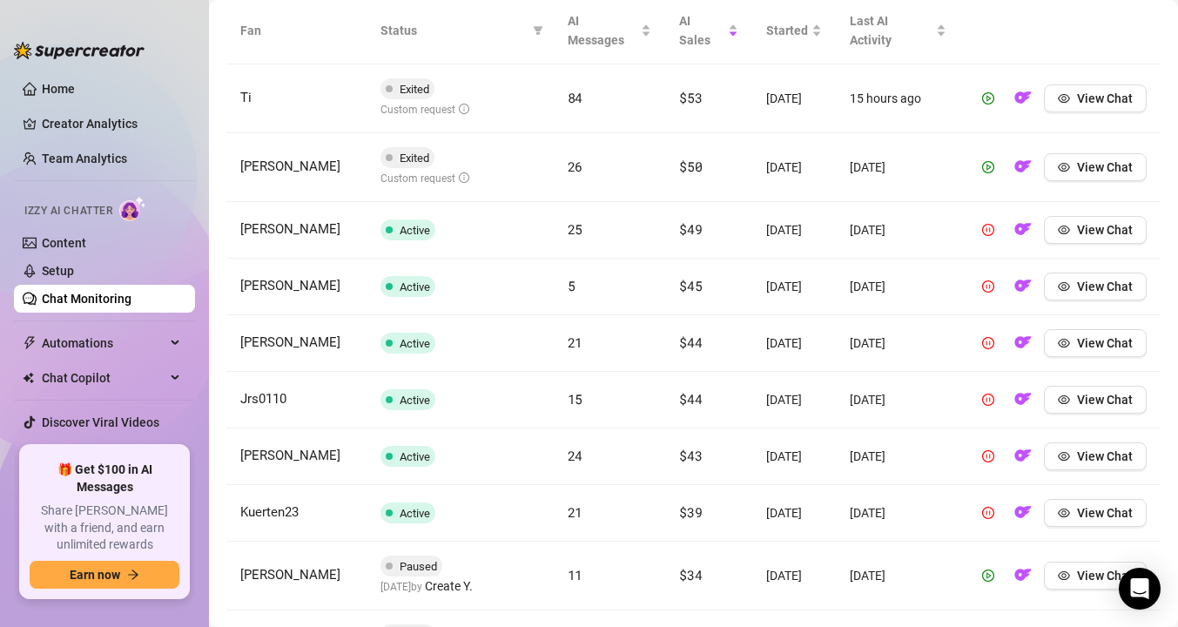
scroll to position [649, 0]
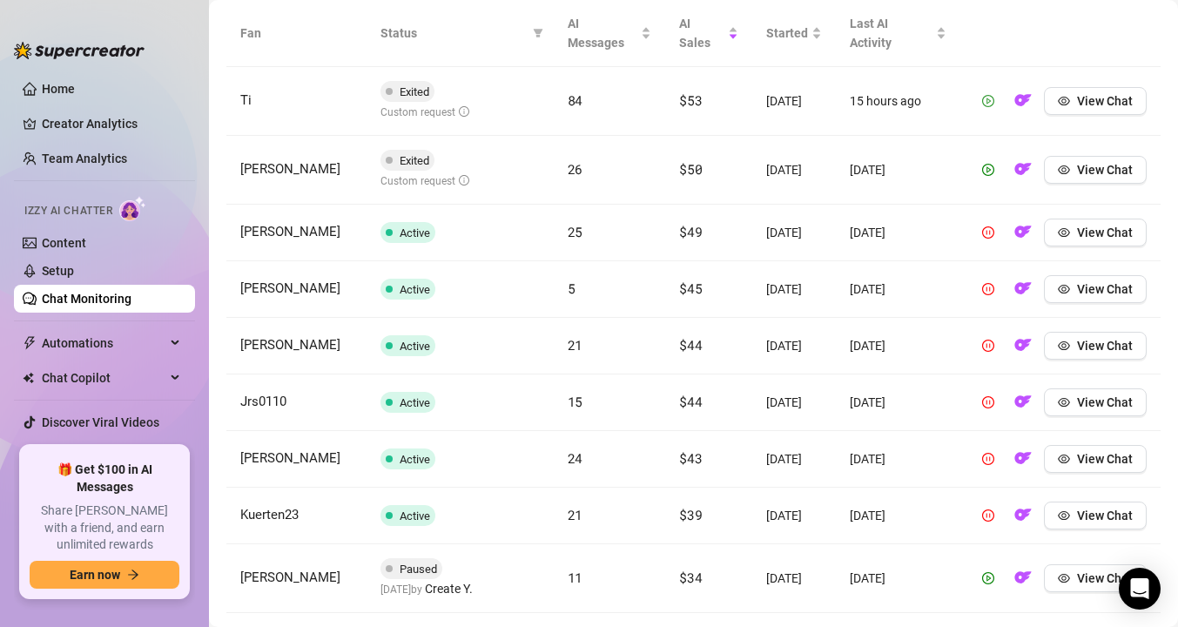
click at [990, 104] on icon "play-circle" at bounding box center [988, 101] width 12 height 12
click at [990, 171] on icon "play-circle" at bounding box center [988, 170] width 12 height 12
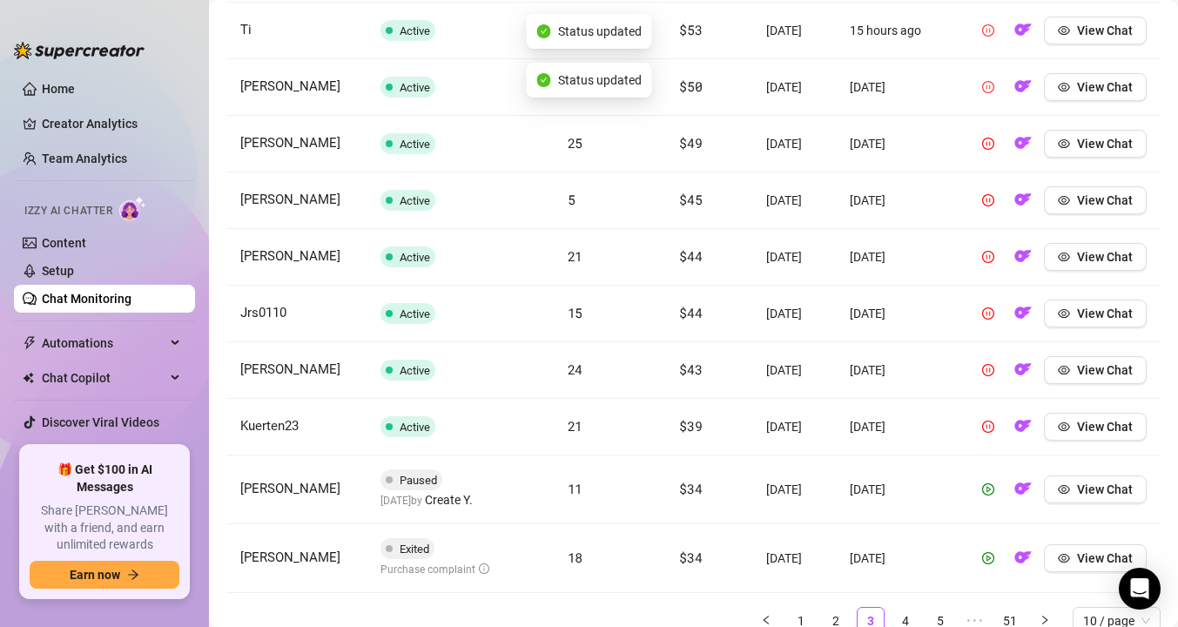
scroll to position [746, 0]
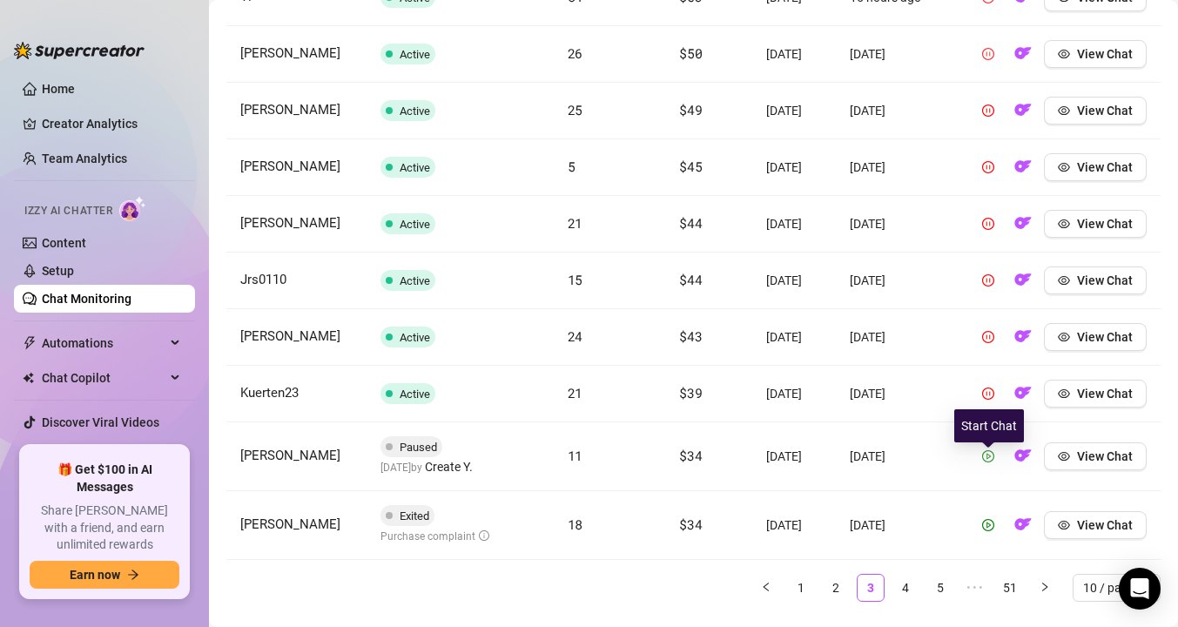
click at [987, 456] on button "button" at bounding box center [989, 456] width 28 height 28
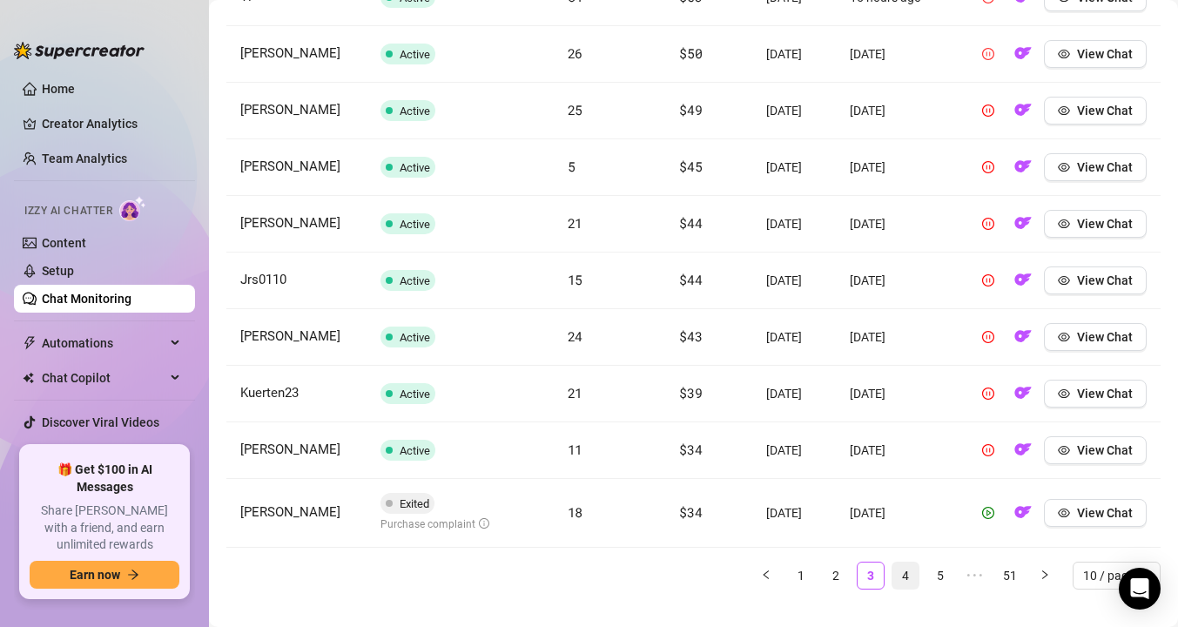
click at [907, 589] on link "4" at bounding box center [906, 576] width 26 height 26
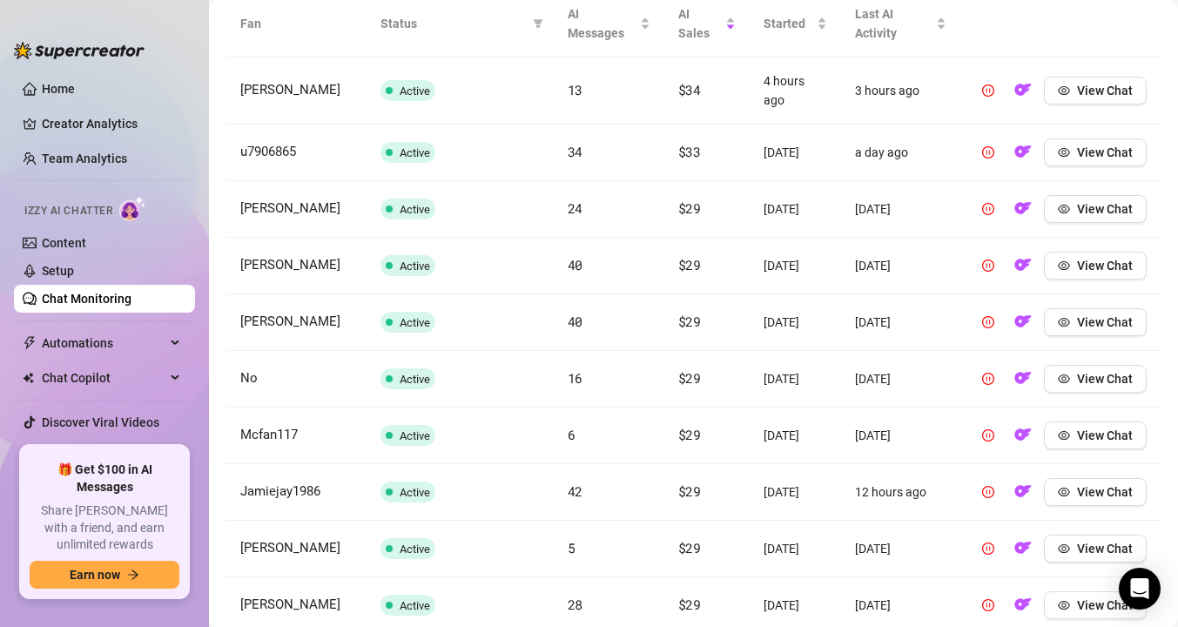
scroll to position [727, 0]
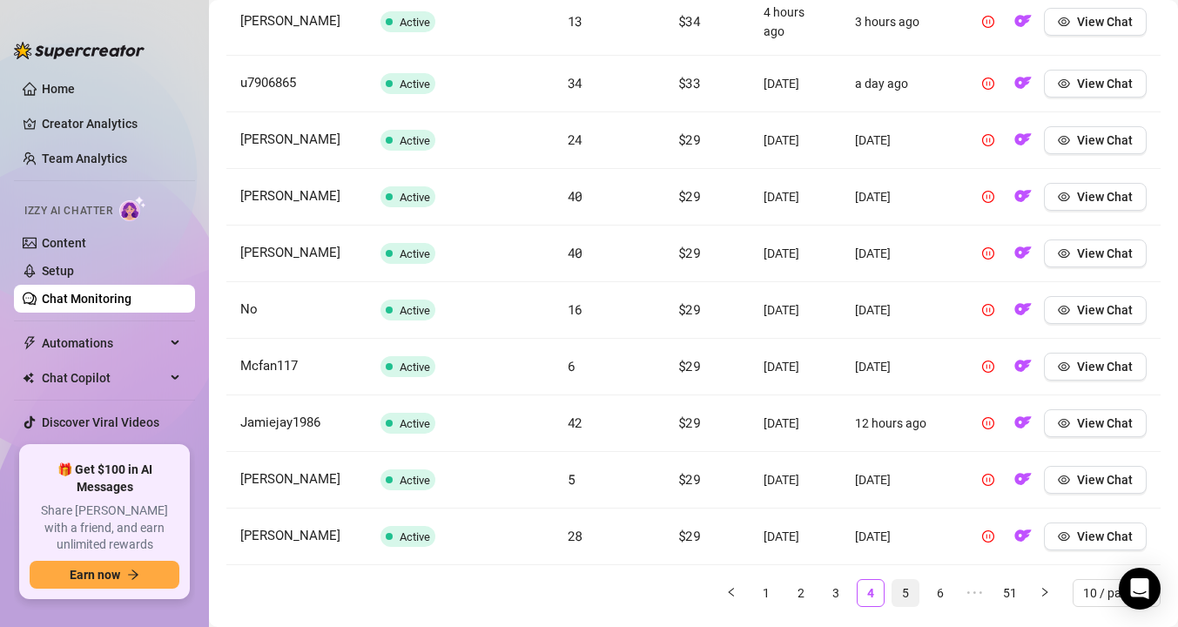
click at [902, 589] on link "5" at bounding box center [906, 593] width 26 height 26
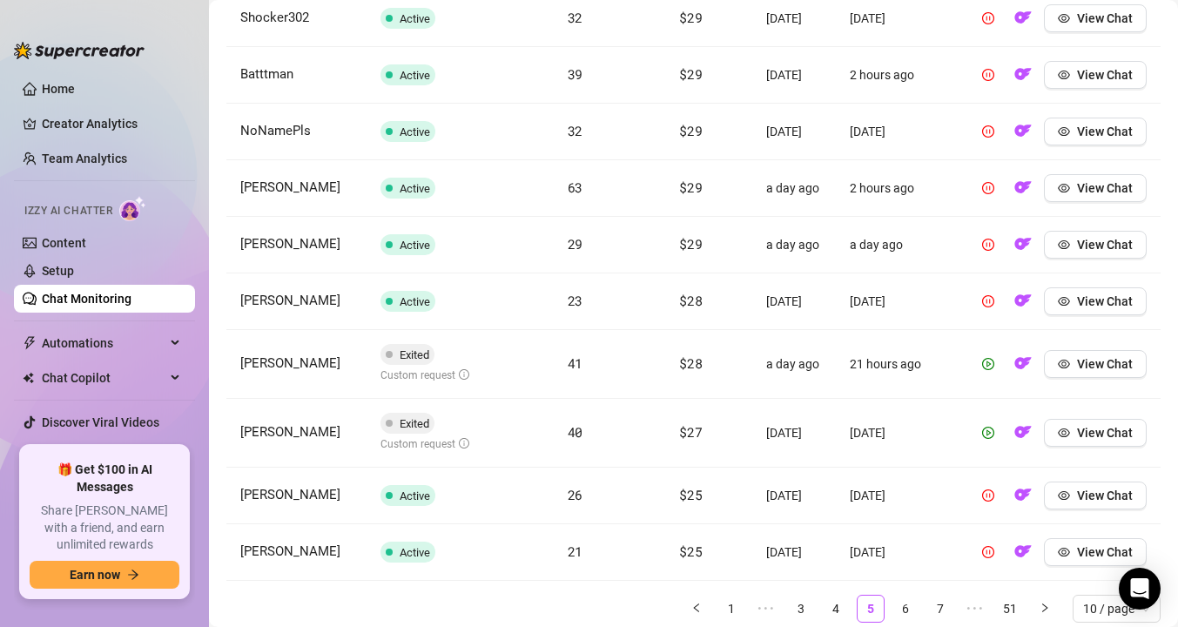
scroll to position [736, 0]
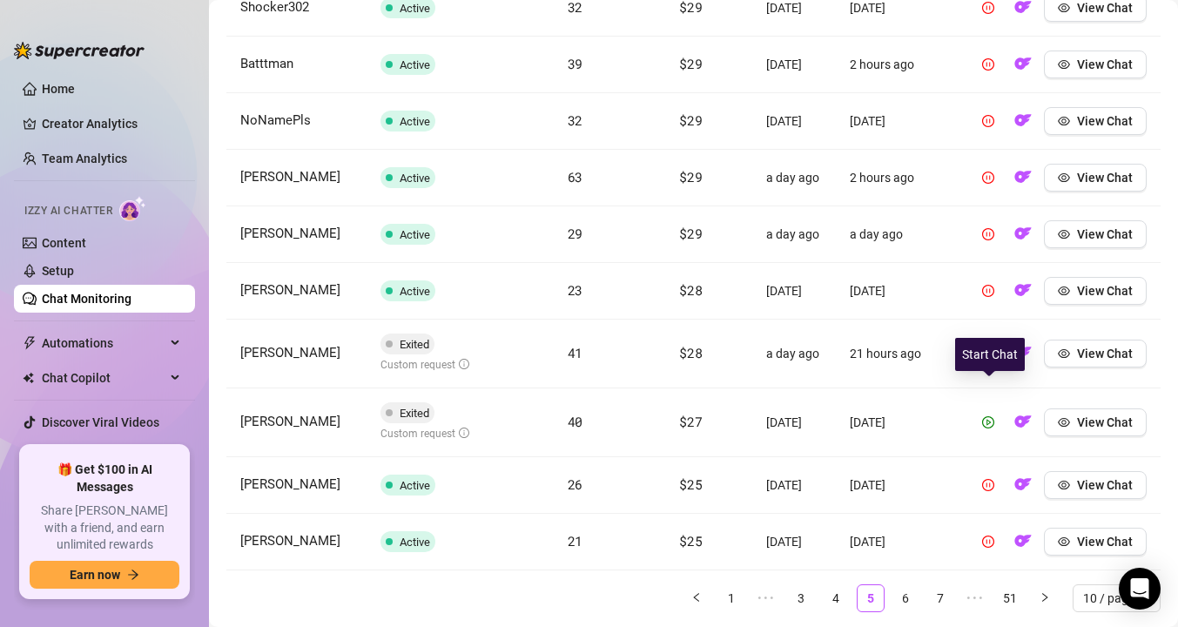
click at [991, 360] on icon "play-circle" at bounding box center [988, 354] width 12 height 12
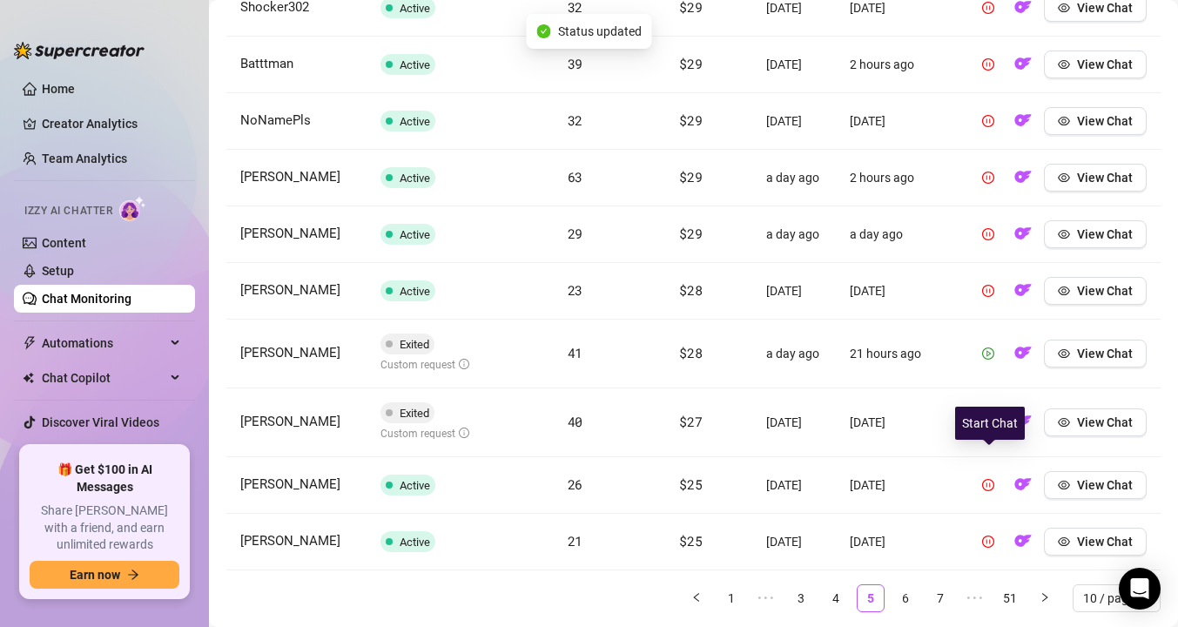
click at [989, 429] on icon "play-circle" at bounding box center [988, 422] width 12 height 12
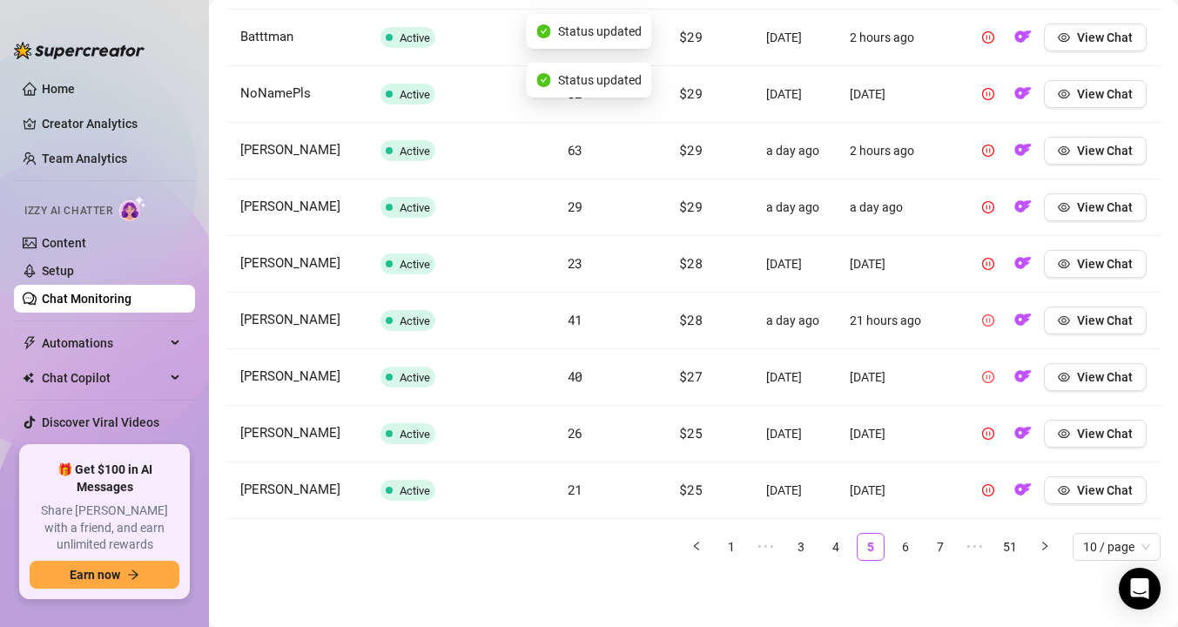
scroll to position [836, 0]
click at [905, 551] on link "6" at bounding box center [906, 547] width 26 height 26
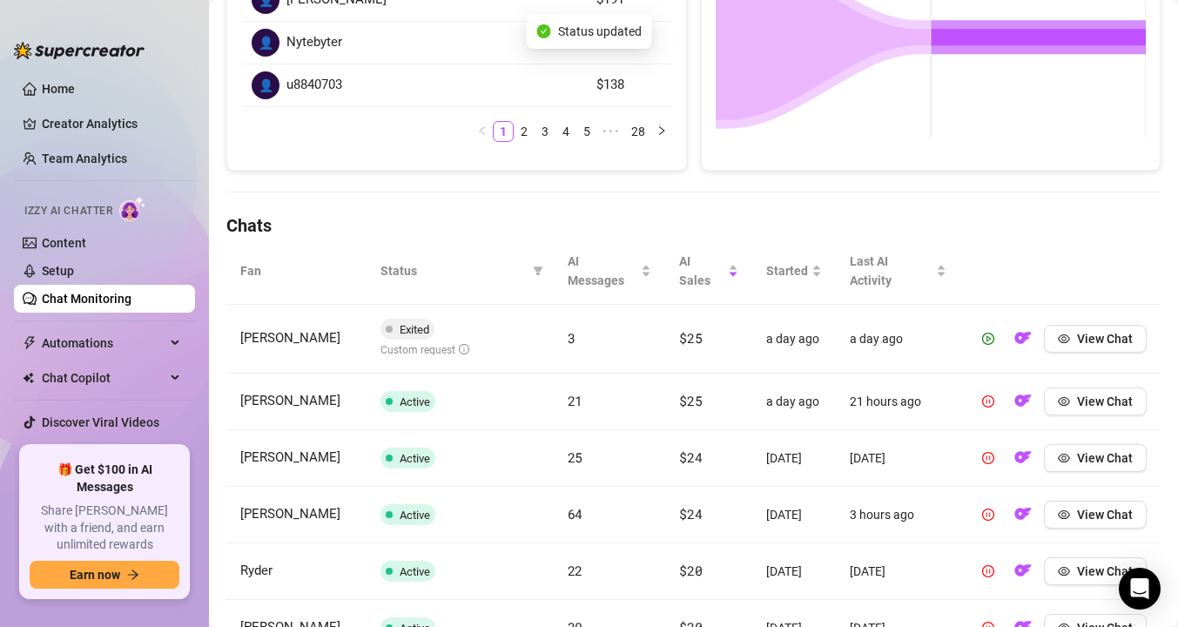
scroll to position [431, 0]
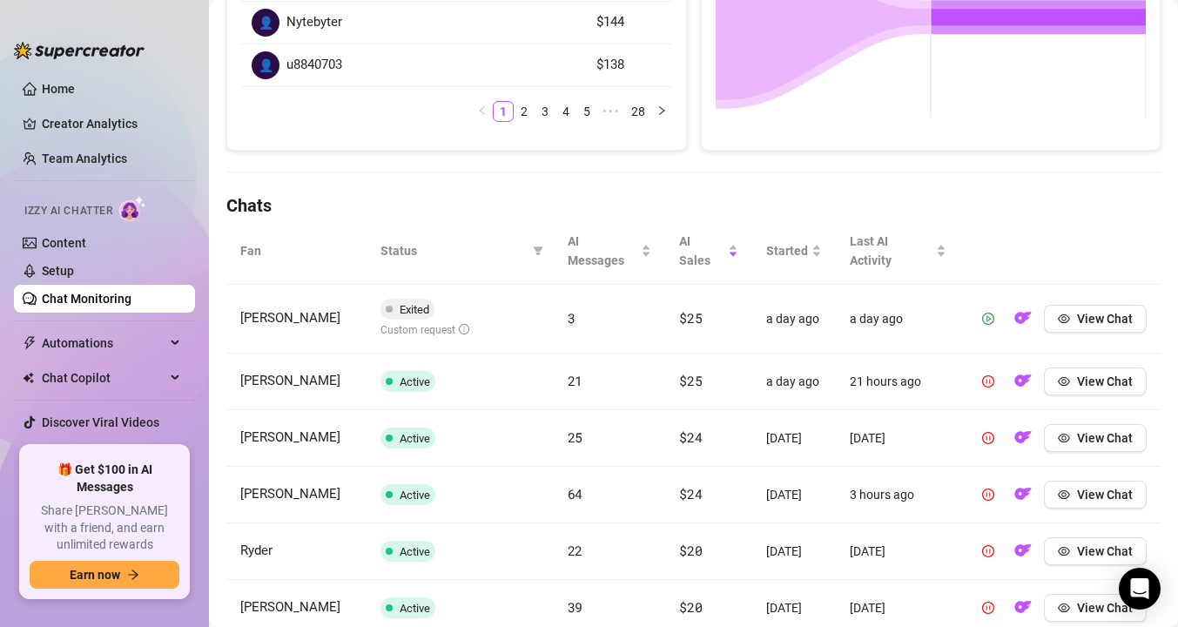
click at [989, 313] on icon "play-circle" at bounding box center [988, 319] width 12 height 12
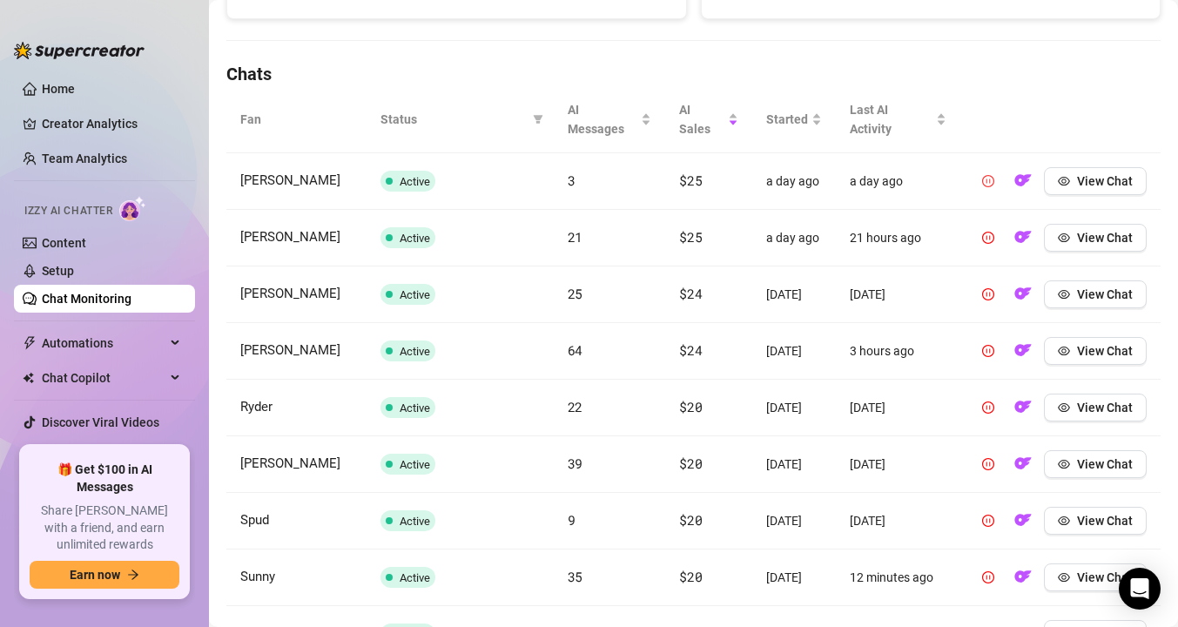
scroll to position [602, 0]
